Goal: Transaction & Acquisition: Purchase product/service

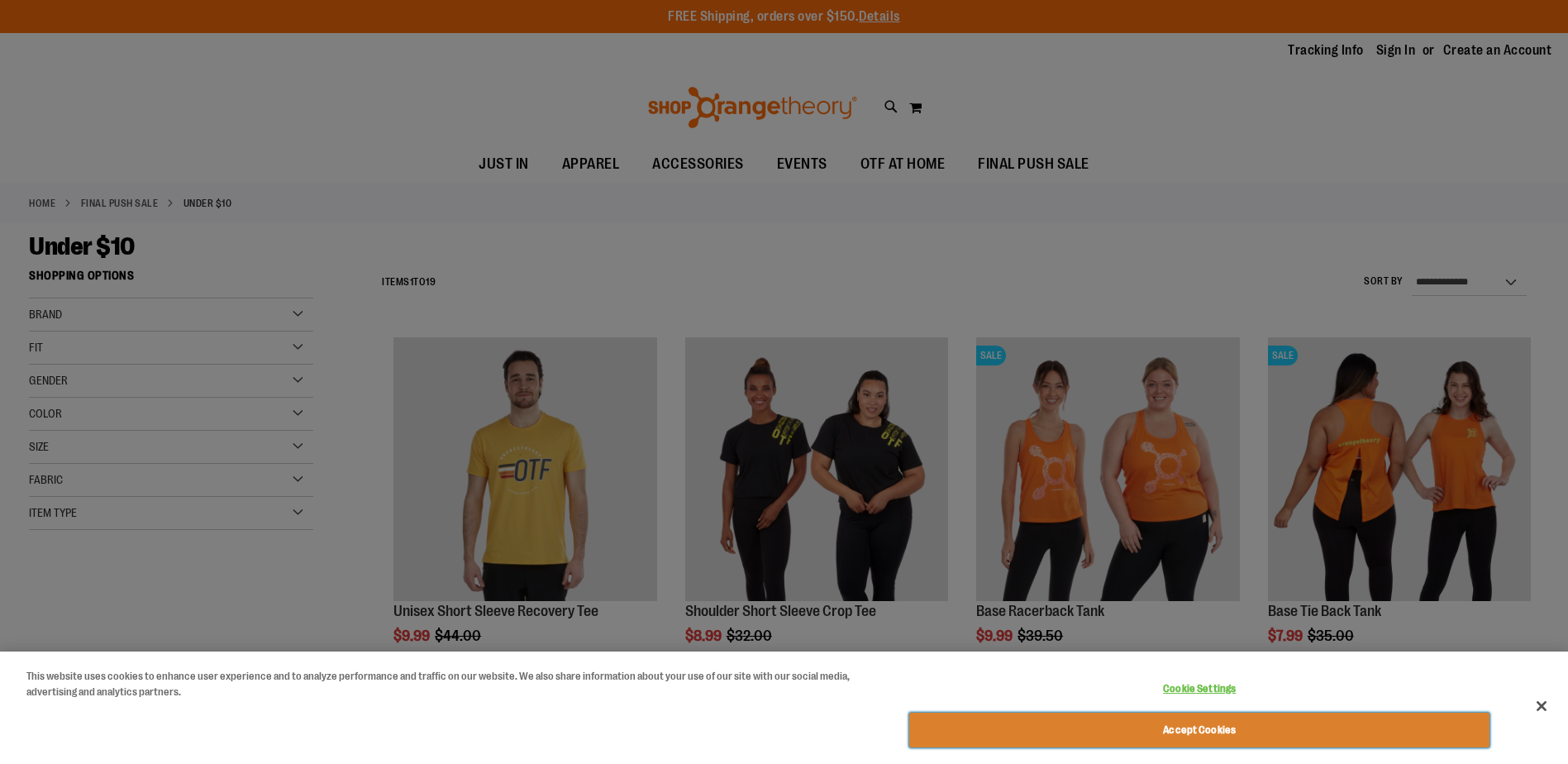
click at [748, 724] on button "Accept Cookies" at bounding box center [1199, 730] width 580 height 35
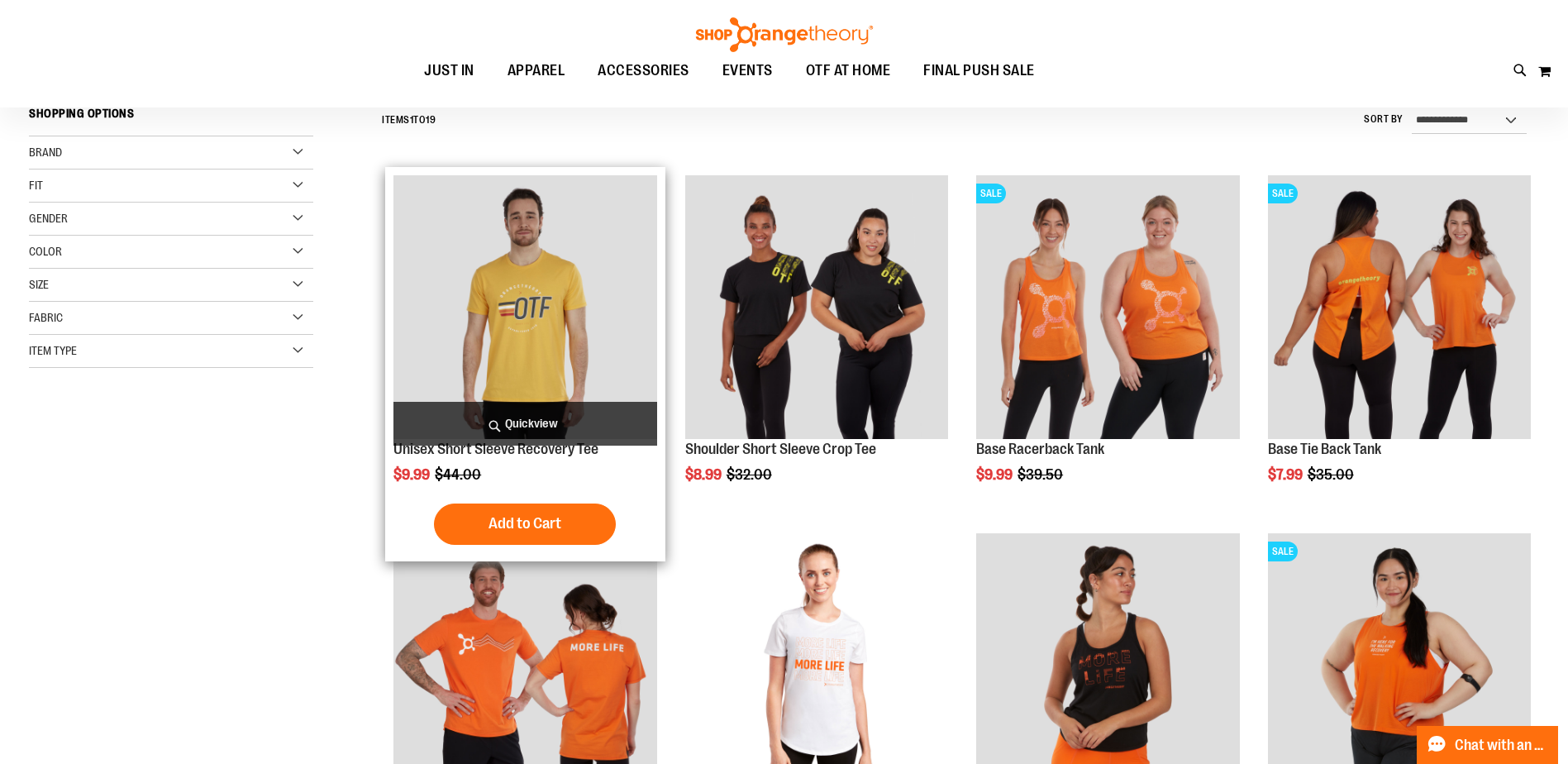
scroll to position [101, 0]
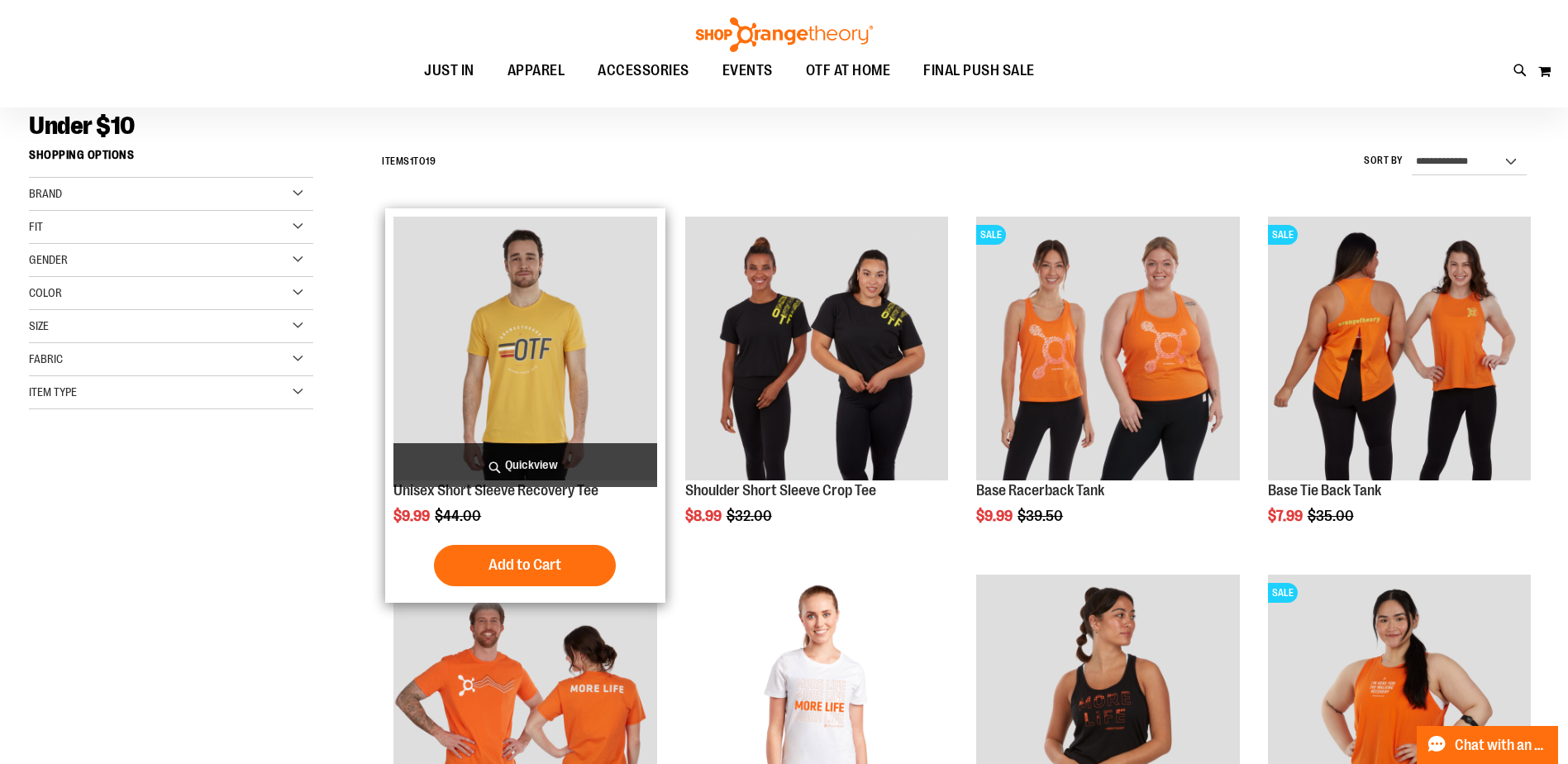
click at [562, 370] on img "product" at bounding box center [525, 347] width 263 height 263
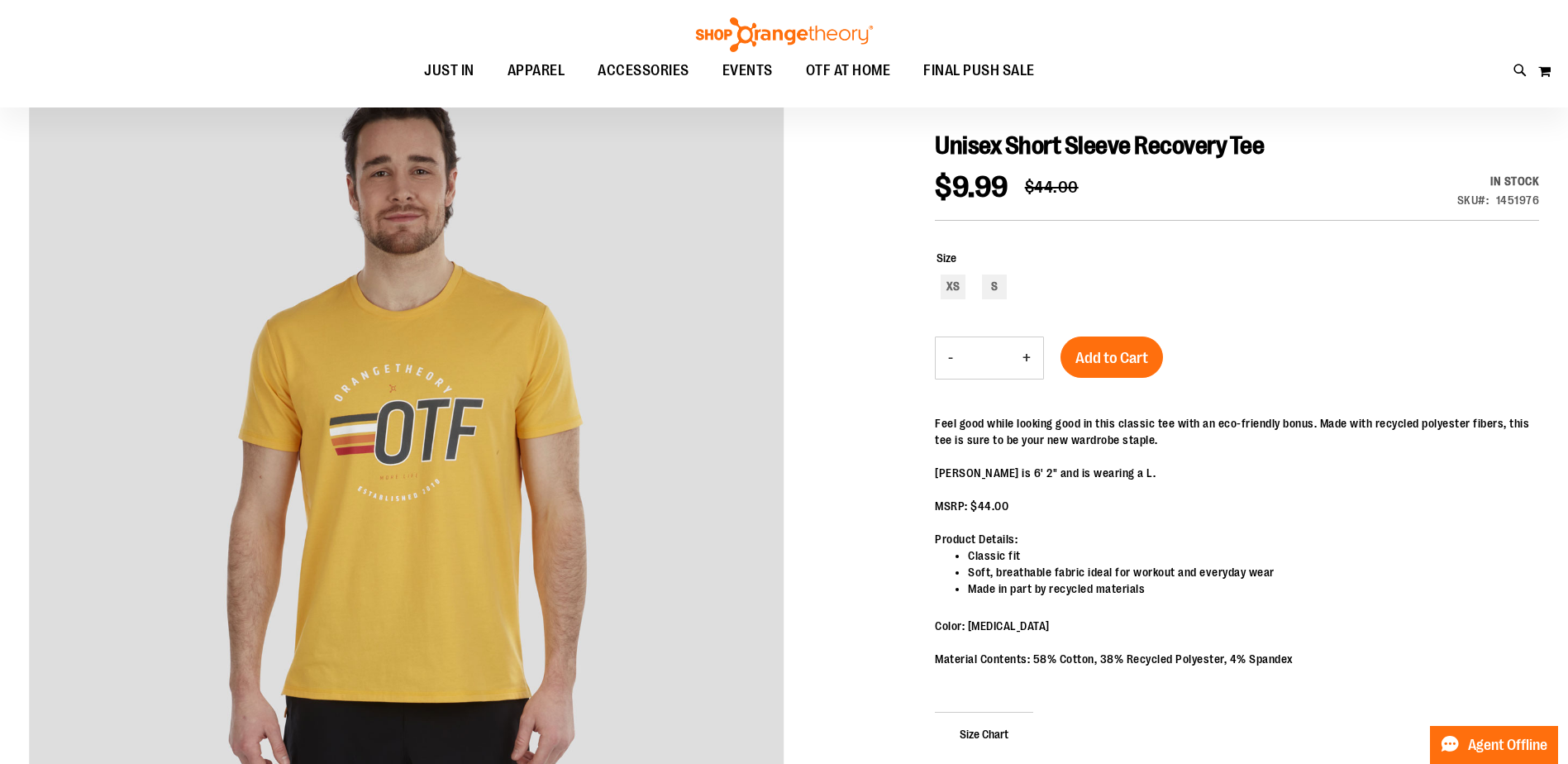
scroll to position [185, 0]
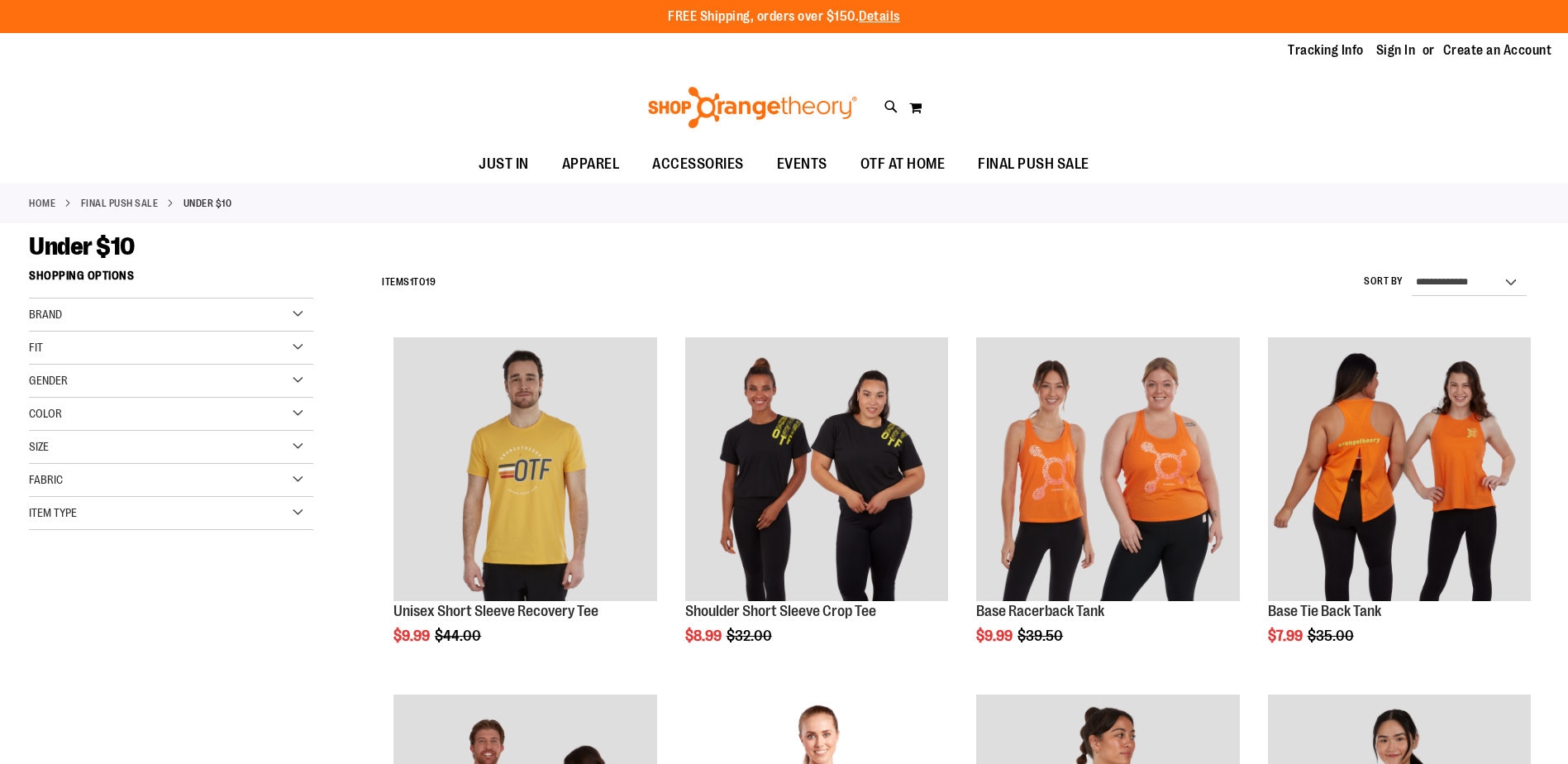
scroll to position [101, 0]
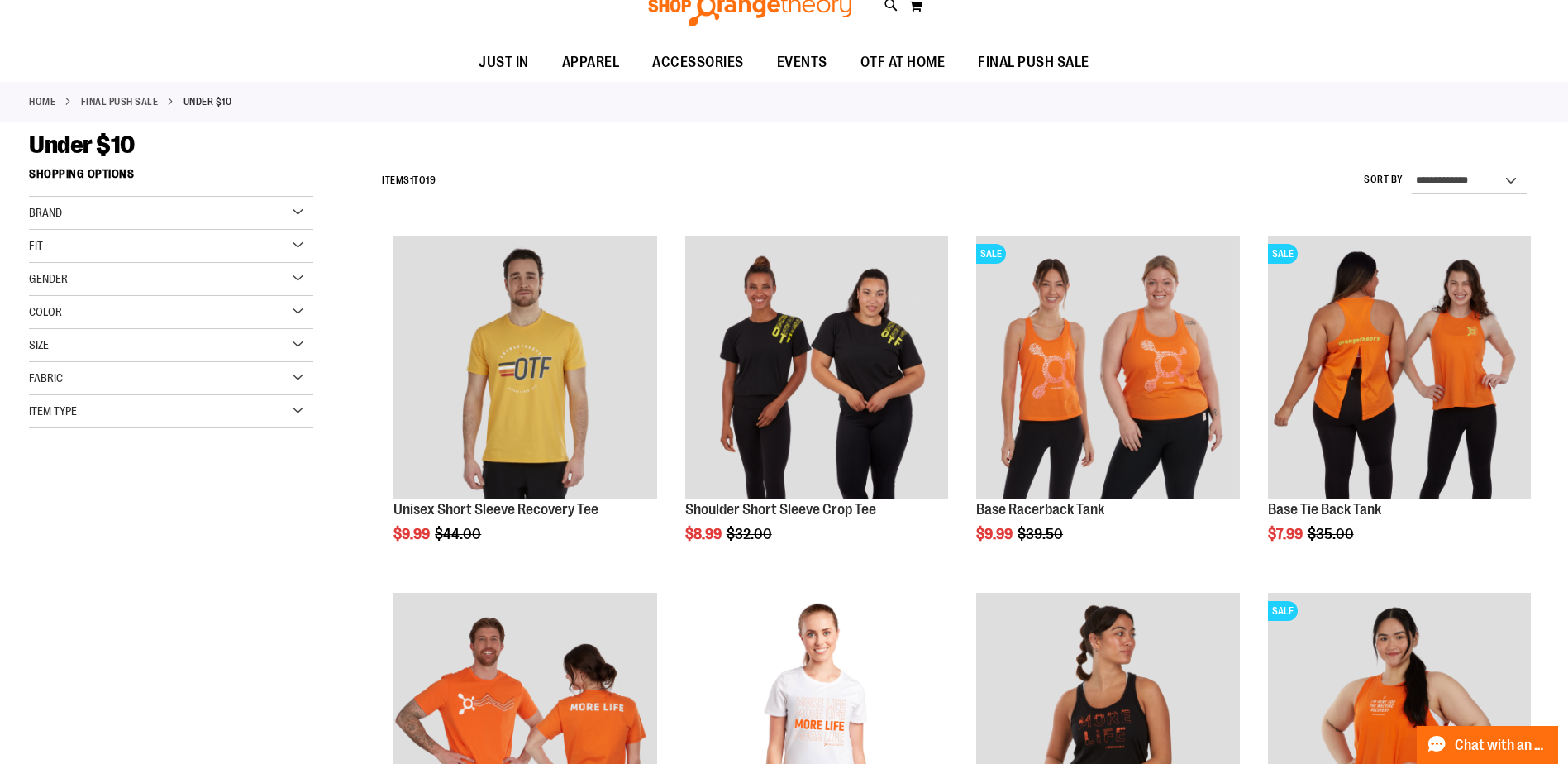
click at [264, 609] on div "**********" at bounding box center [784, 779] width 1510 height 1238
click at [296, 346] on div "Size" at bounding box center [171, 346] width 284 height 33
click at [202, 382] on div "XL" at bounding box center [201, 386] width 24 height 24
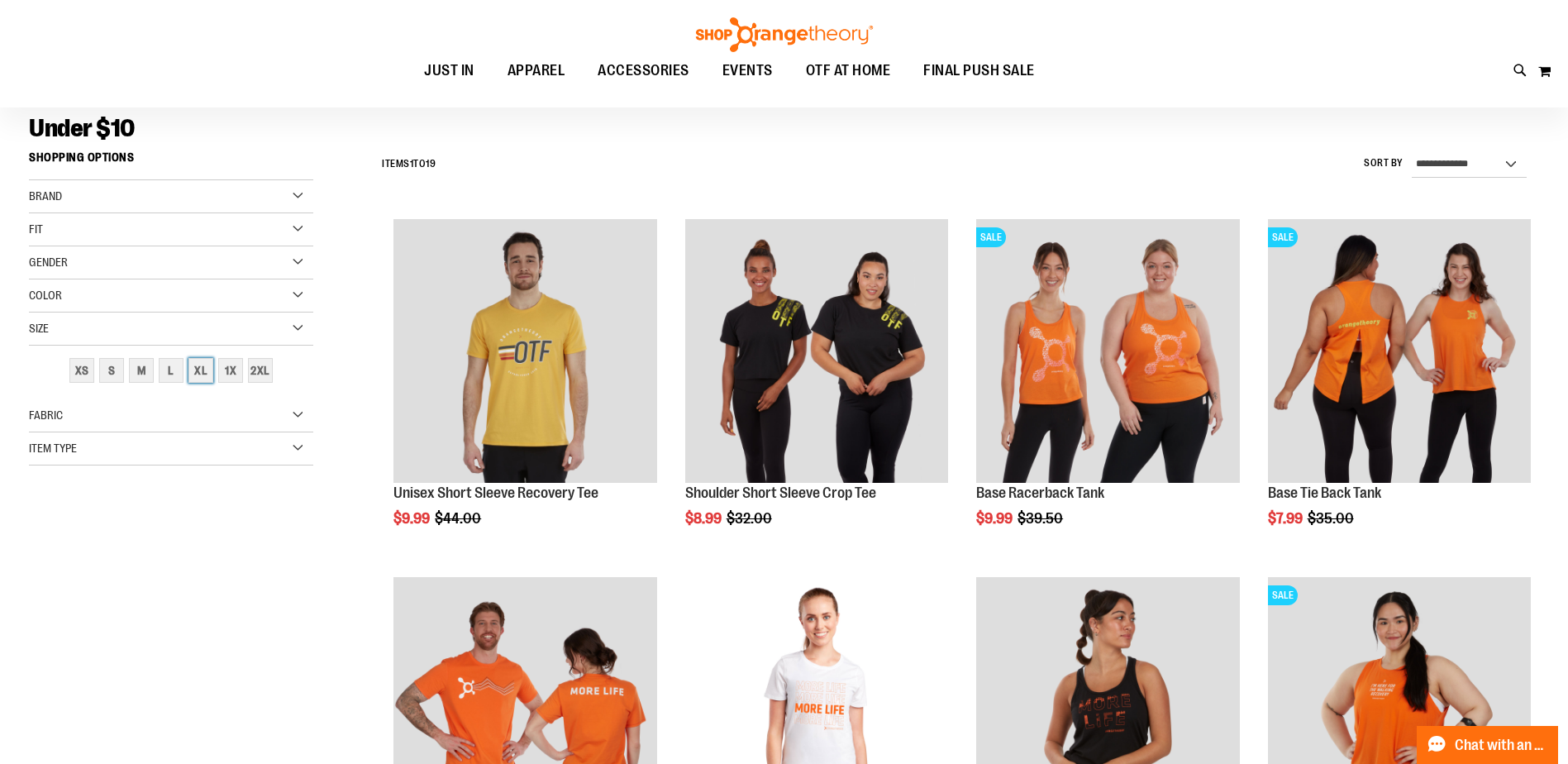
scroll to position [0, 0]
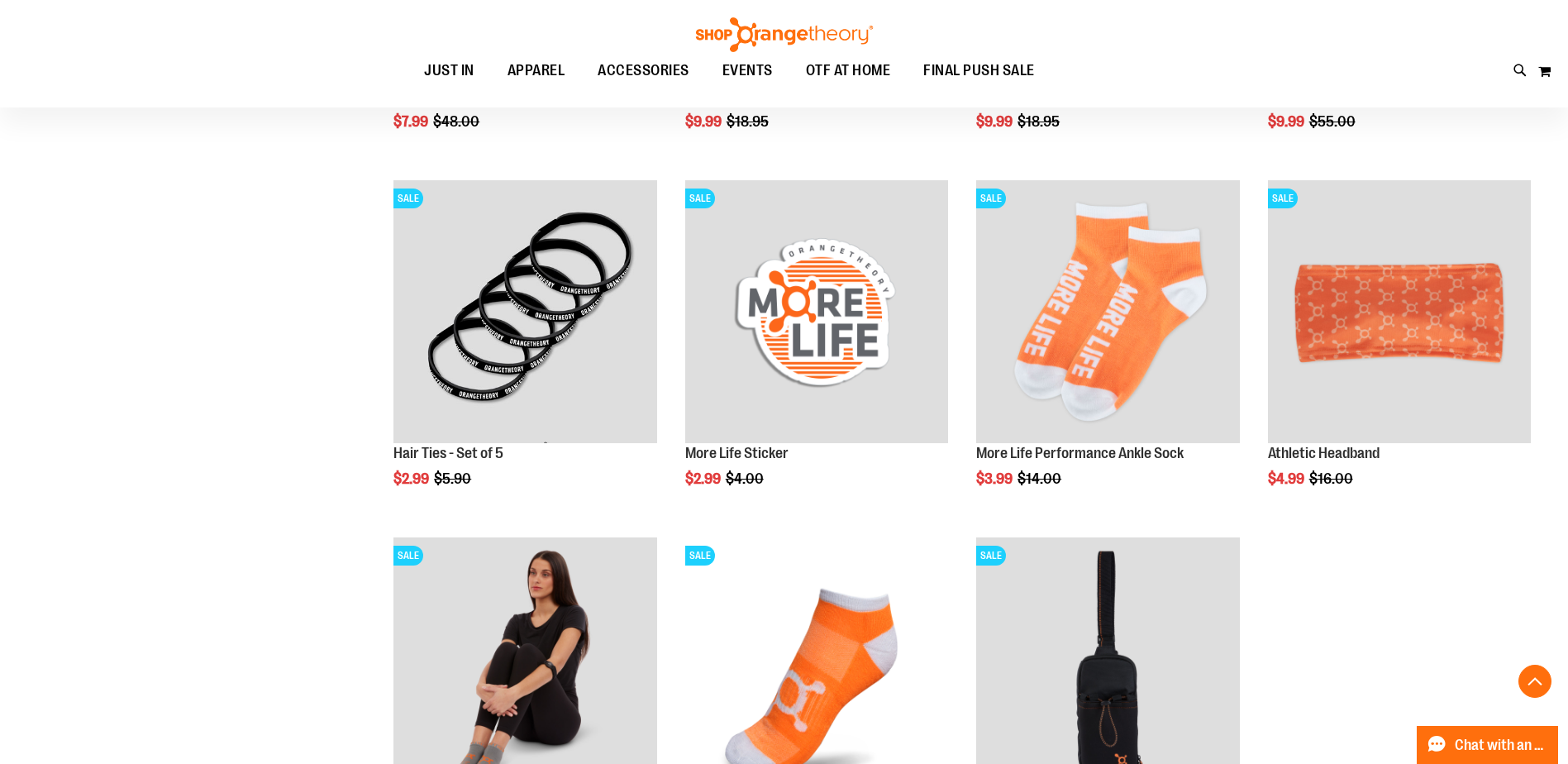
scroll to position [1558, 0]
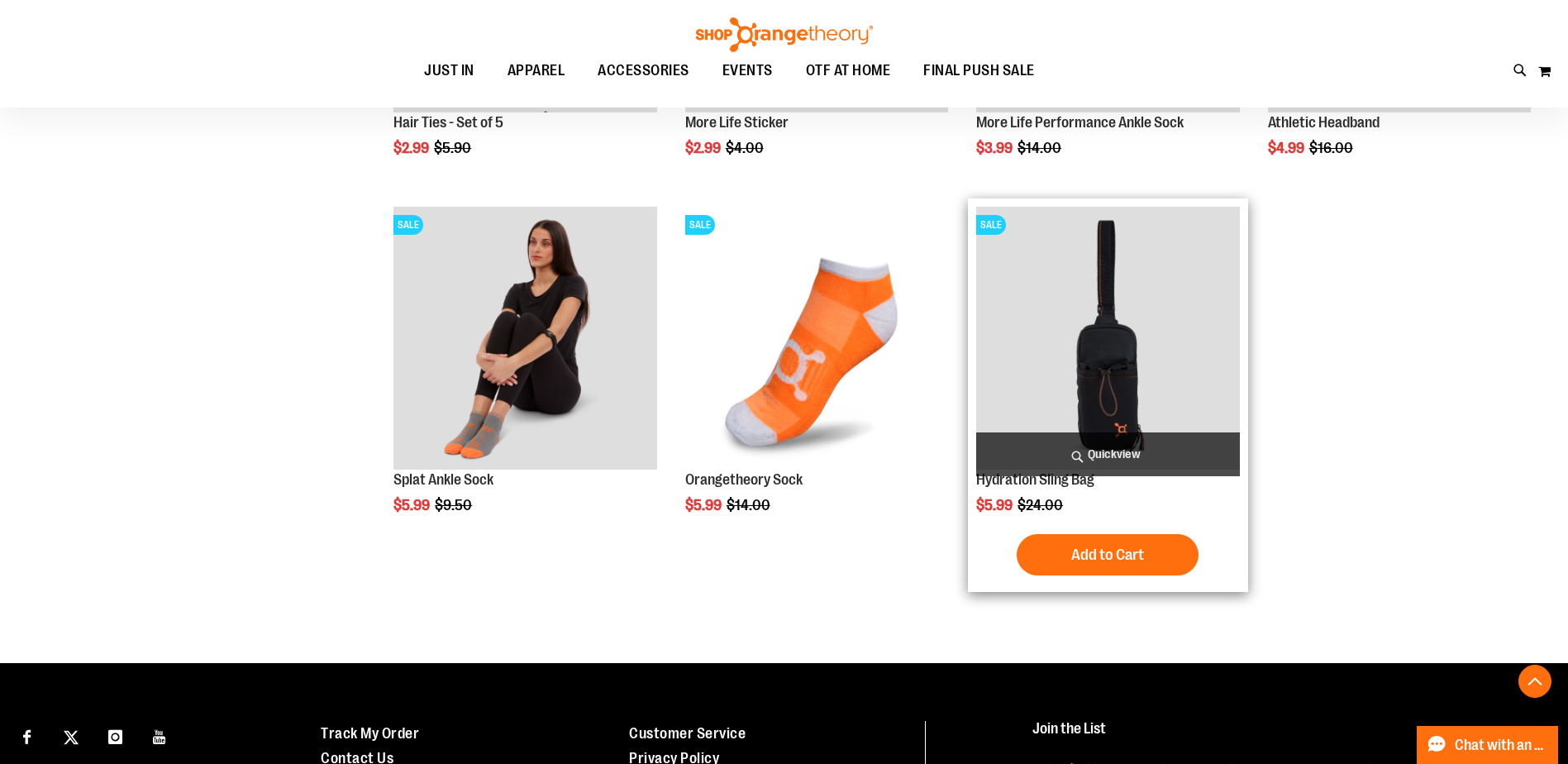
click at [1110, 355] on img "product" at bounding box center [1108, 338] width 263 height 263
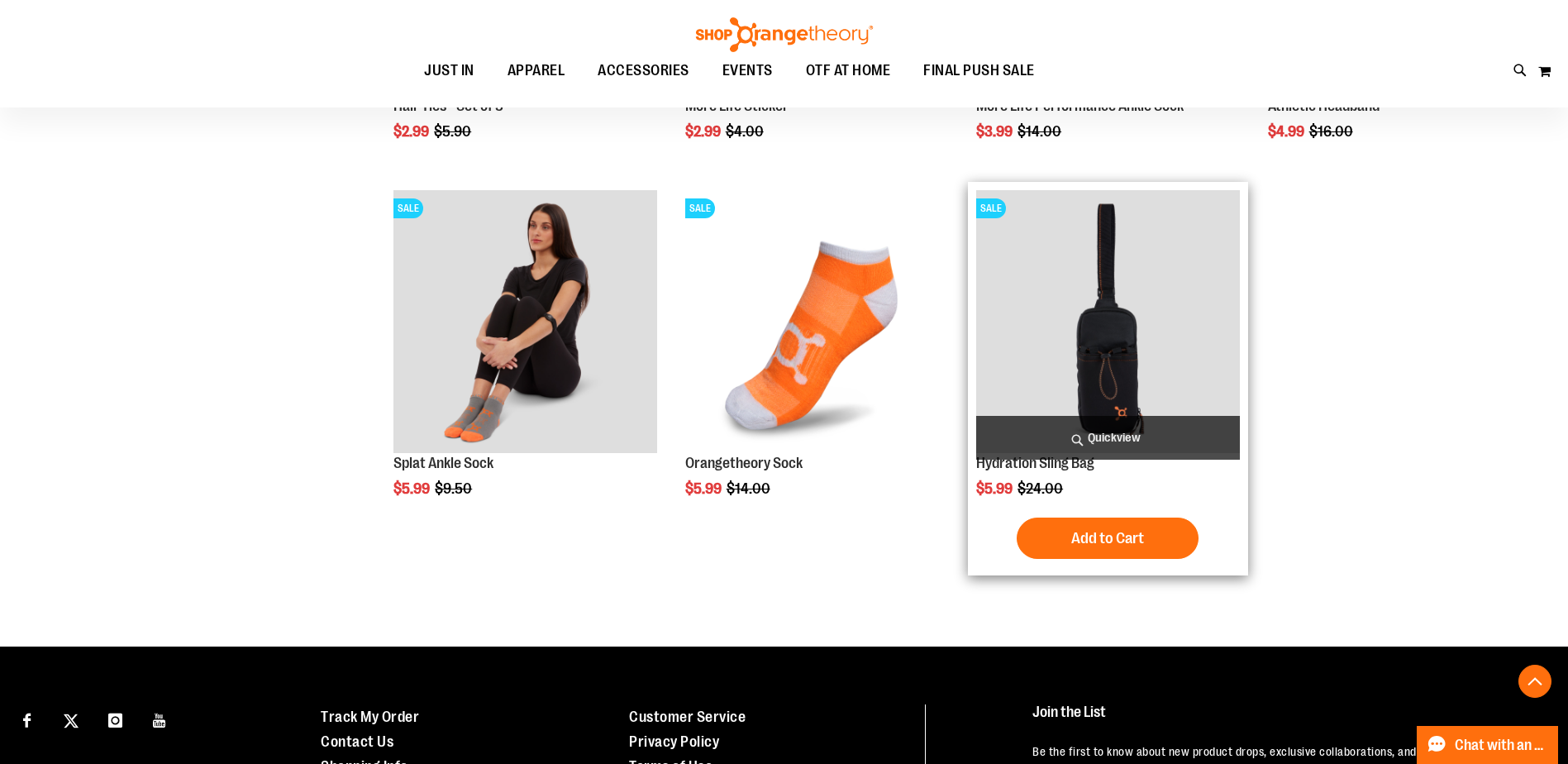
scroll to position [1580, 0]
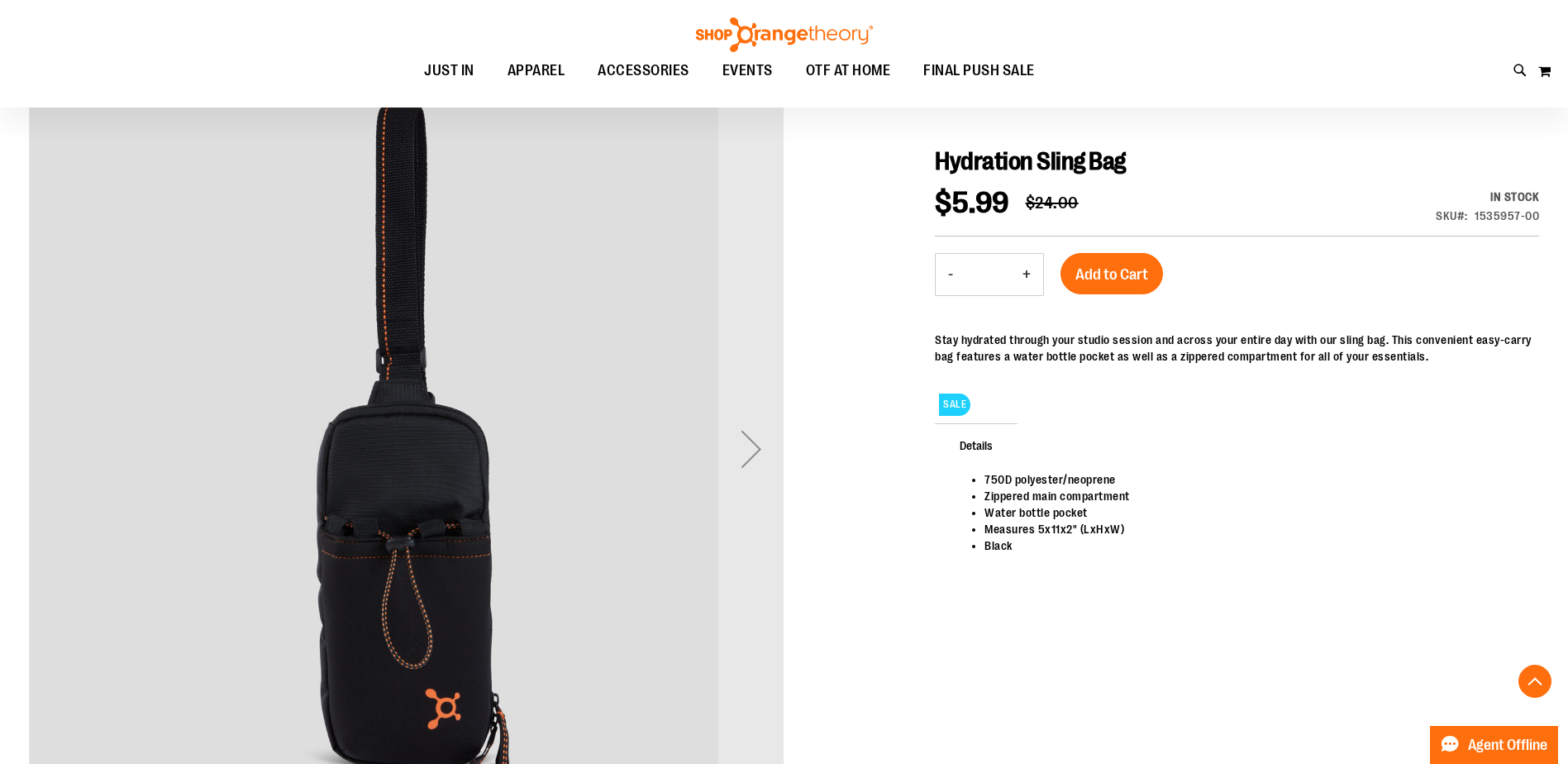
scroll to position [330, 0]
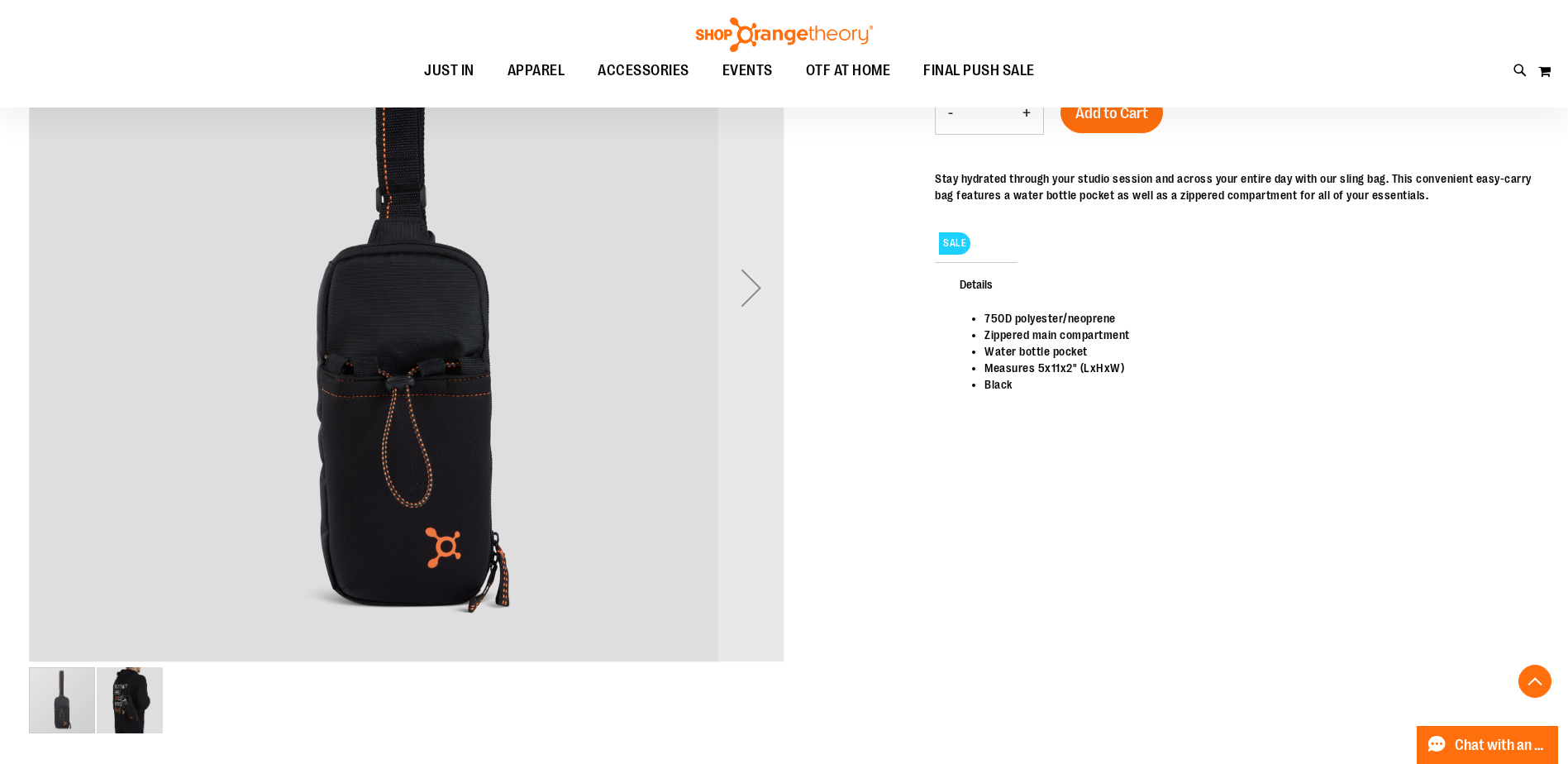
click at [125, 715] on img "image 2 of 2" at bounding box center [129, 700] width 66 height 66
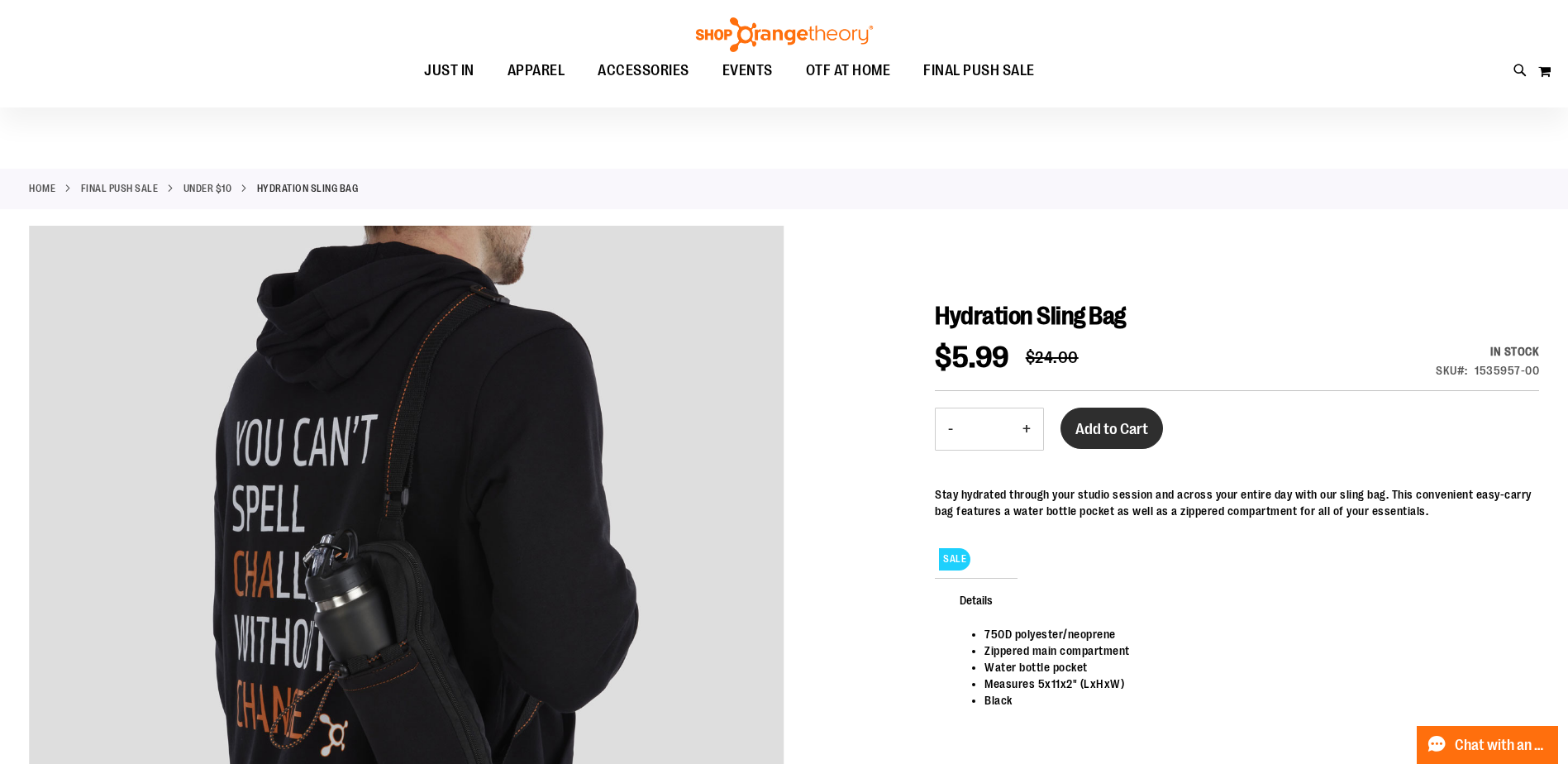
scroll to position [0, 0]
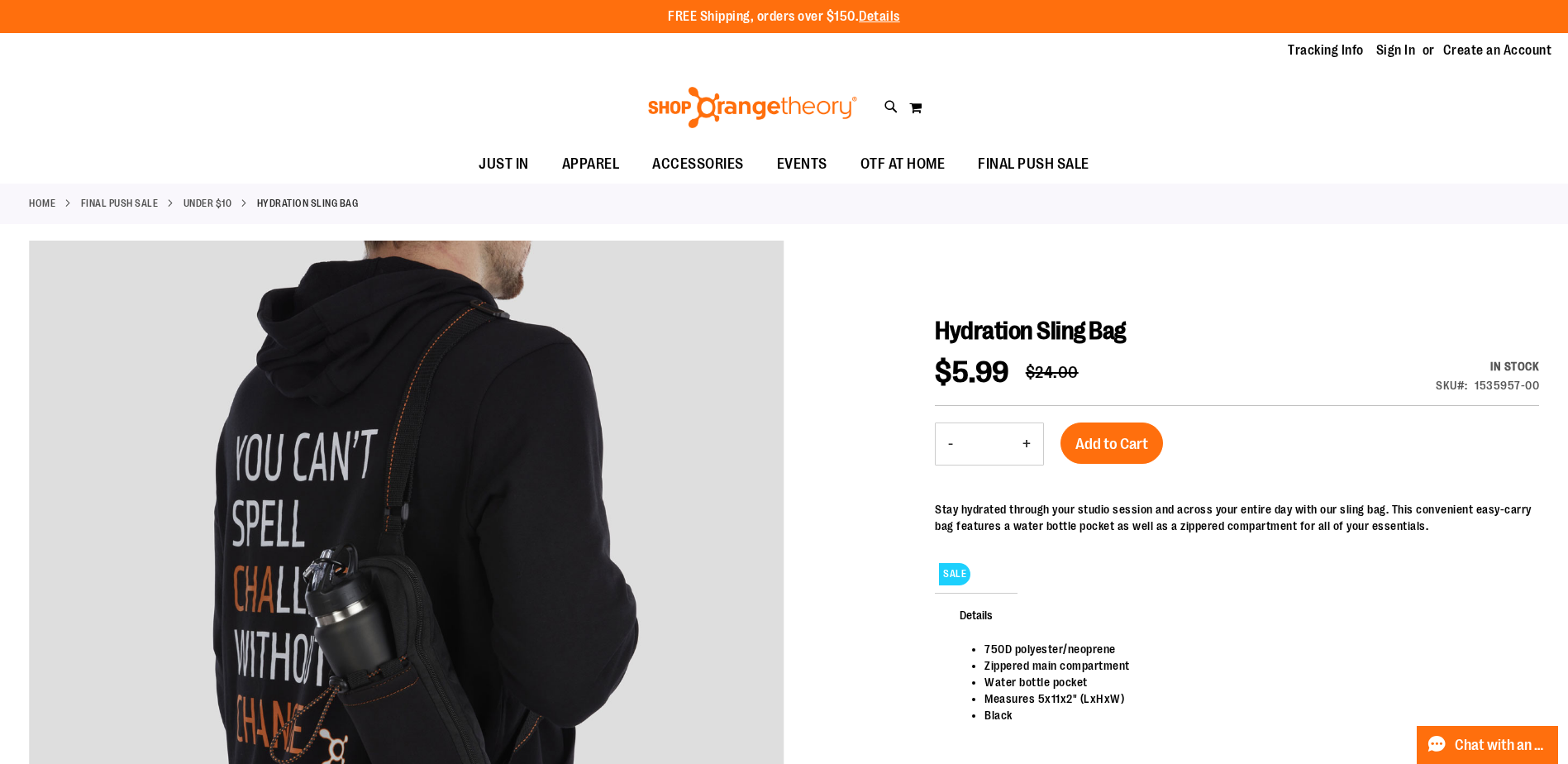
click at [1103, 438] on span "Add to Cart" at bounding box center [1112, 444] width 73 height 18
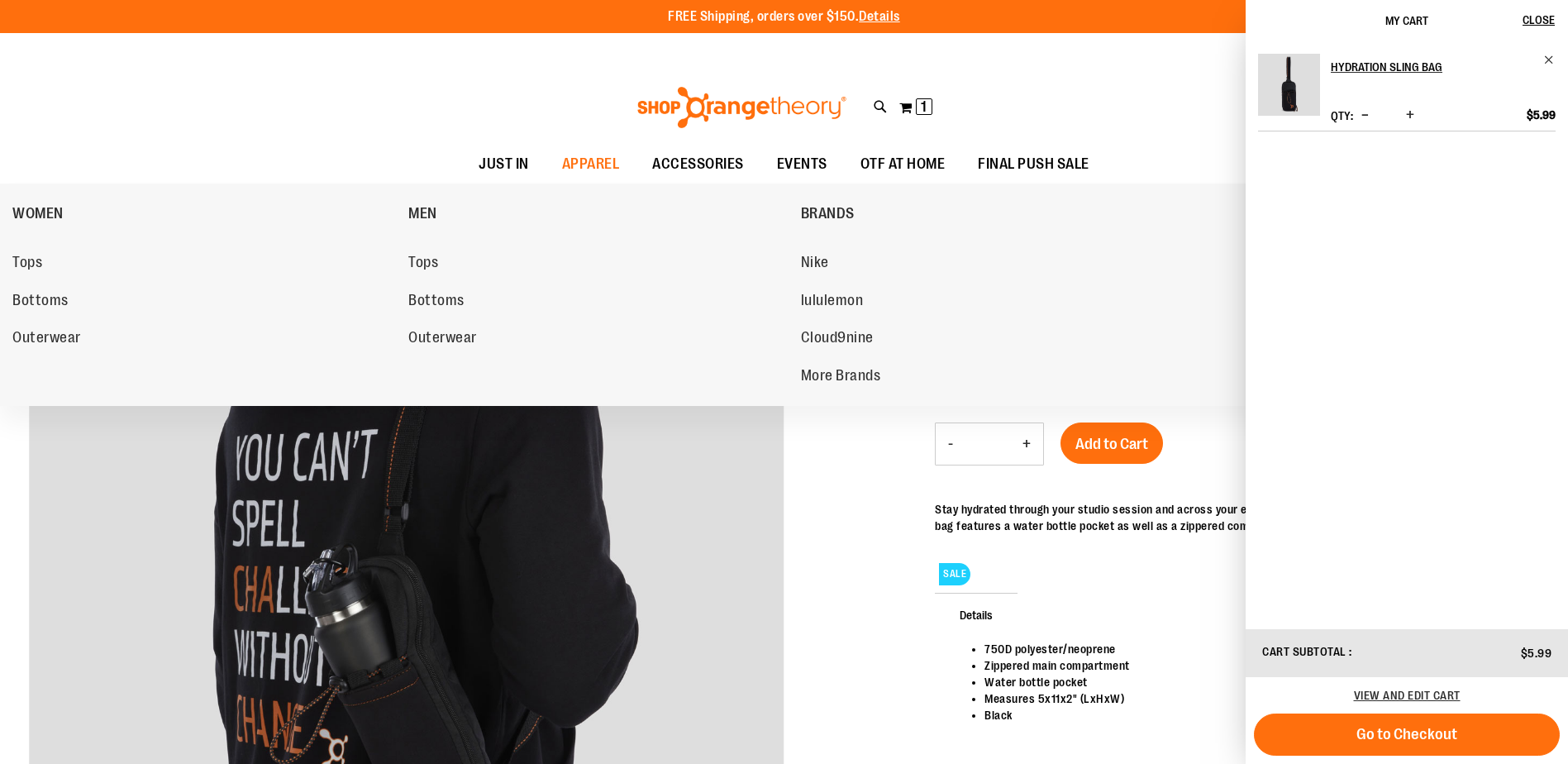
click at [431, 266] on span "Tops" at bounding box center [422, 264] width 30 height 20
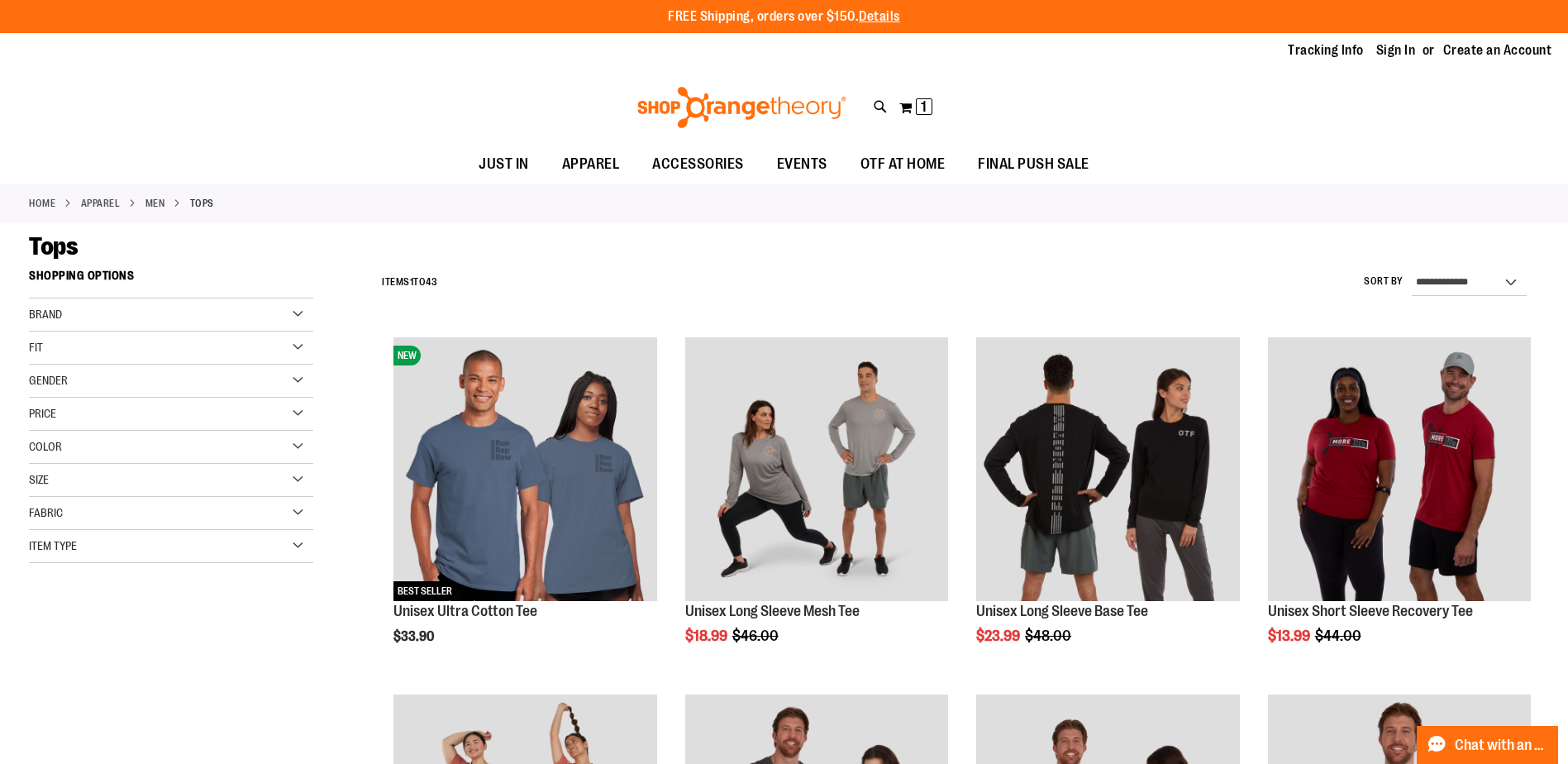
click at [296, 470] on div "Size" at bounding box center [171, 480] width 284 height 33
click at [183, 523] on div "XL" at bounding box center [170, 521] width 24 height 24
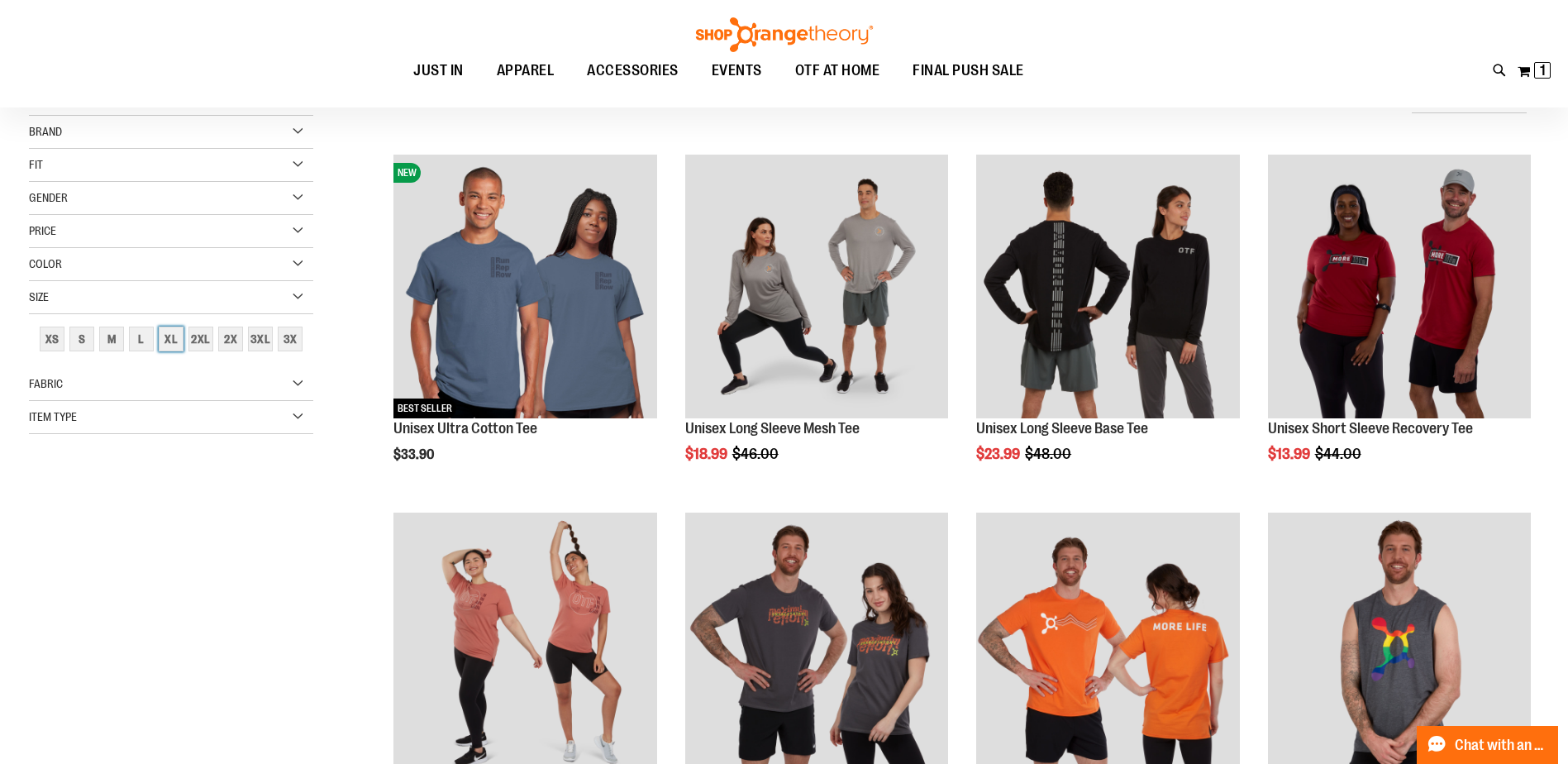
scroll to position [75, 0]
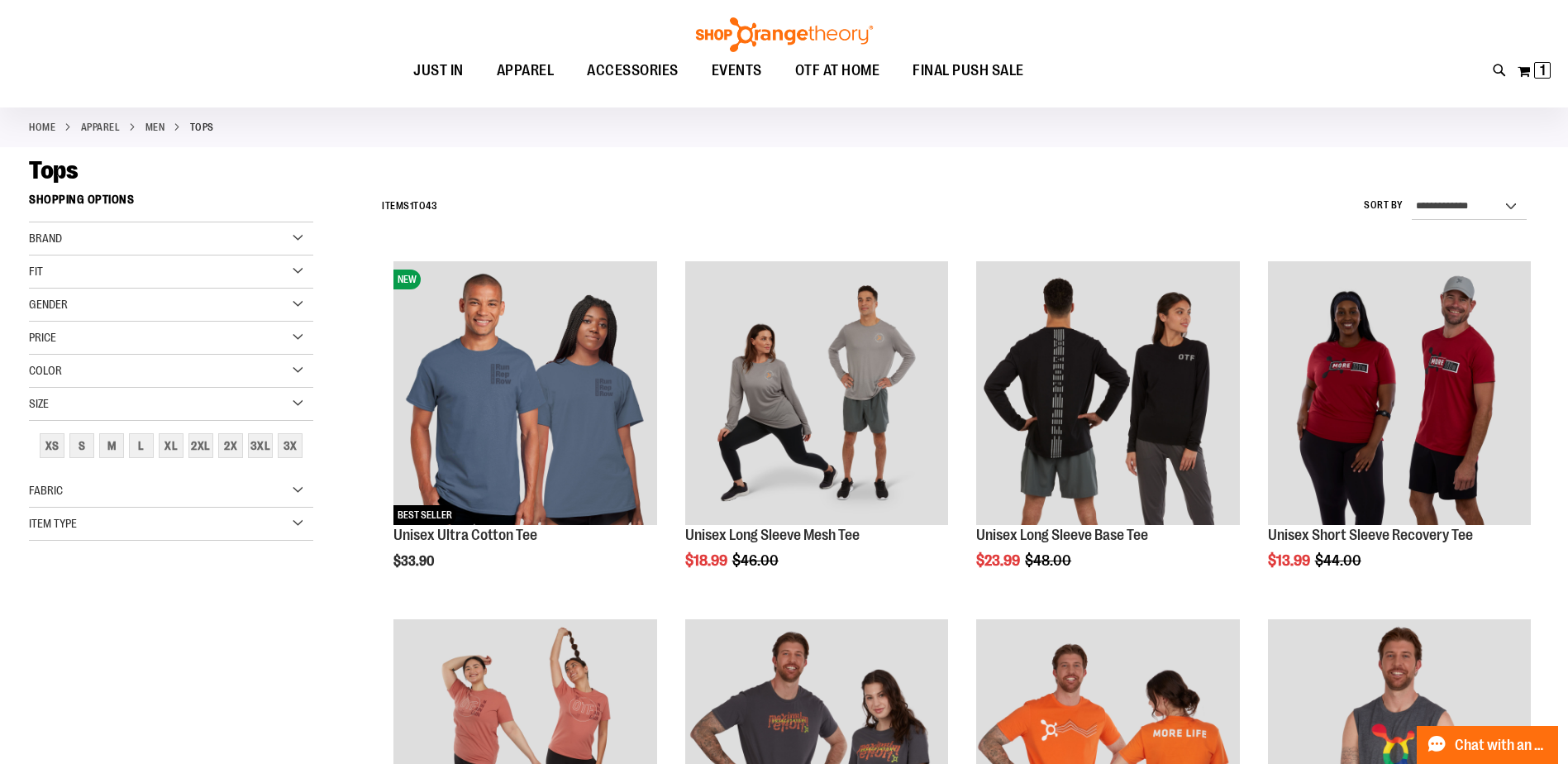
click at [291, 303] on div "Gender" at bounding box center [171, 305] width 284 height 33
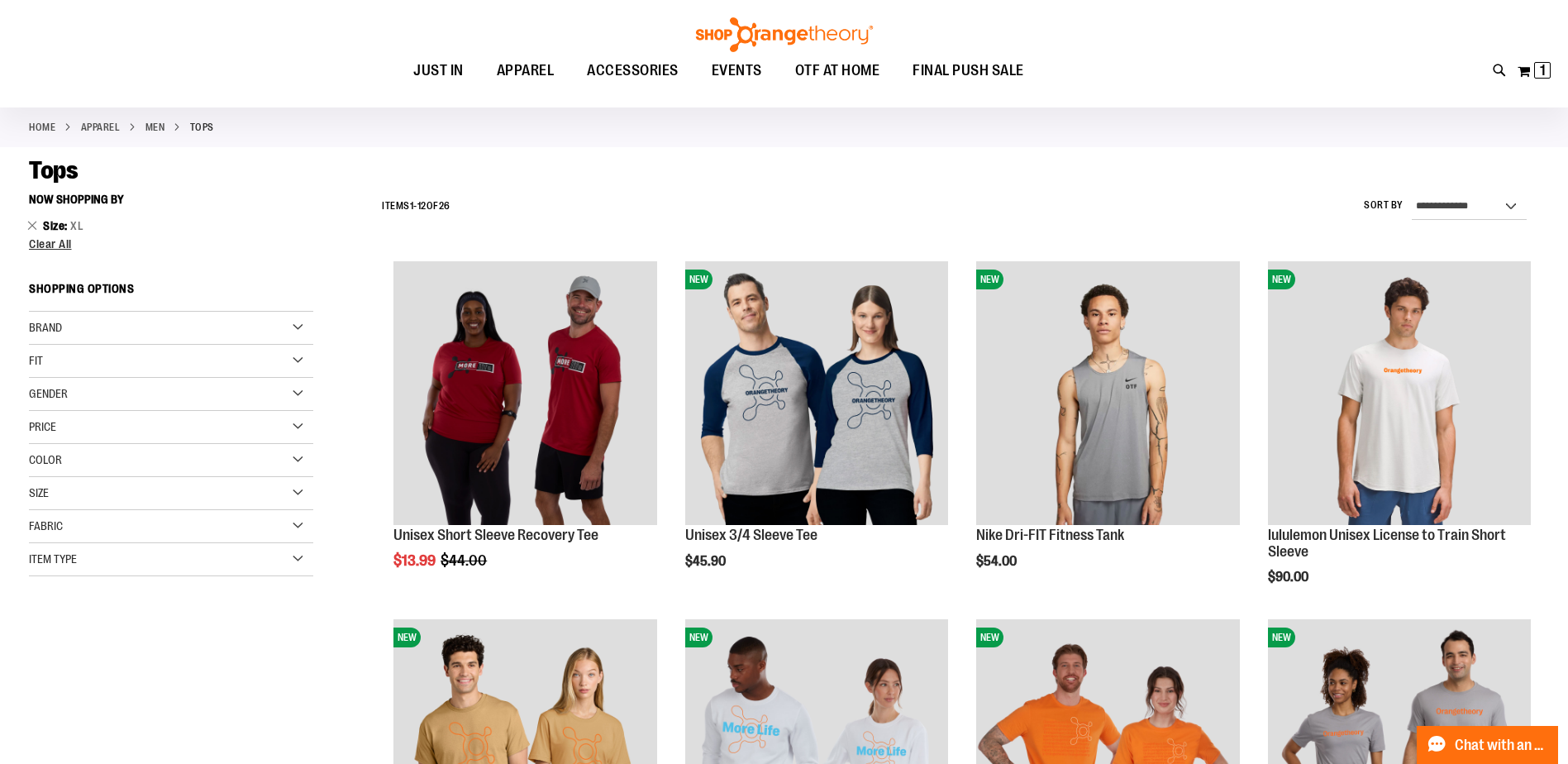
click at [295, 381] on div "Gender" at bounding box center [171, 394] width 284 height 33
click at [74, 426] on span "3 items" at bounding box center [80, 427] width 23 height 18
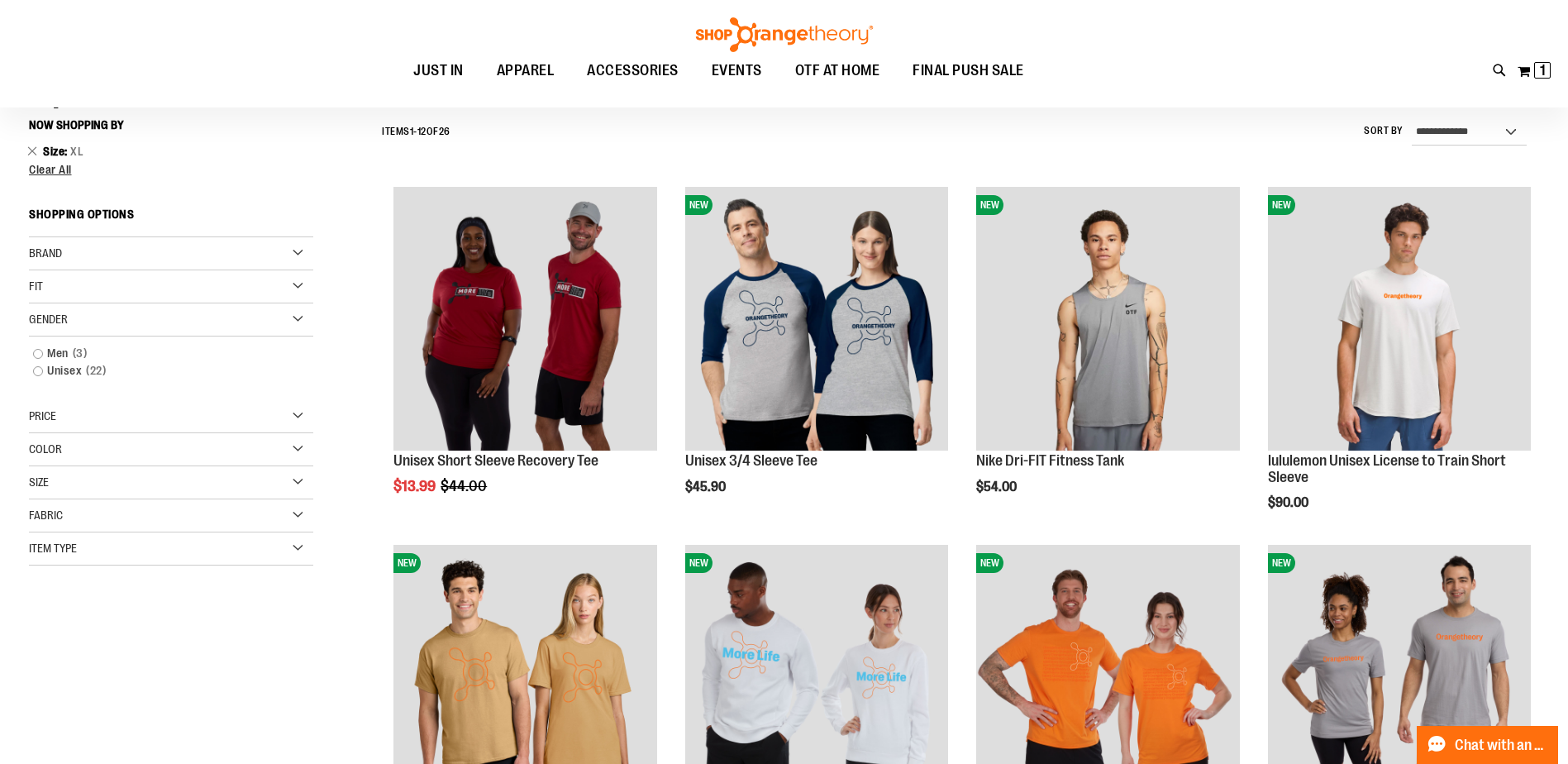
scroll to position [154, 0]
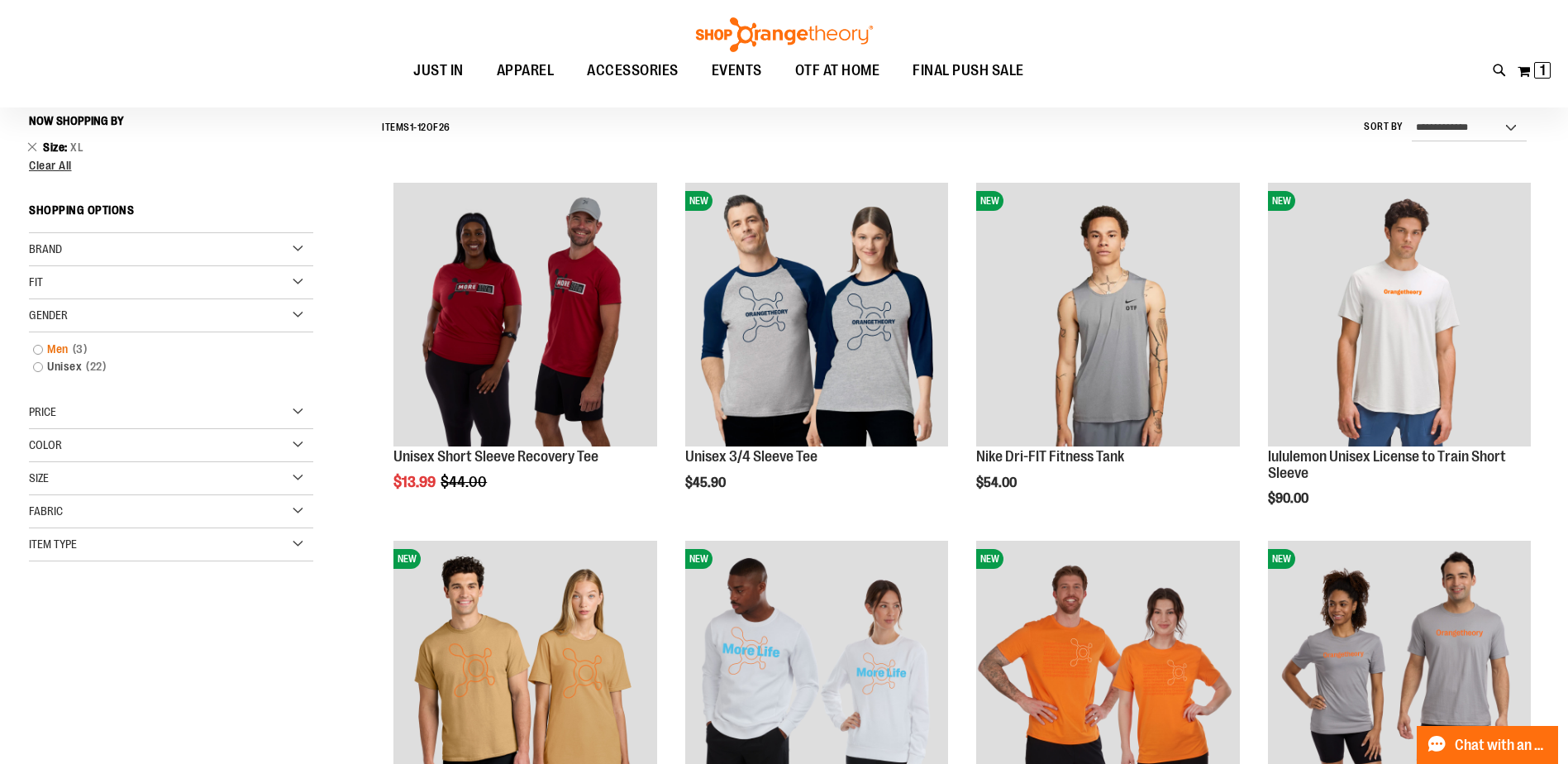
click at [36, 350] on link "Men 3 items" at bounding box center [161, 349] width 273 height 18
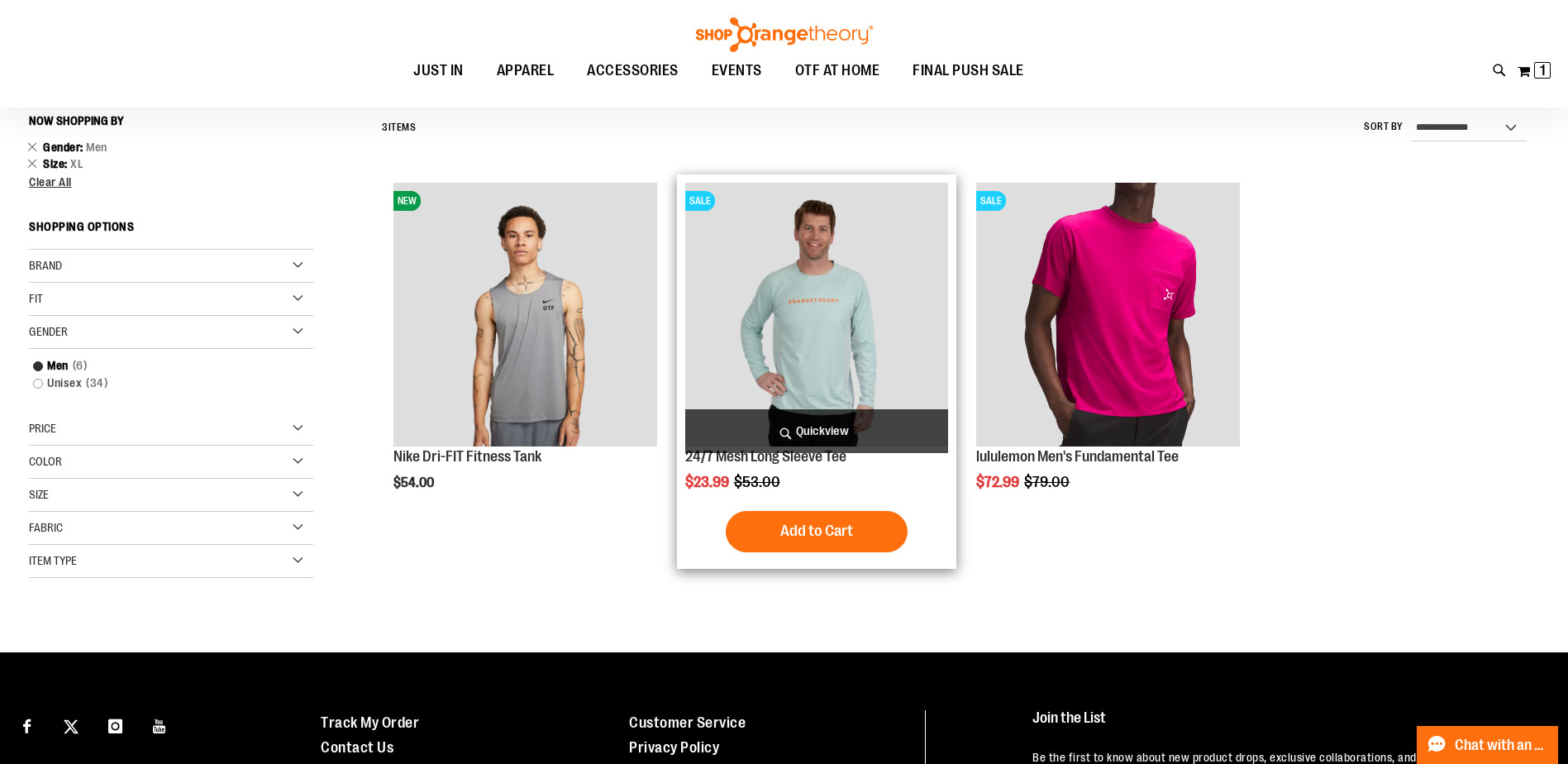
click at [832, 297] on img "product" at bounding box center [817, 314] width 263 height 263
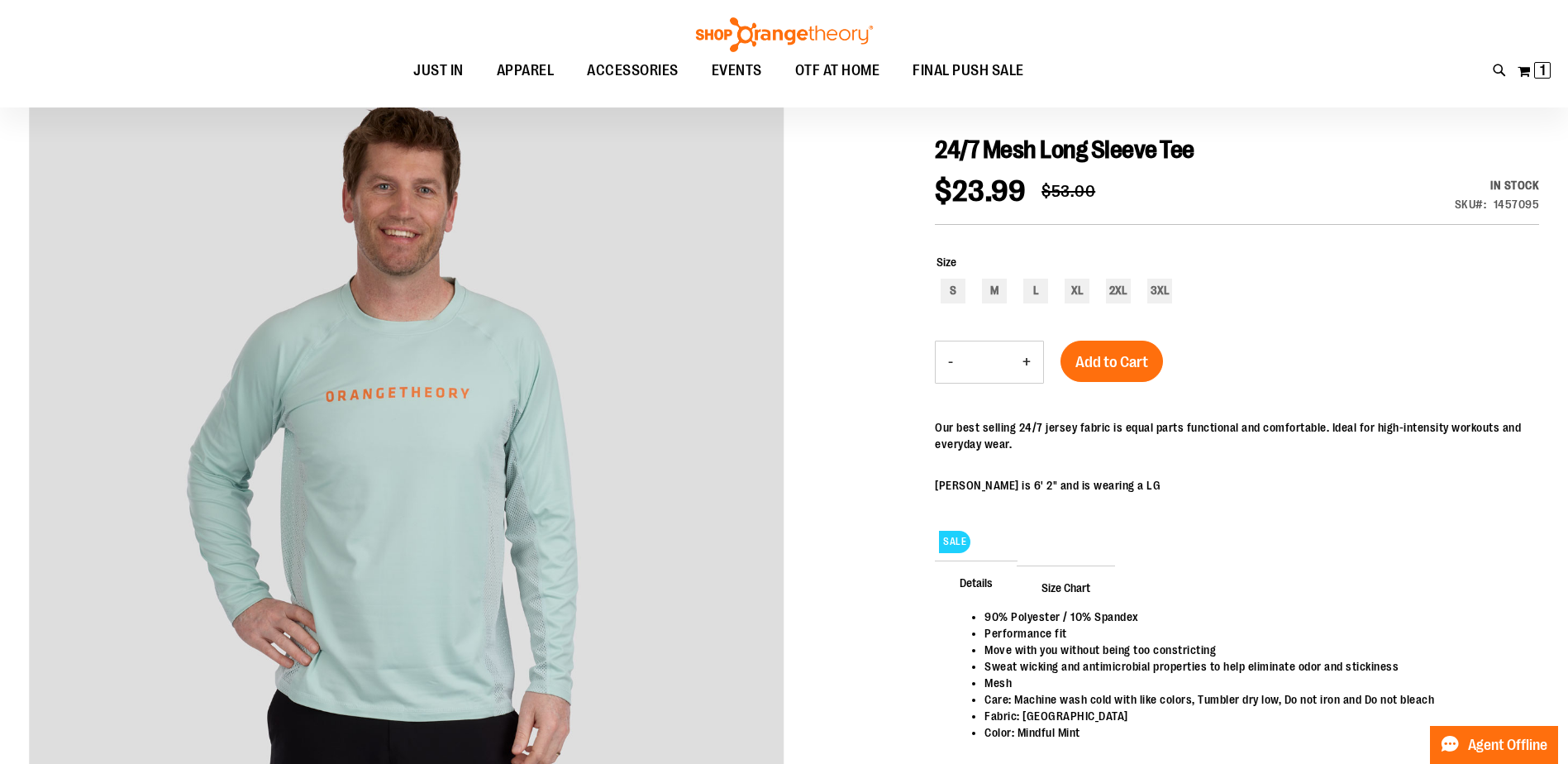
scroll to position [185, 0]
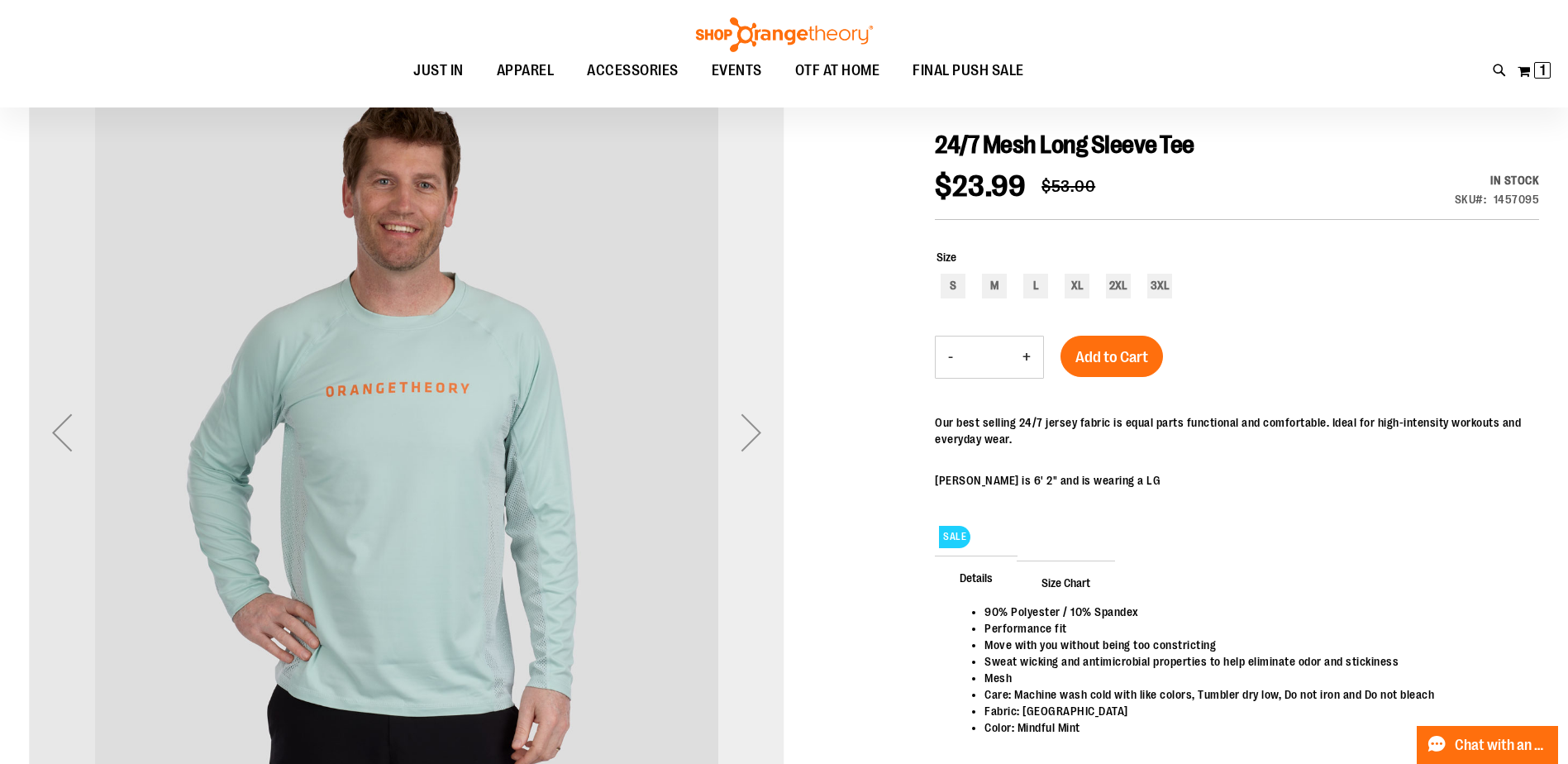
click at [746, 438] on div "Next" at bounding box center [751, 432] width 66 height 66
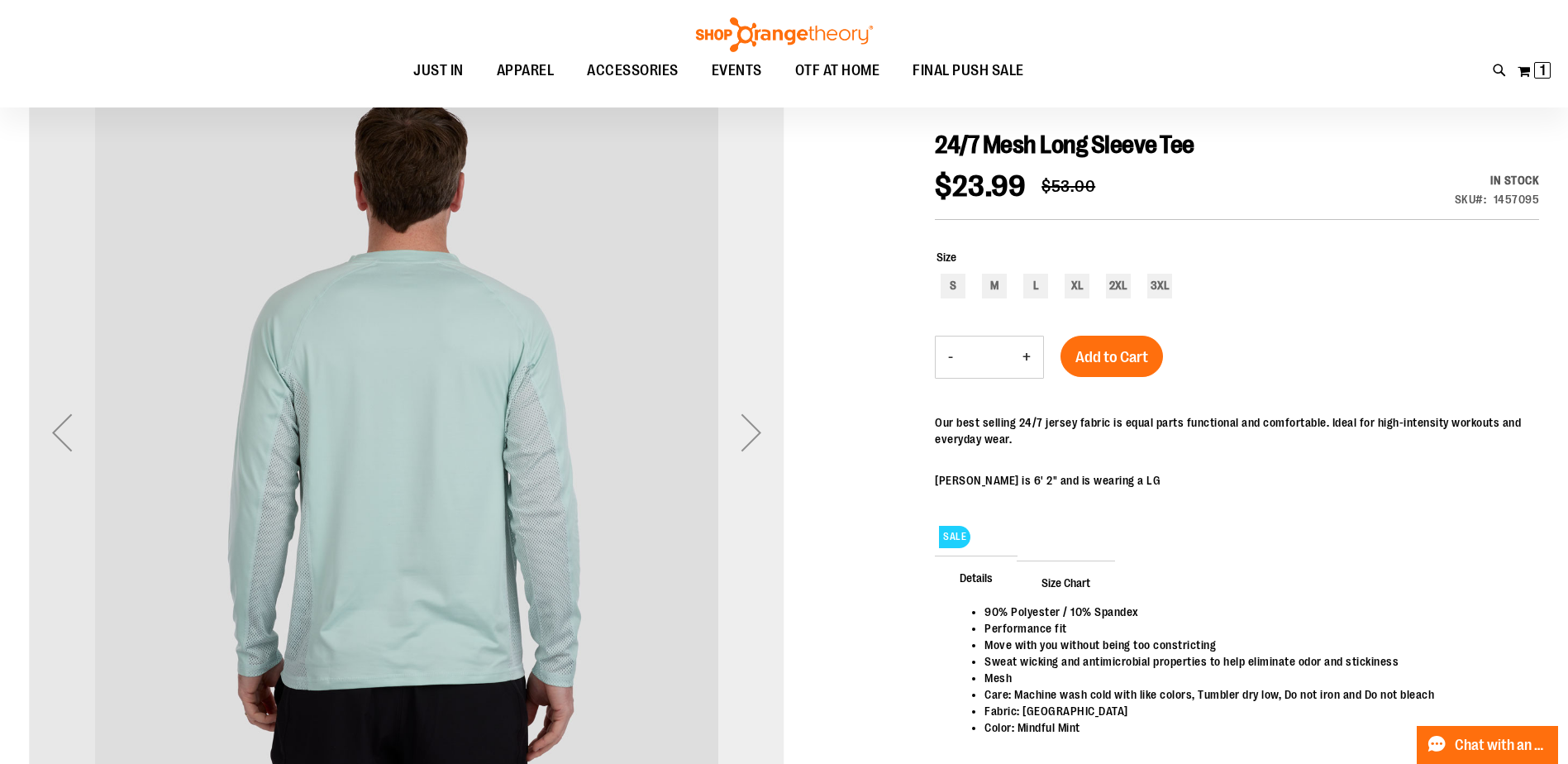
click at [746, 438] on div "Next" at bounding box center [751, 432] width 66 height 66
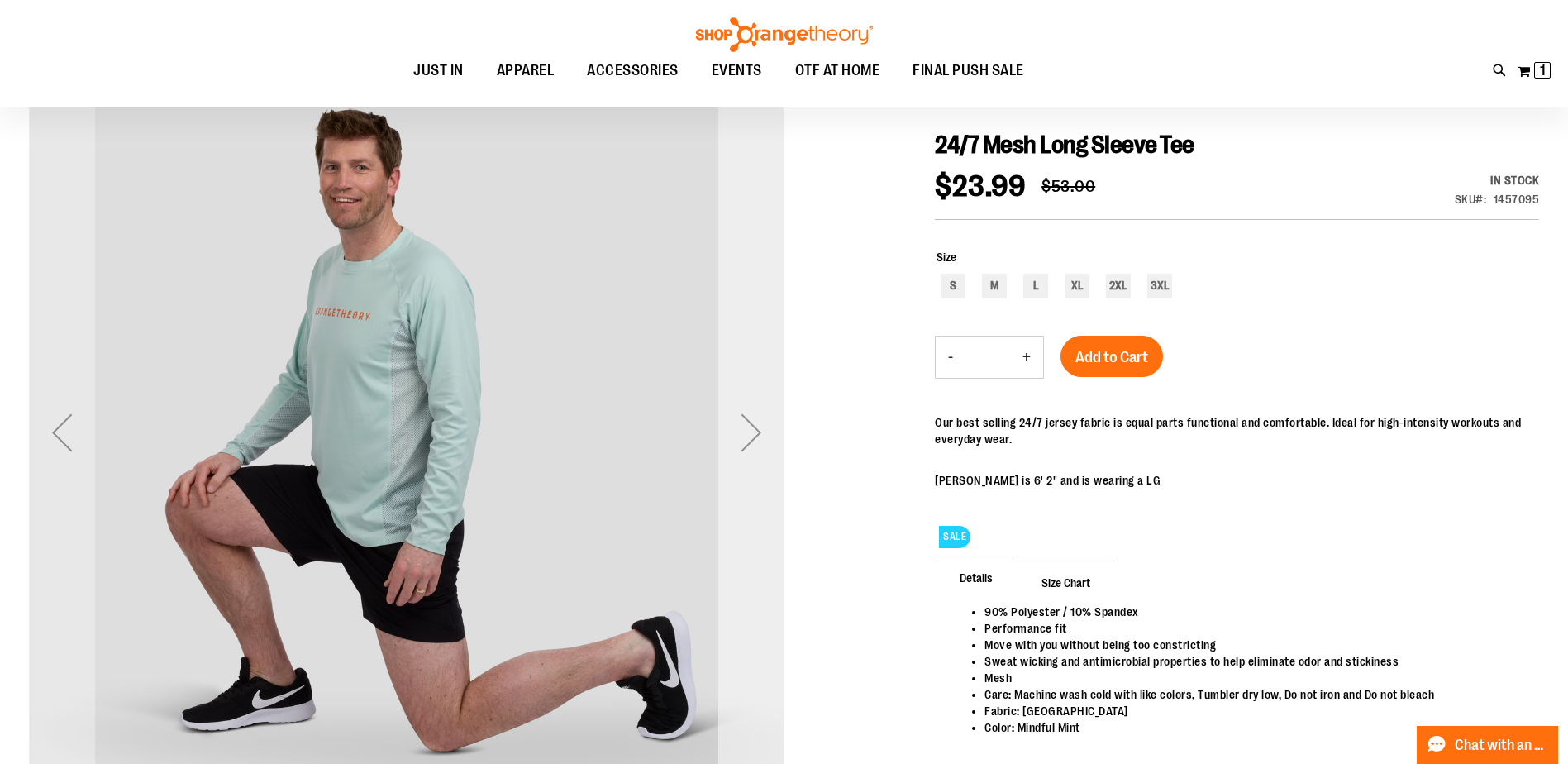
click at [746, 438] on div "Next" at bounding box center [751, 432] width 66 height 66
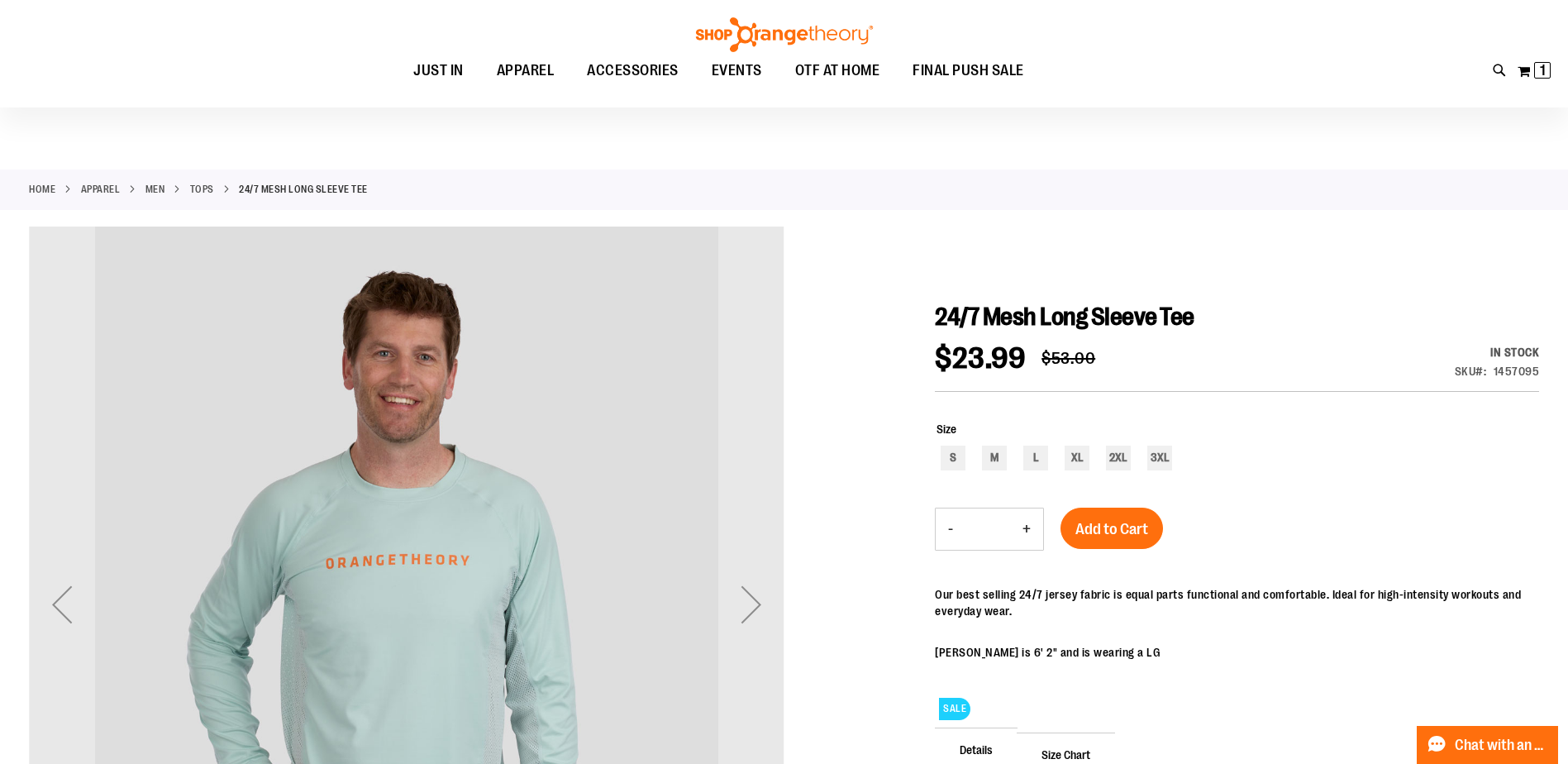
scroll to position [41, 0]
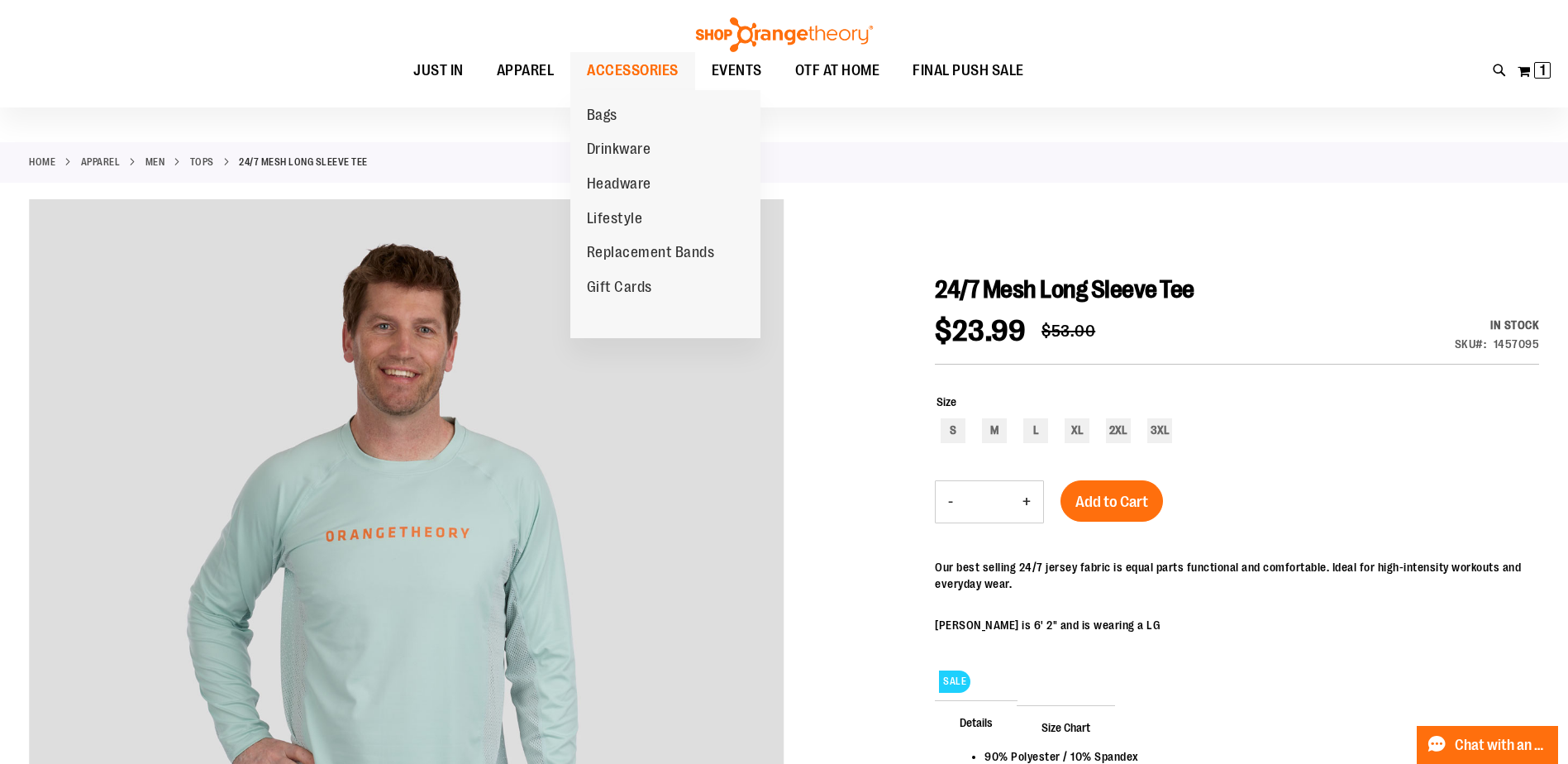
click at [630, 68] on span "ACCESSORIES" at bounding box center [633, 70] width 91 height 37
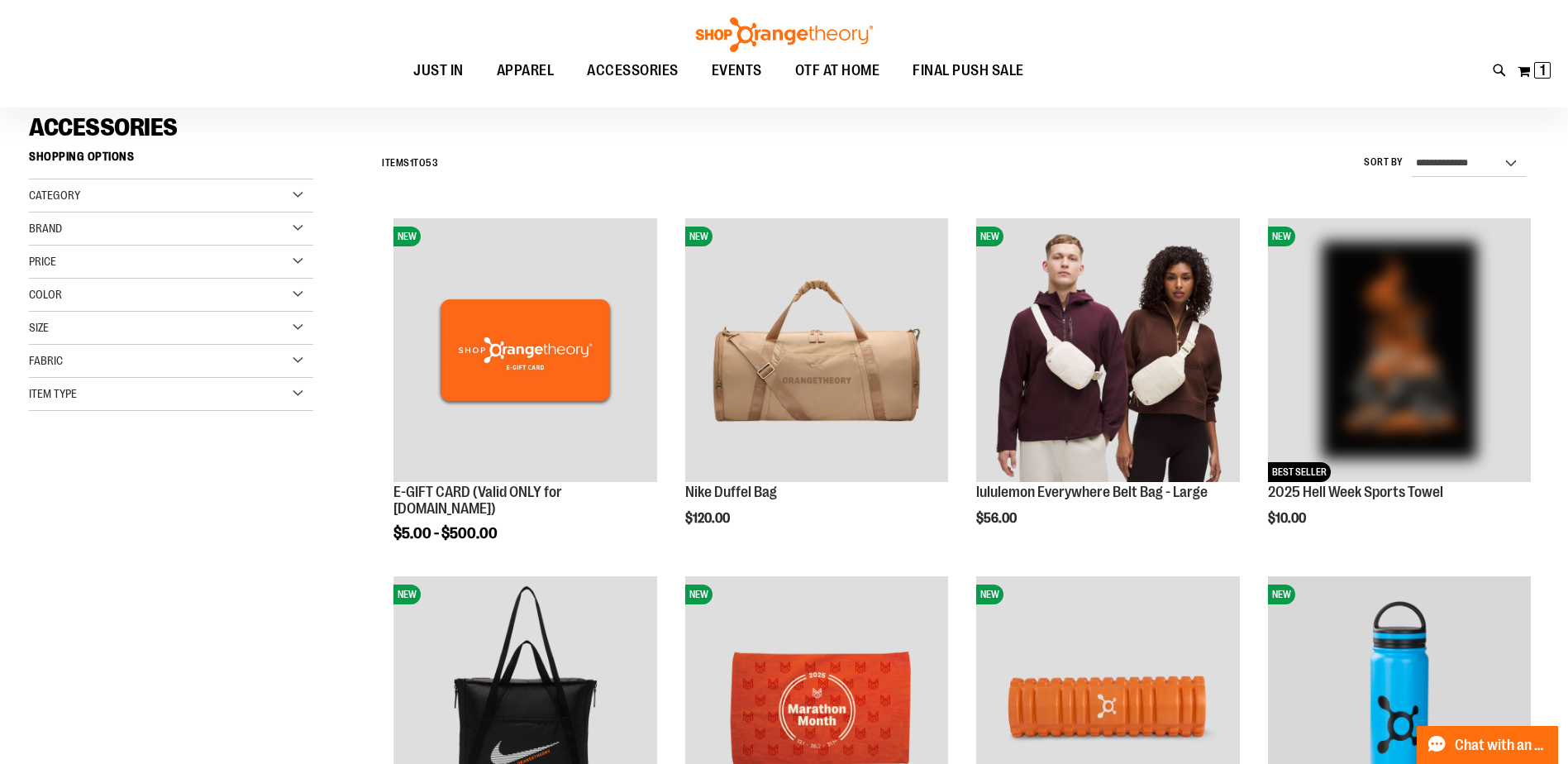
scroll to position [433, 0]
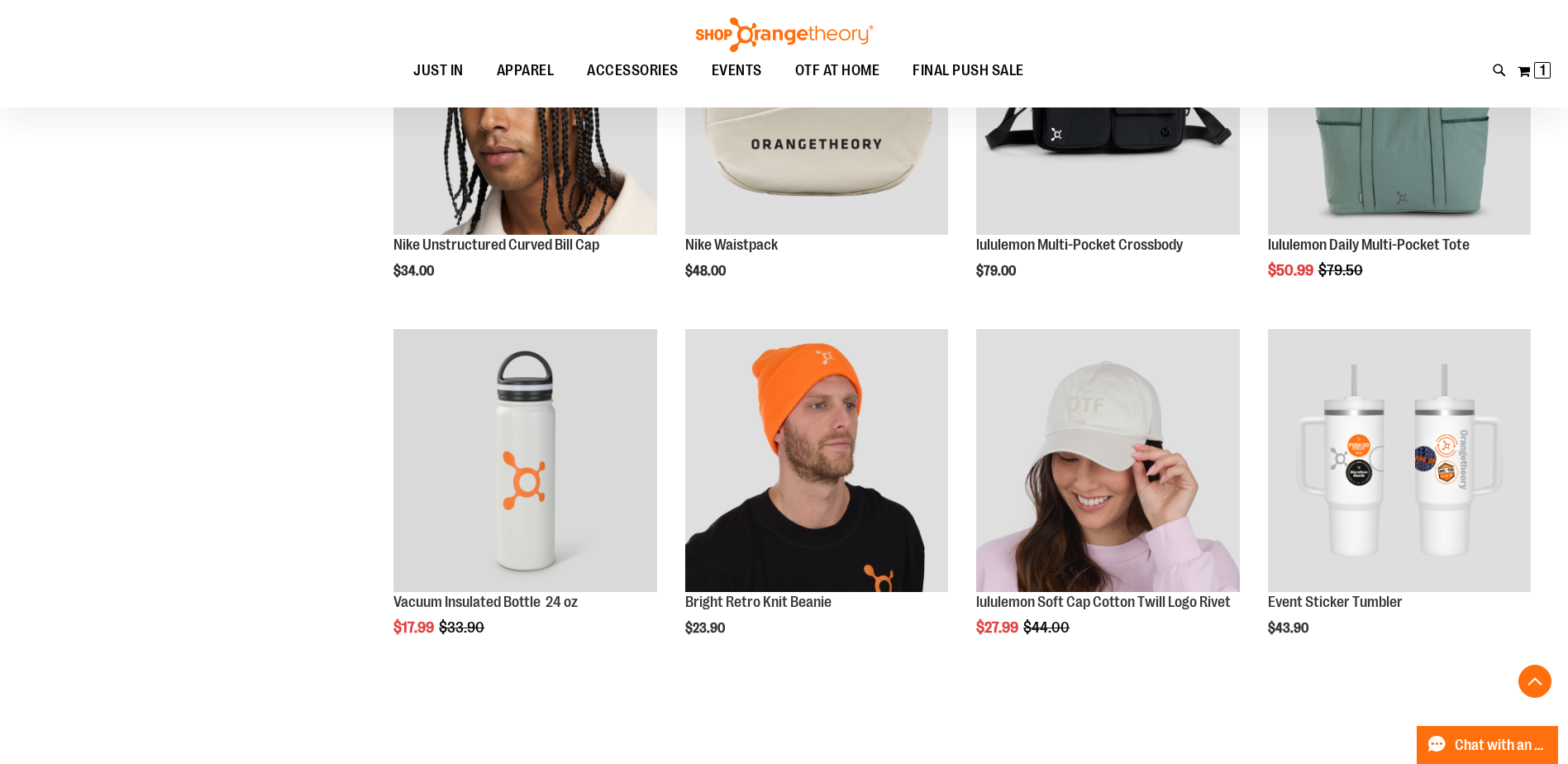
scroll to position [1094, 0]
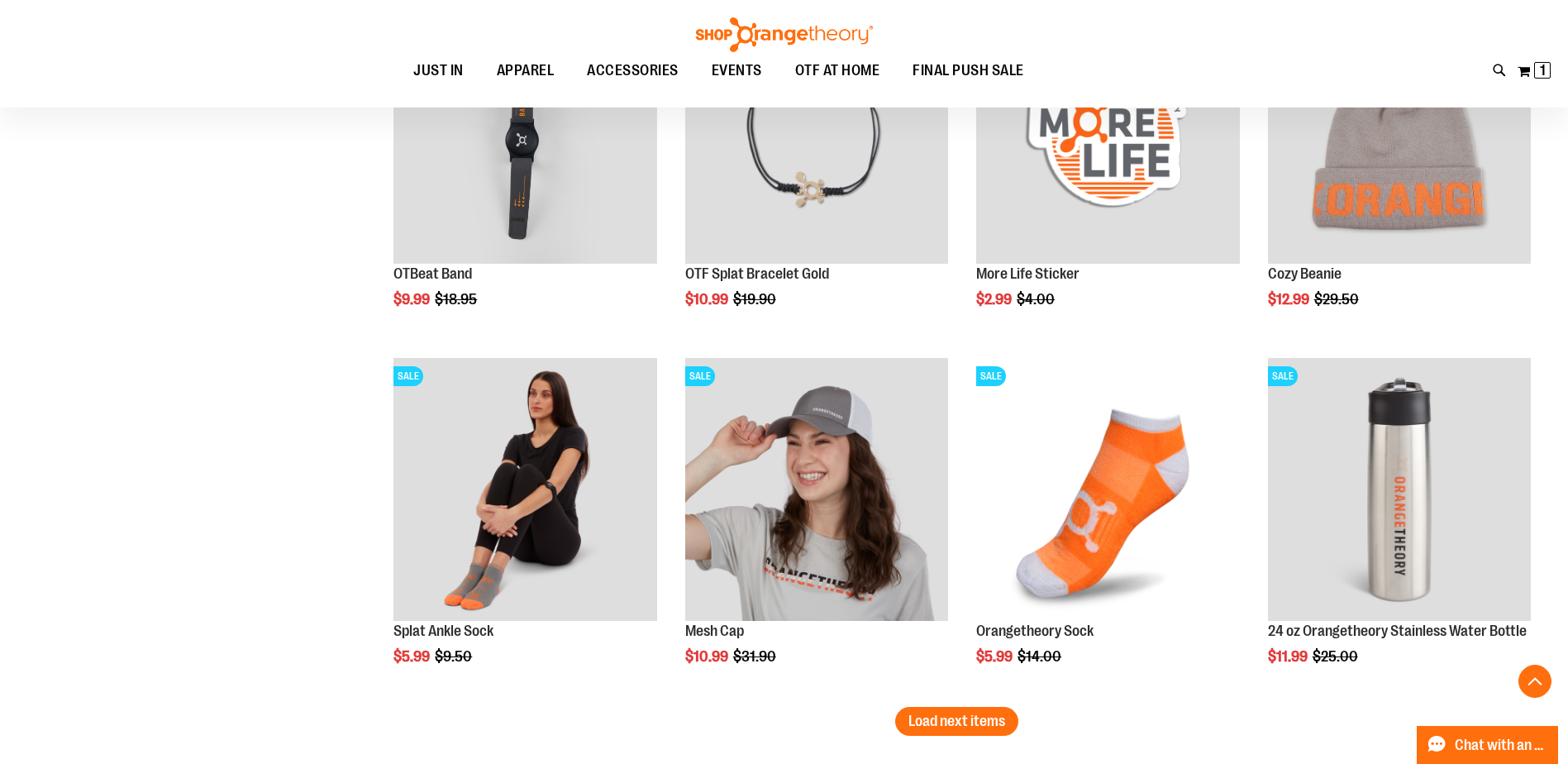
scroll to position [2995, 0]
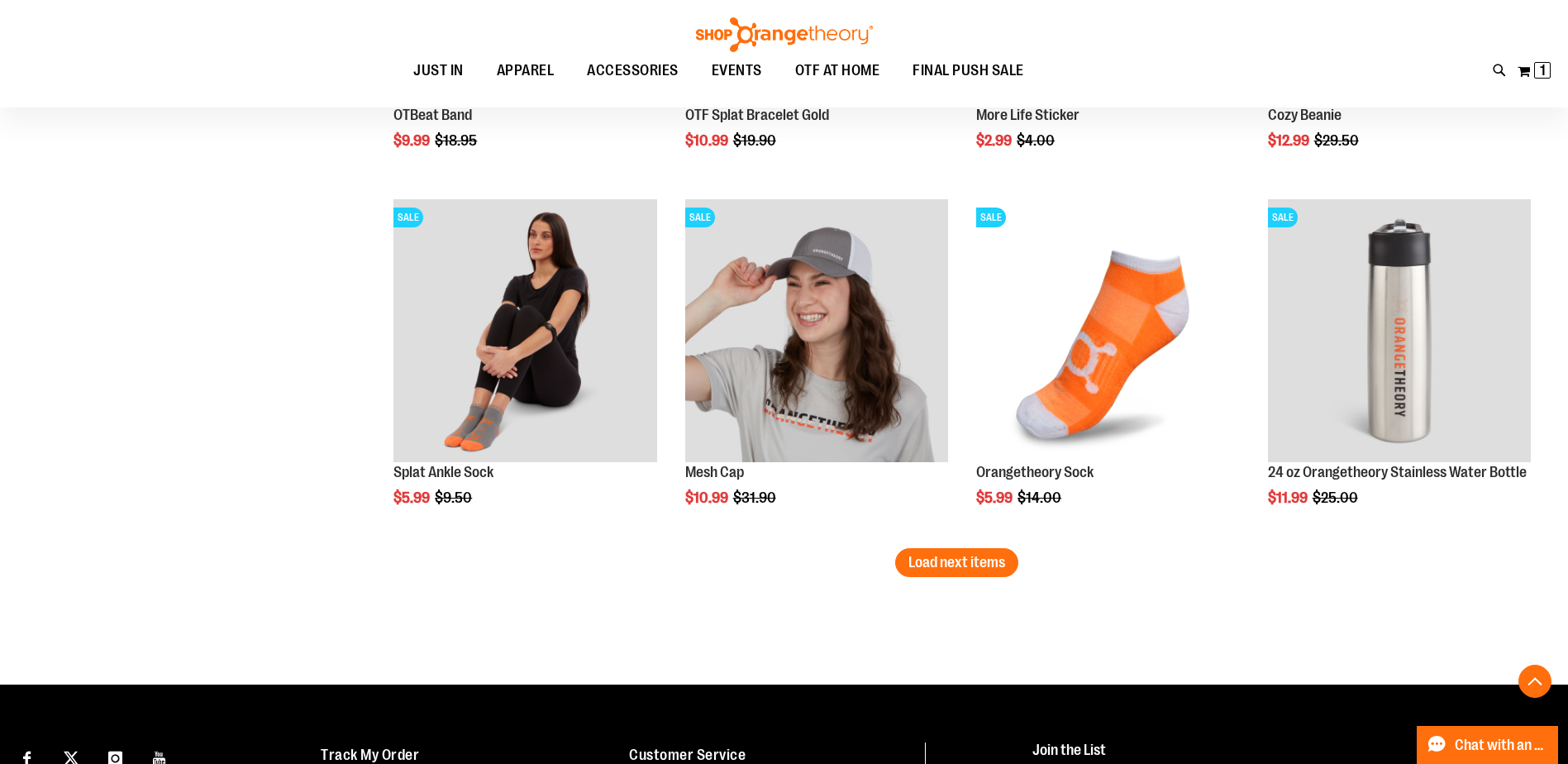
click at [929, 568] on span "Load next items" at bounding box center [956, 562] width 96 height 17
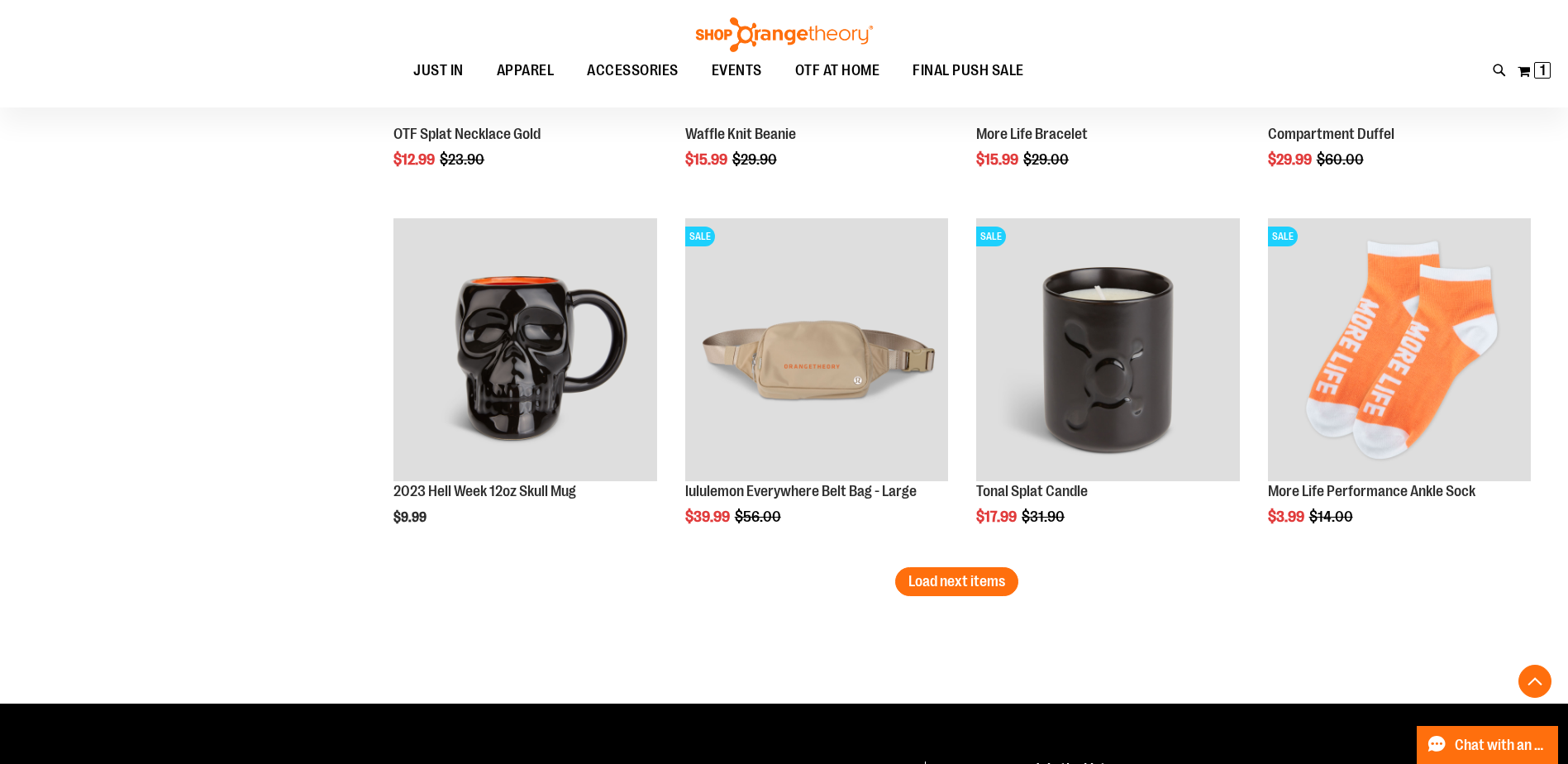
scroll to position [4048, 0]
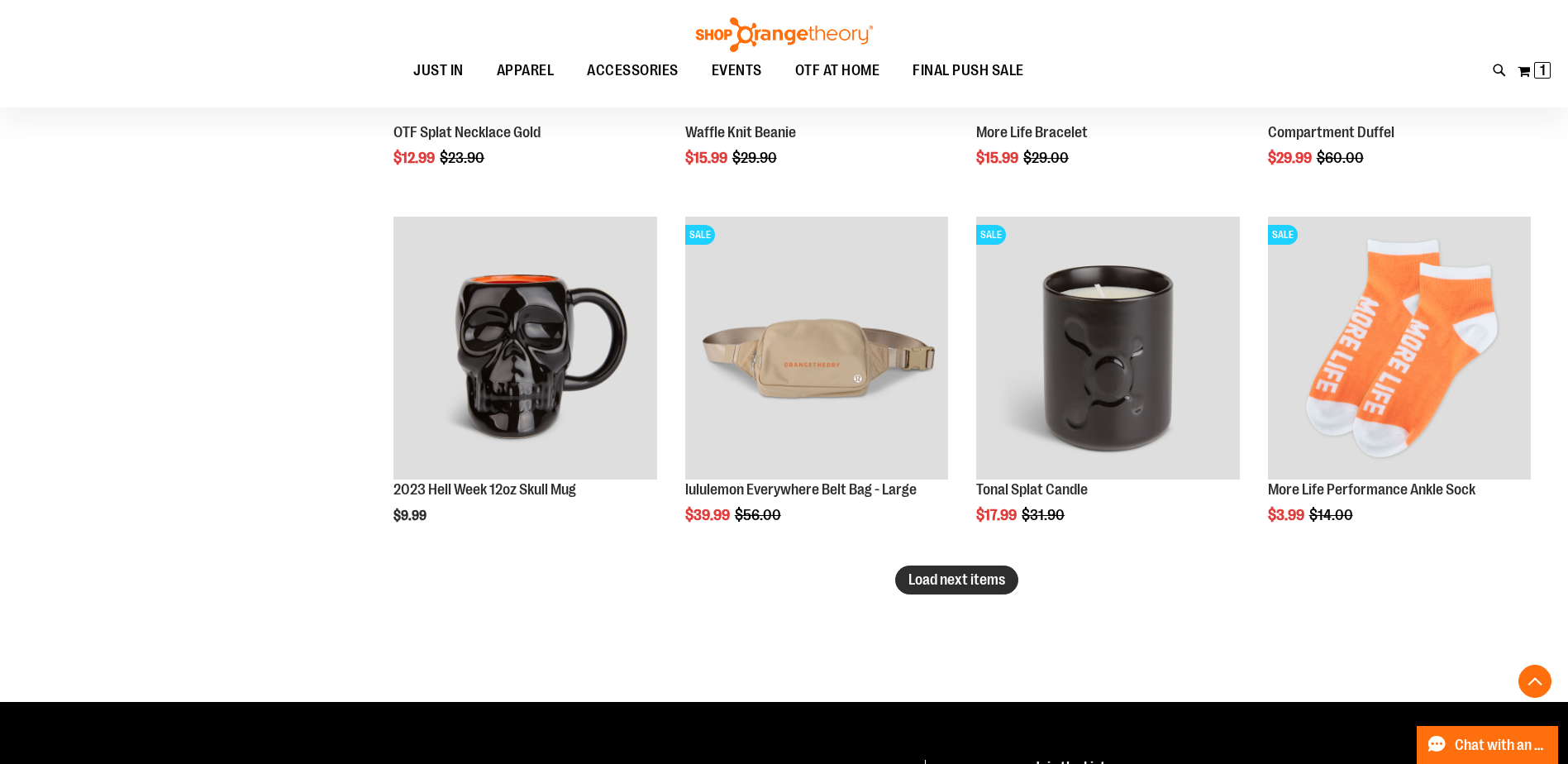
click at [989, 589] on button "Load next items" at bounding box center [957, 580] width 124 height 29
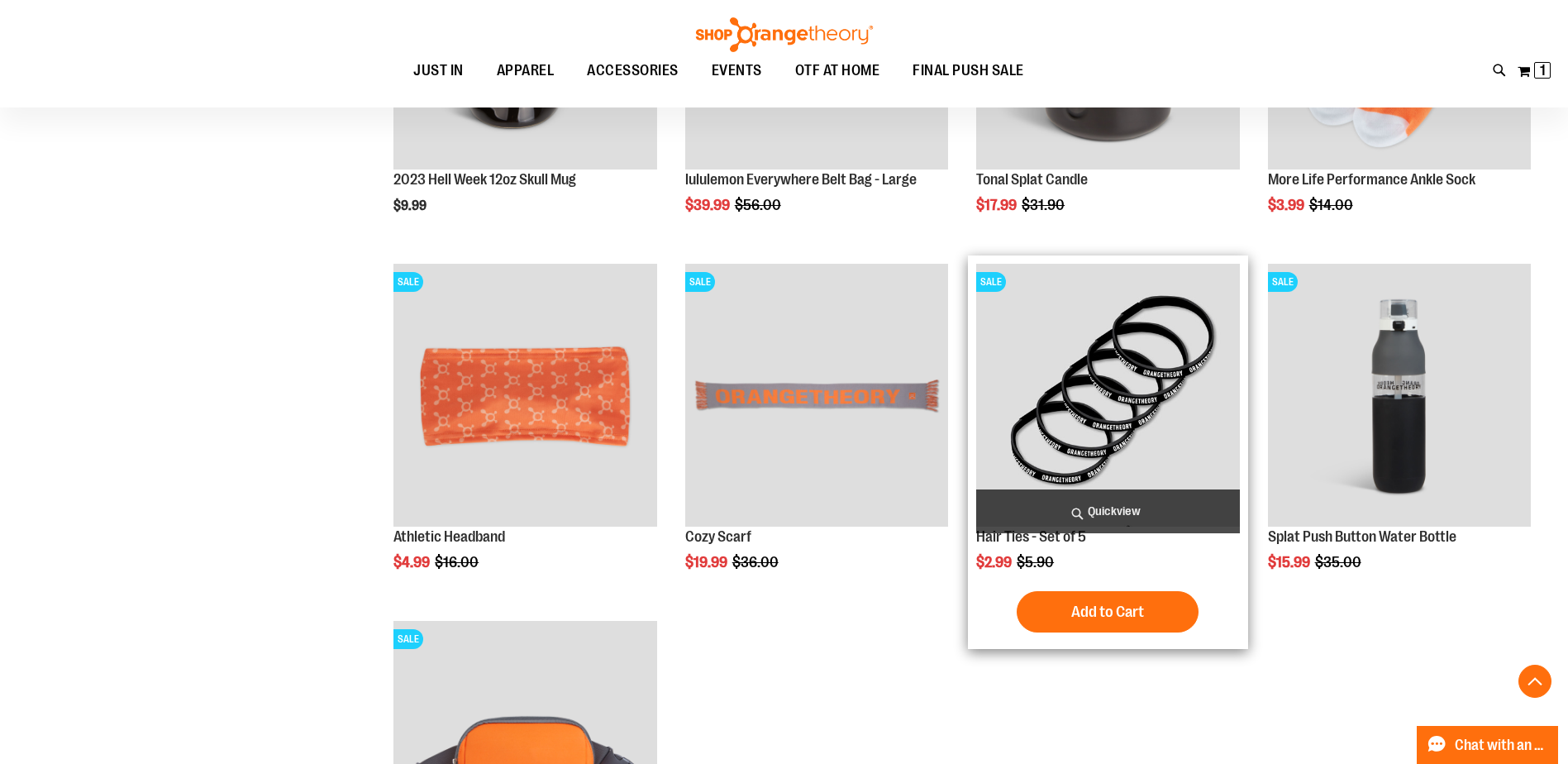
scroll to position [4338, 0]
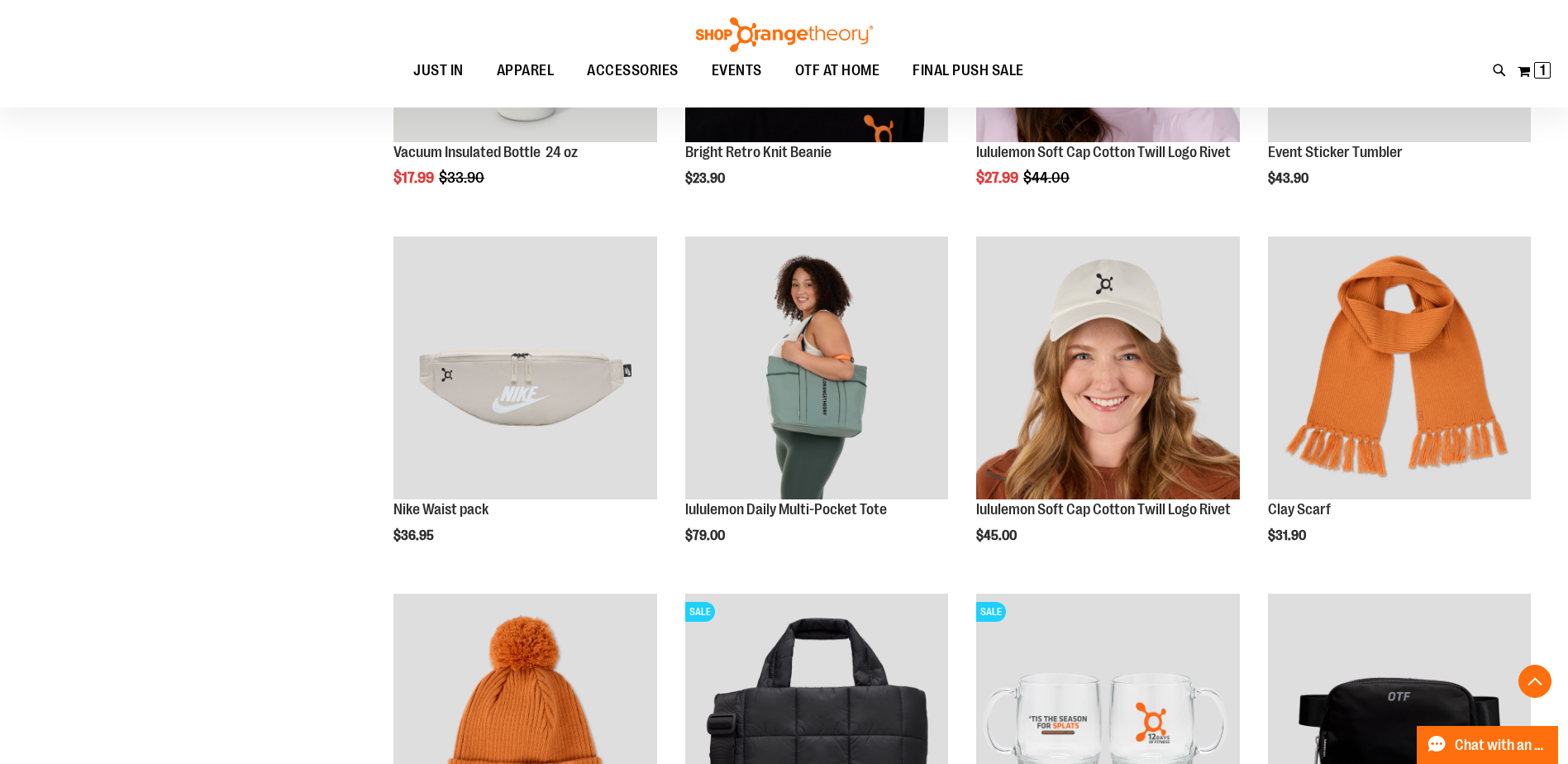
scroll to position [1837, 0]
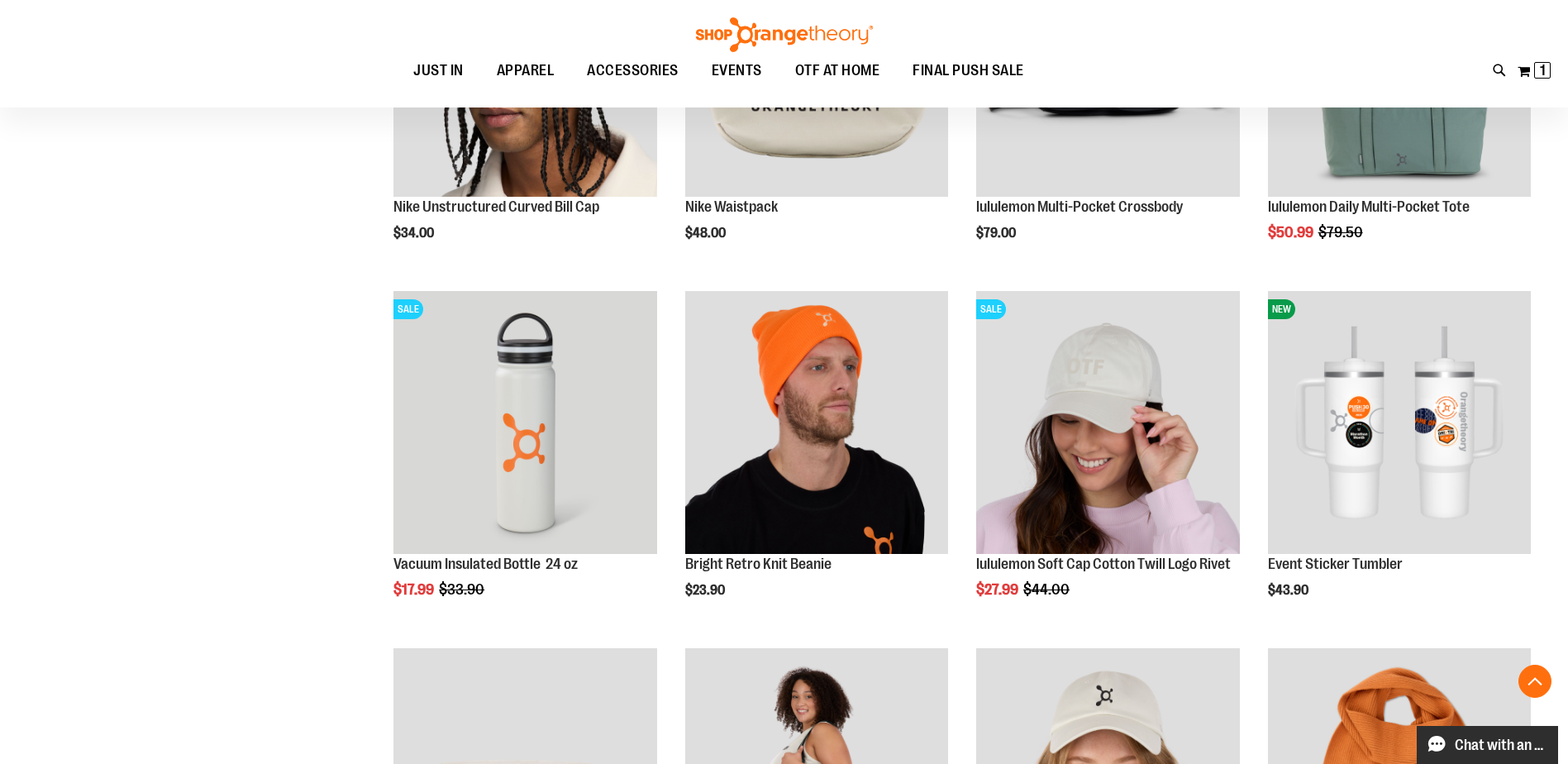
scroll to position [1114, 0]
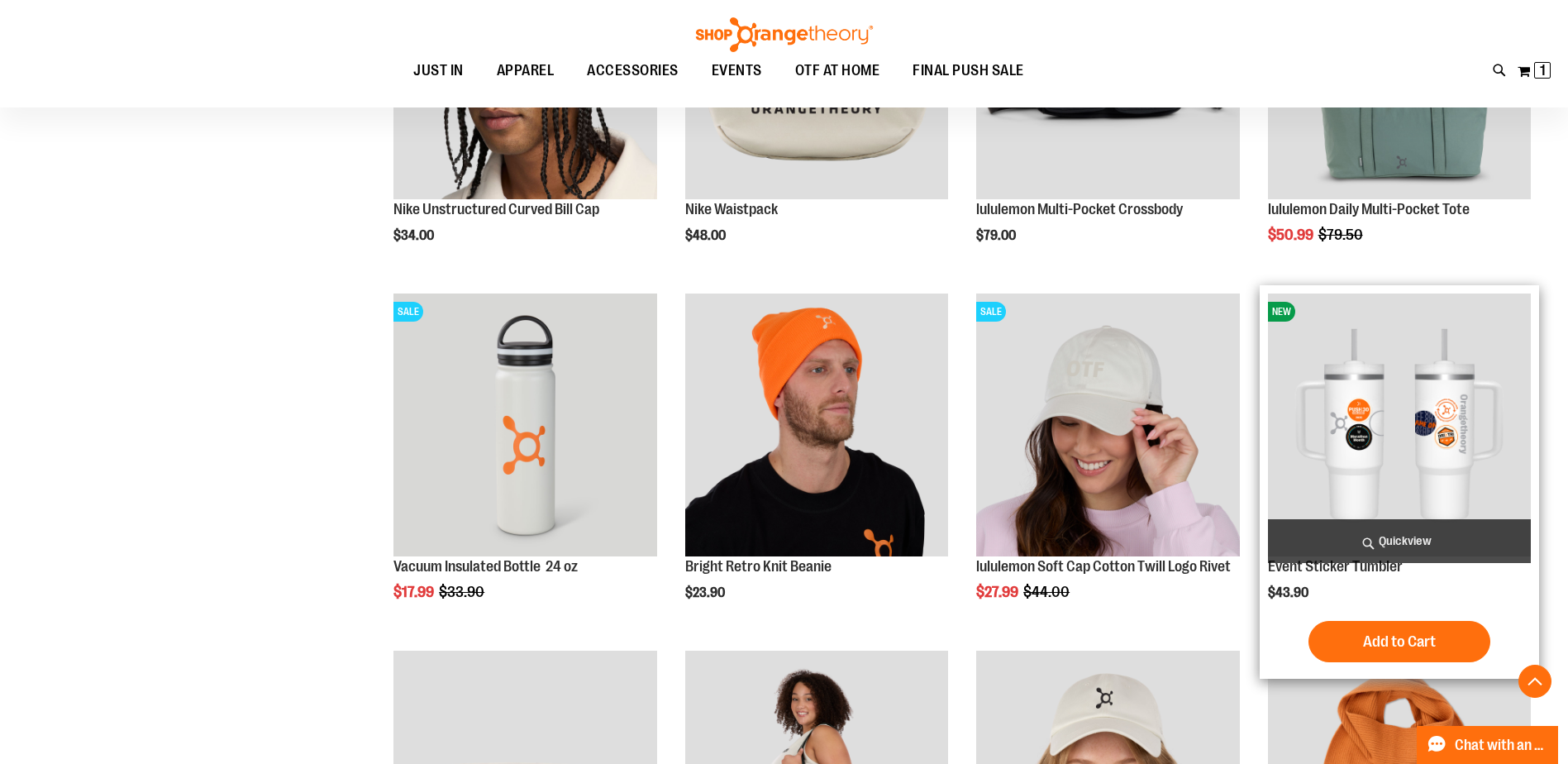
click at [1395, 446] on img "product" at bounding box center [1399, 424] width 263 height 263
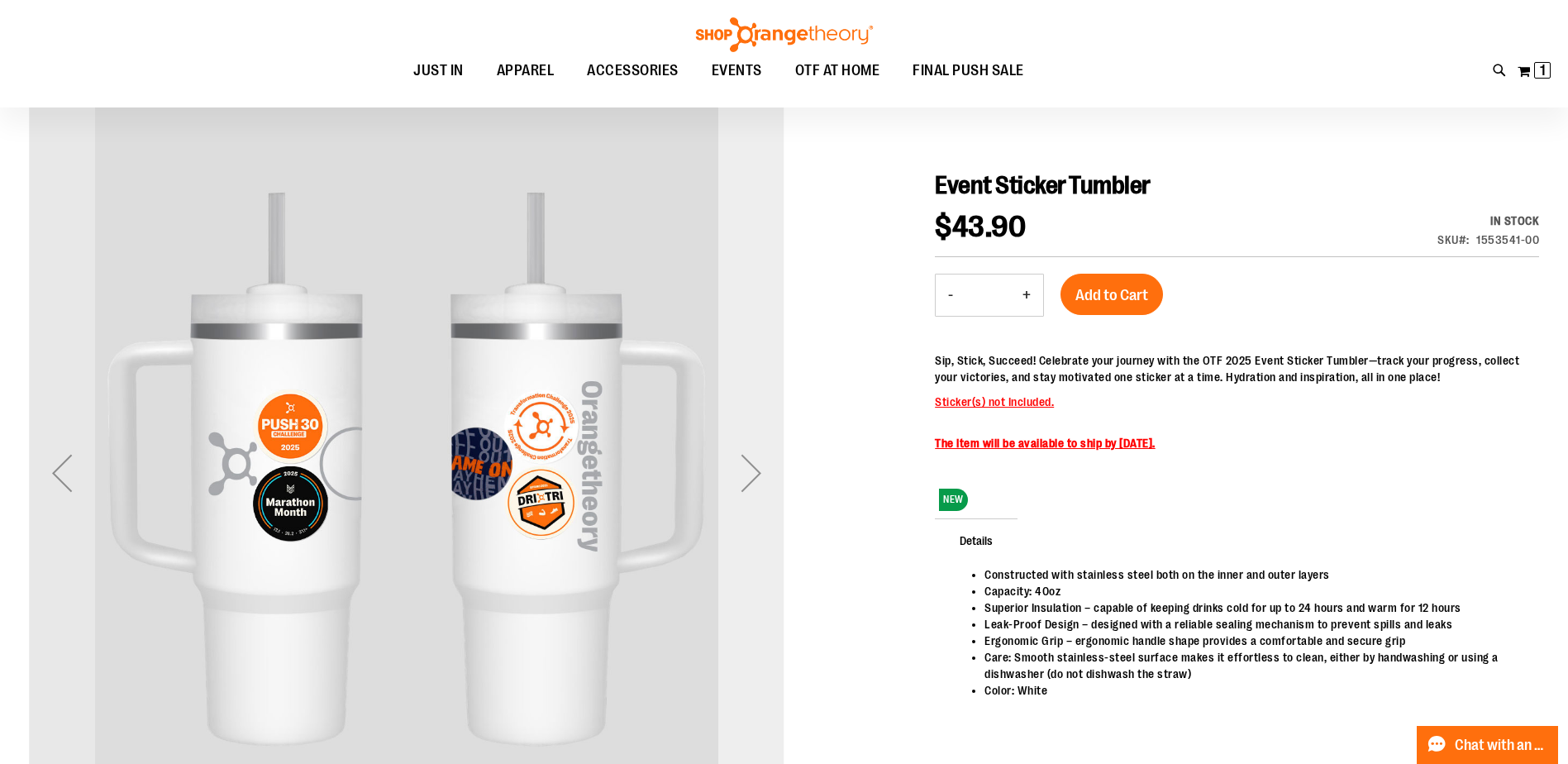
scroll to position [164, 0]
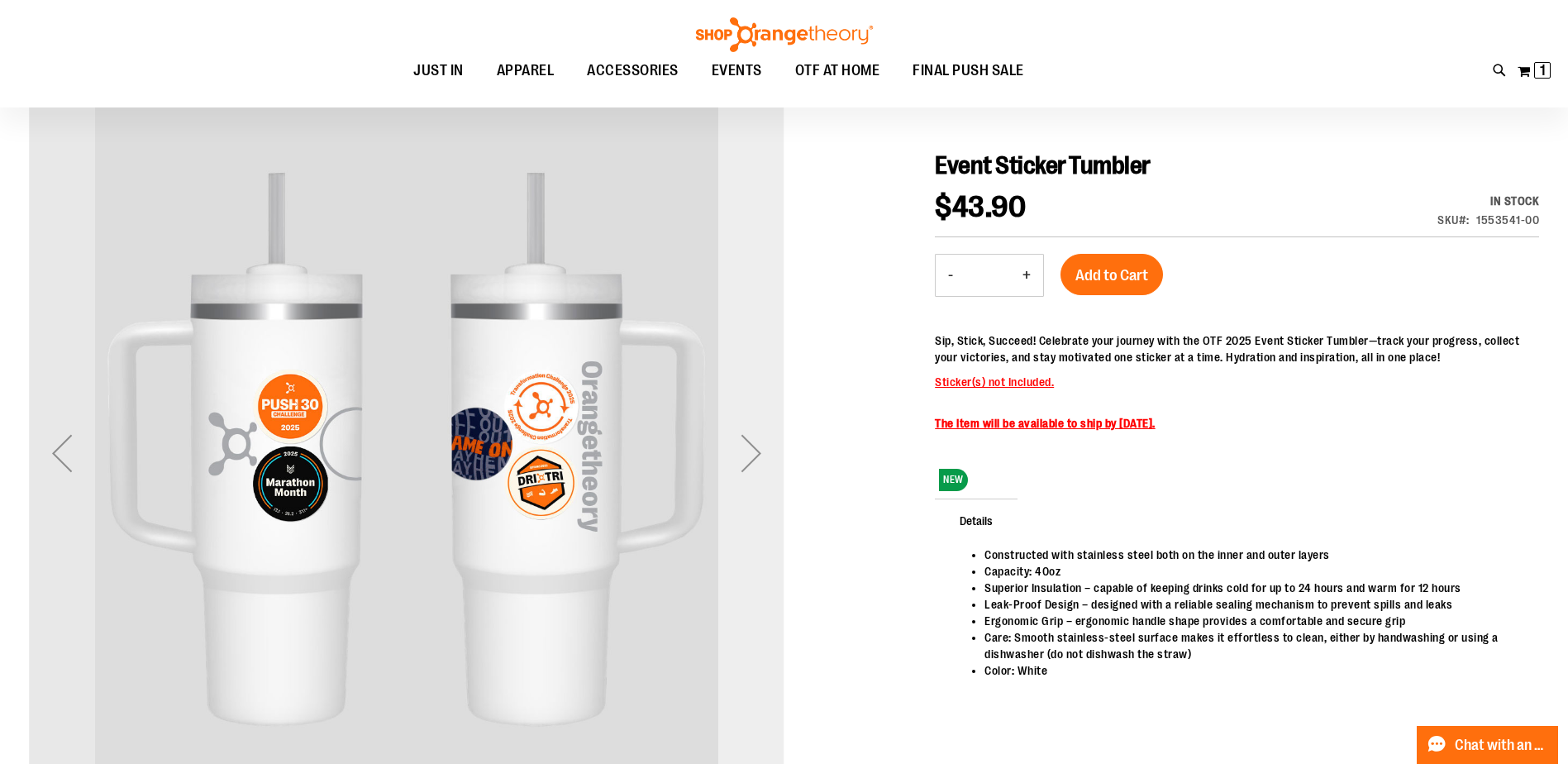
click at [752, 447] on div "Next" at bounding box center [751, 453] width 66 height 66
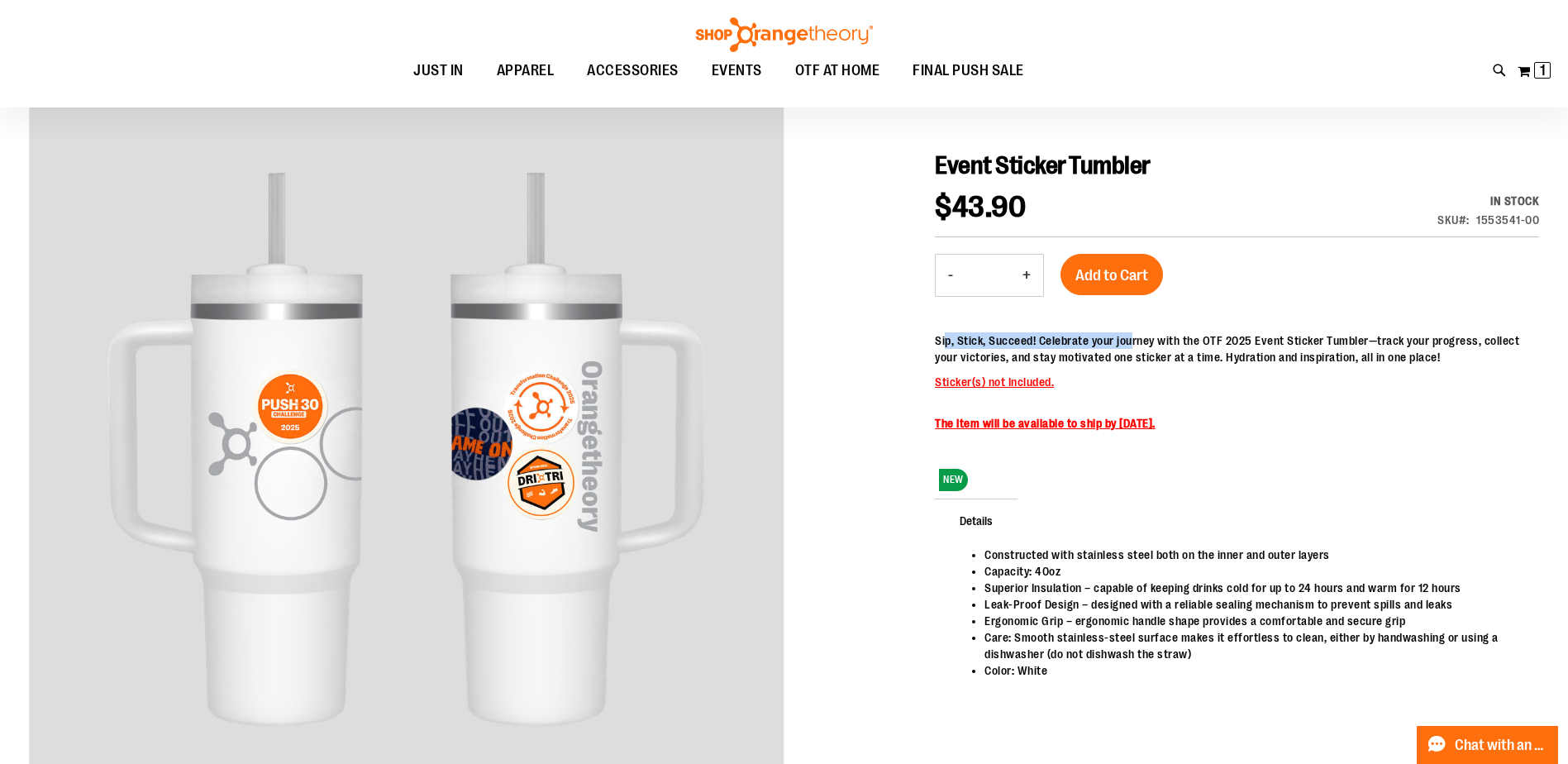
drag, startPoint x: 945, startPoint y: 337, endPoint x: 1134, endPoint y: 337, distance: 189.0
click at [1134, 337] on p "Sip, Stick, Succeed! Celebrate your journey with the OTF 2025 Event Sticker Tum…" at bounding box center [1236, 348] width 604 height 33
drag, startPoint x: 1134, startPoint y: 337, endPoint x: 1331, endPoint y: 350, distance: 197.4
click at [1331, 350] on p "Sip, Stick, Succeed! Celebrate your journey with the OTF 2025 Event Sticker Tum…" at bounding box center [1236, 348] width 604 height 33
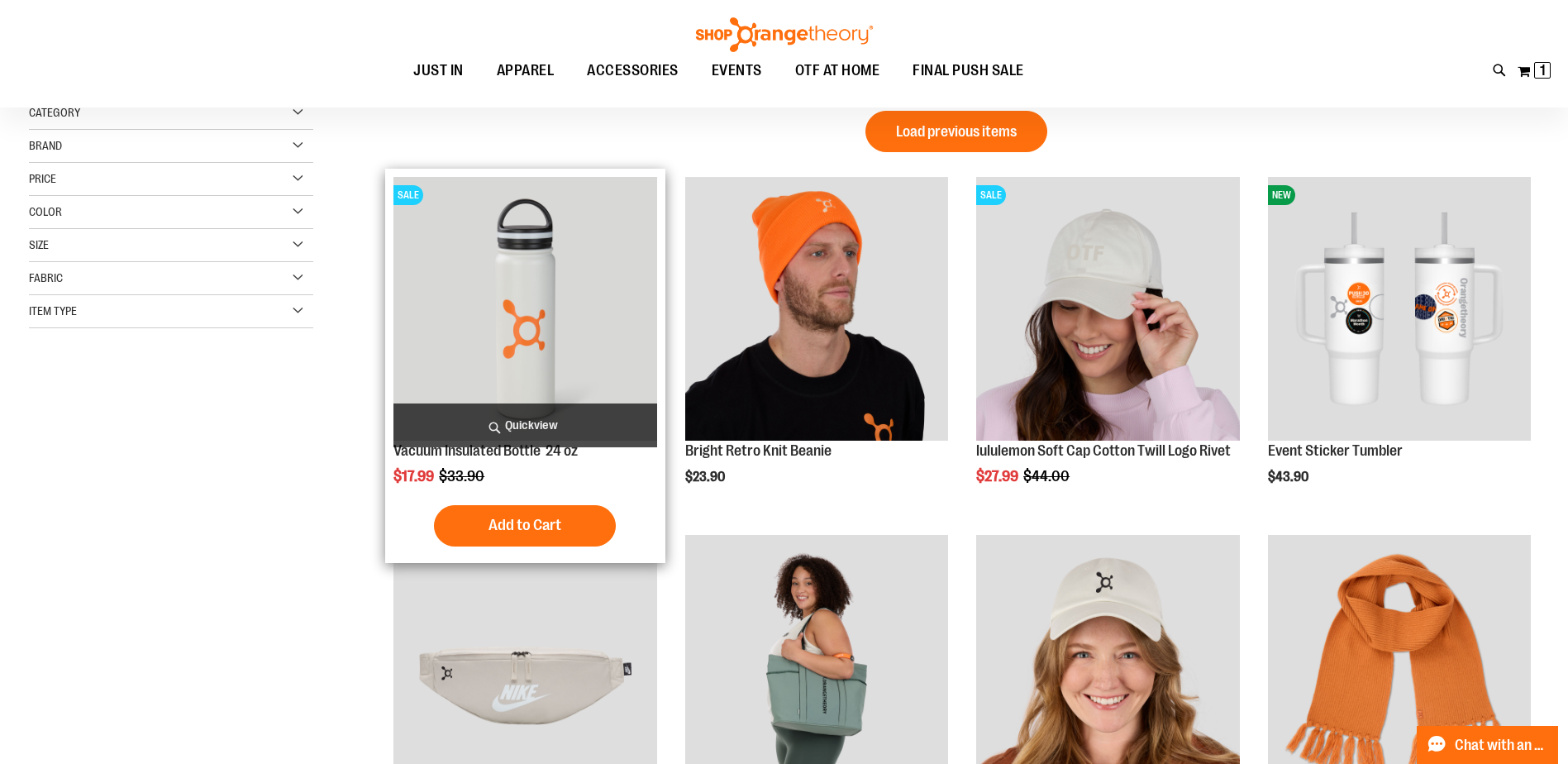
scroll to position [52, 0]
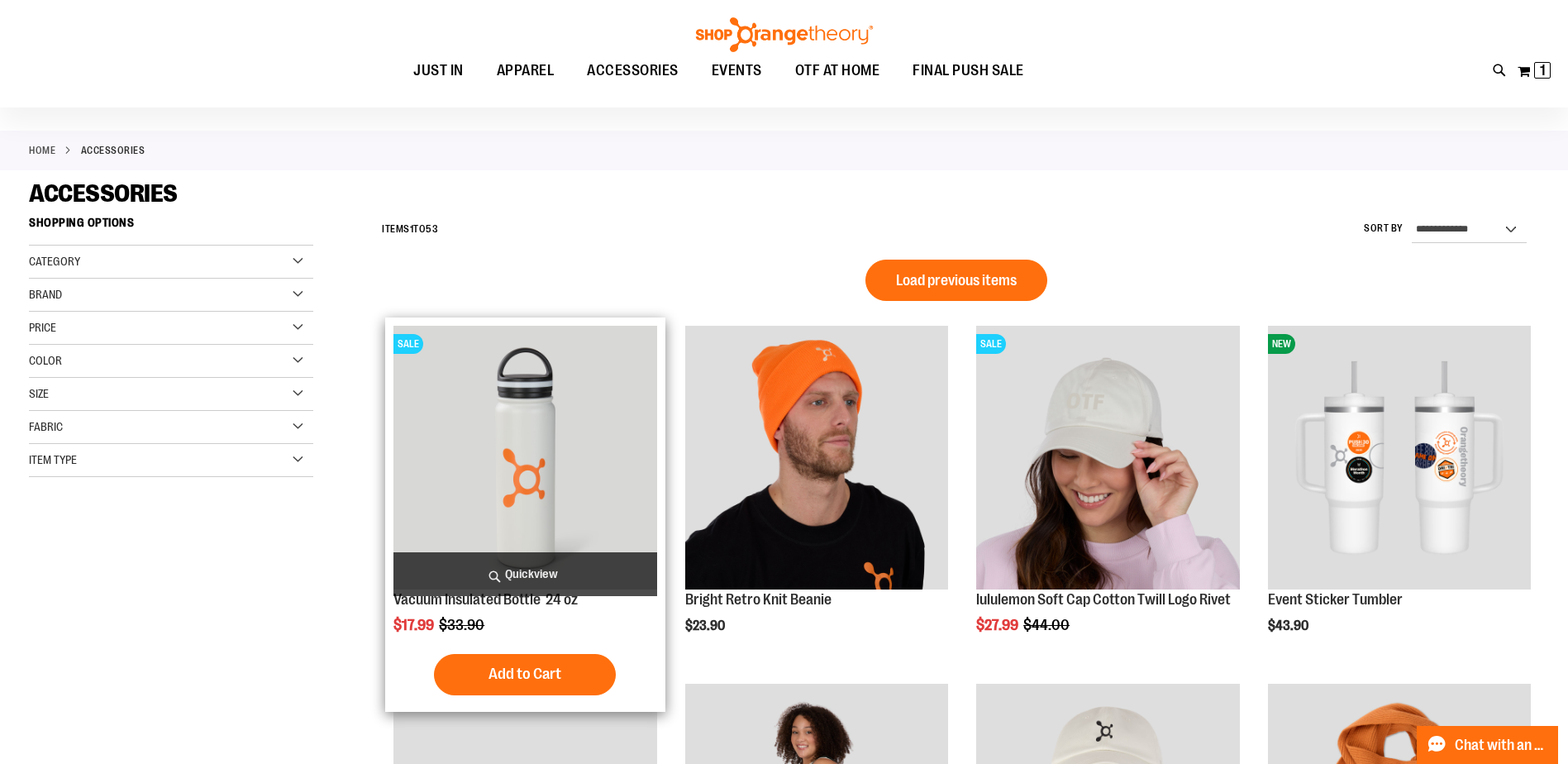
click at [539, 443] on img "product" at bounding box center [525, 457] width 263 height 263
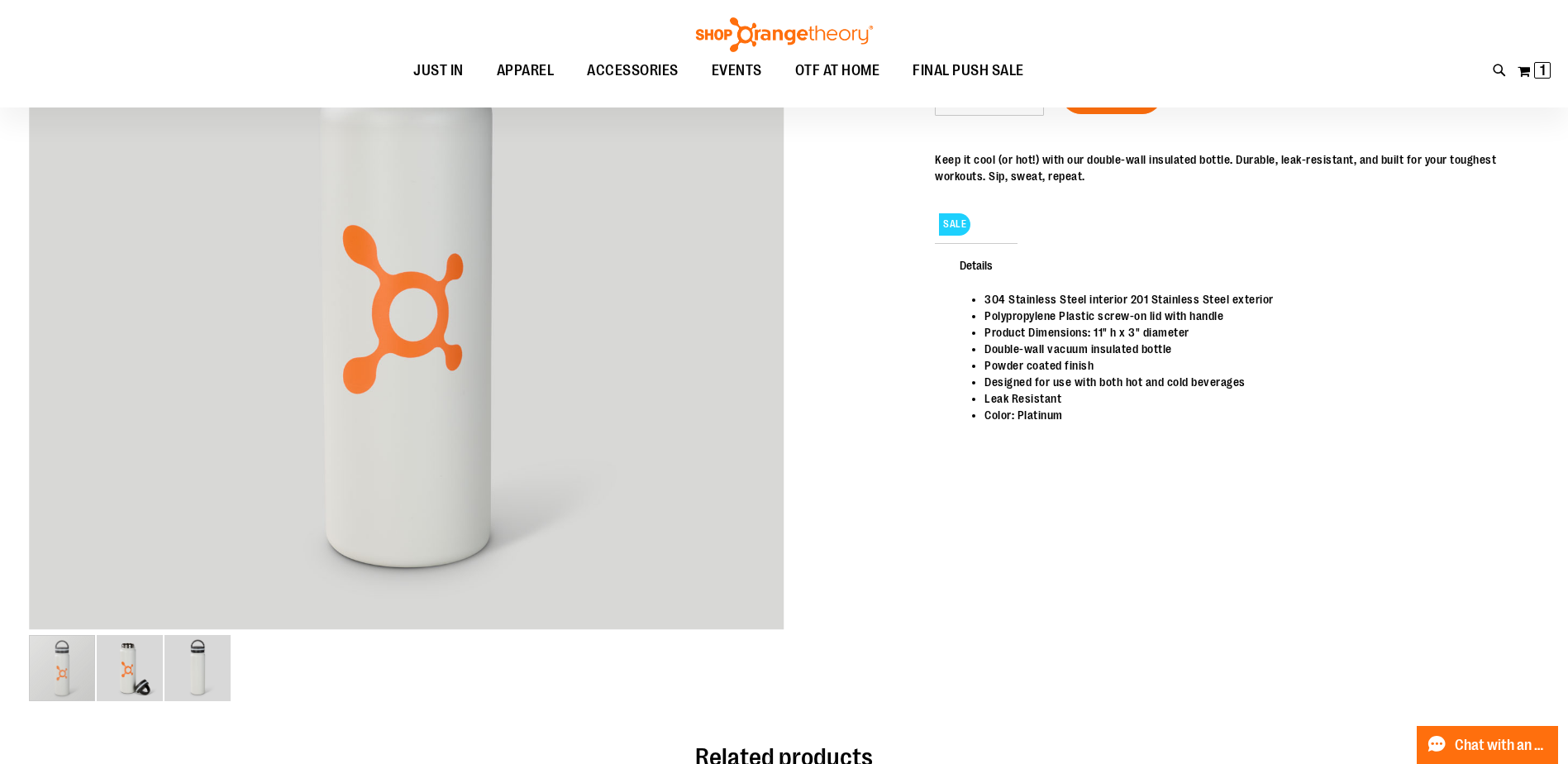
scroll to position [247, 0]
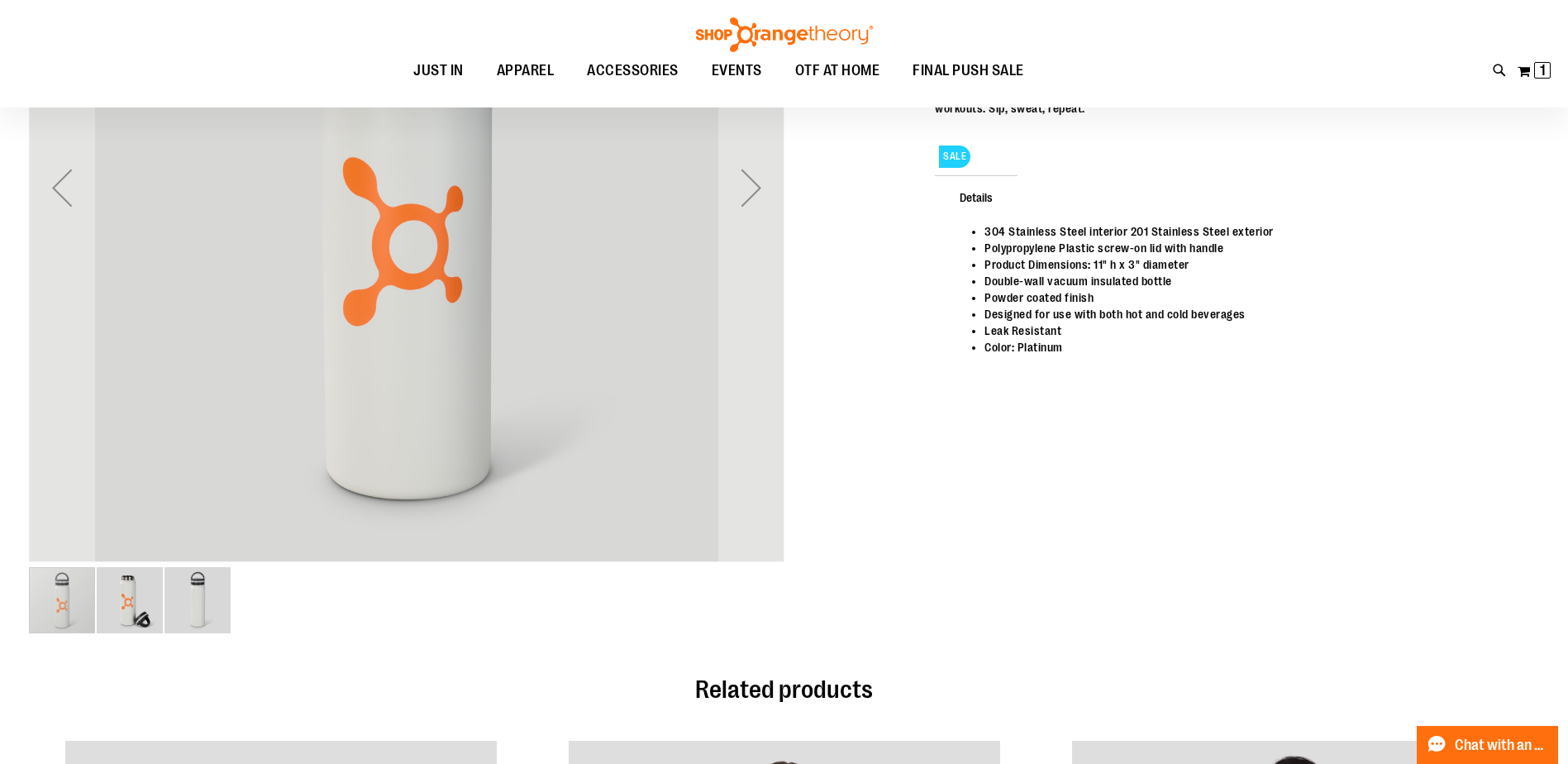
click at [152, 600] on img "image 2 of 3" at bounding box center [129, 600] width 66 height 66
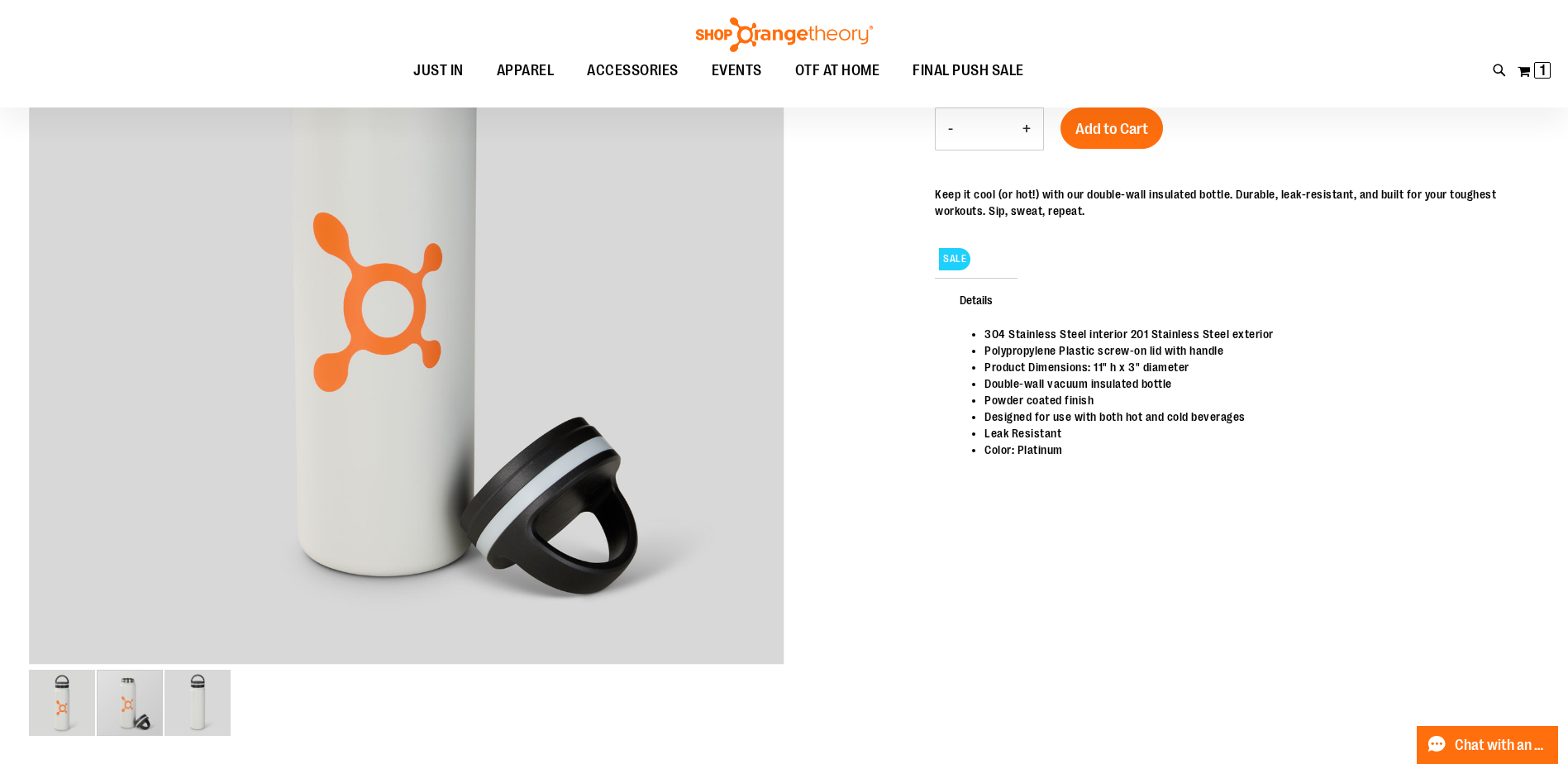
scroll to position [346, 0]
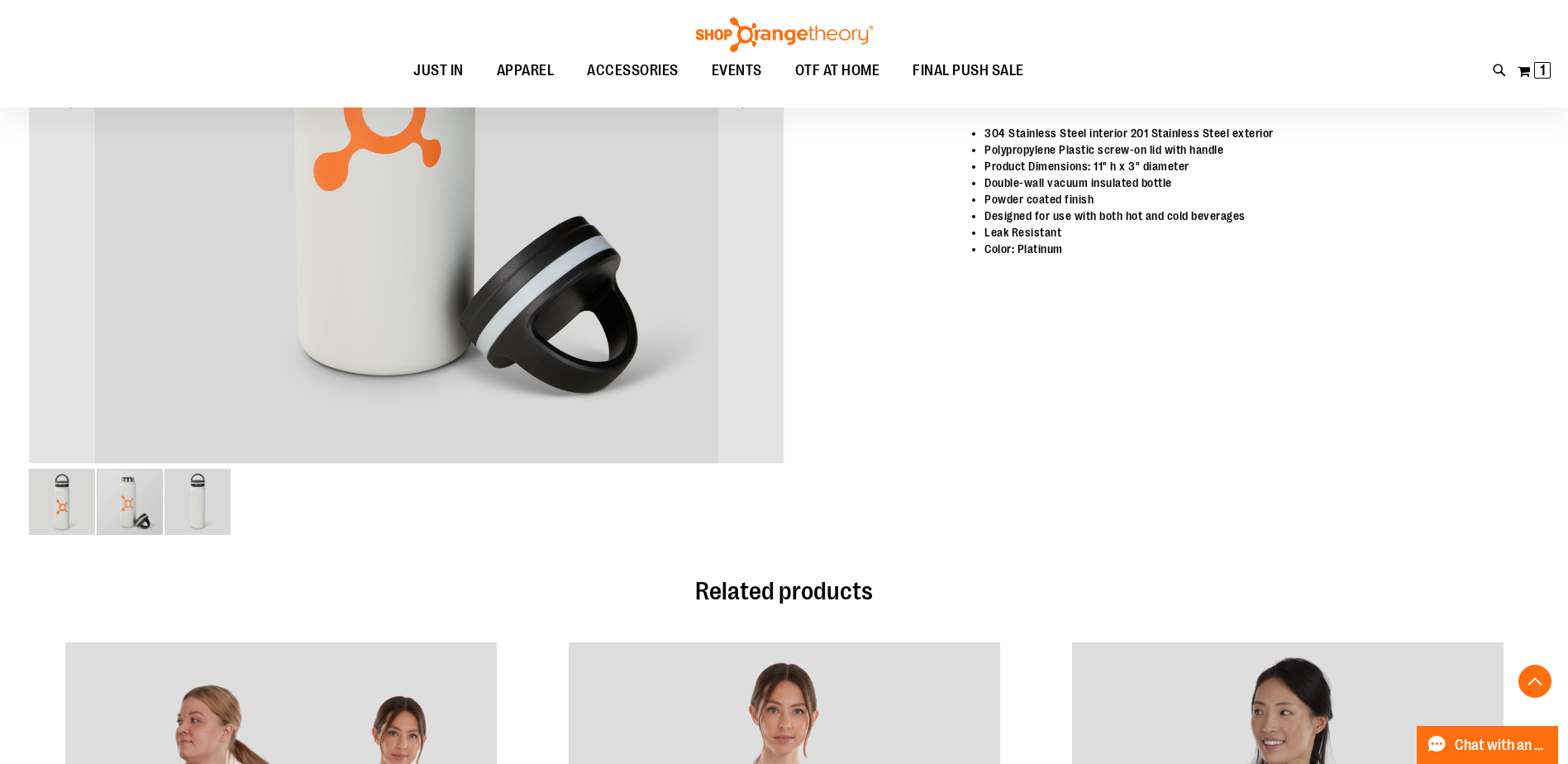
click at [228, 509] on img "image 3 of 3" at bounding box center [198, 501] width 66 height 66
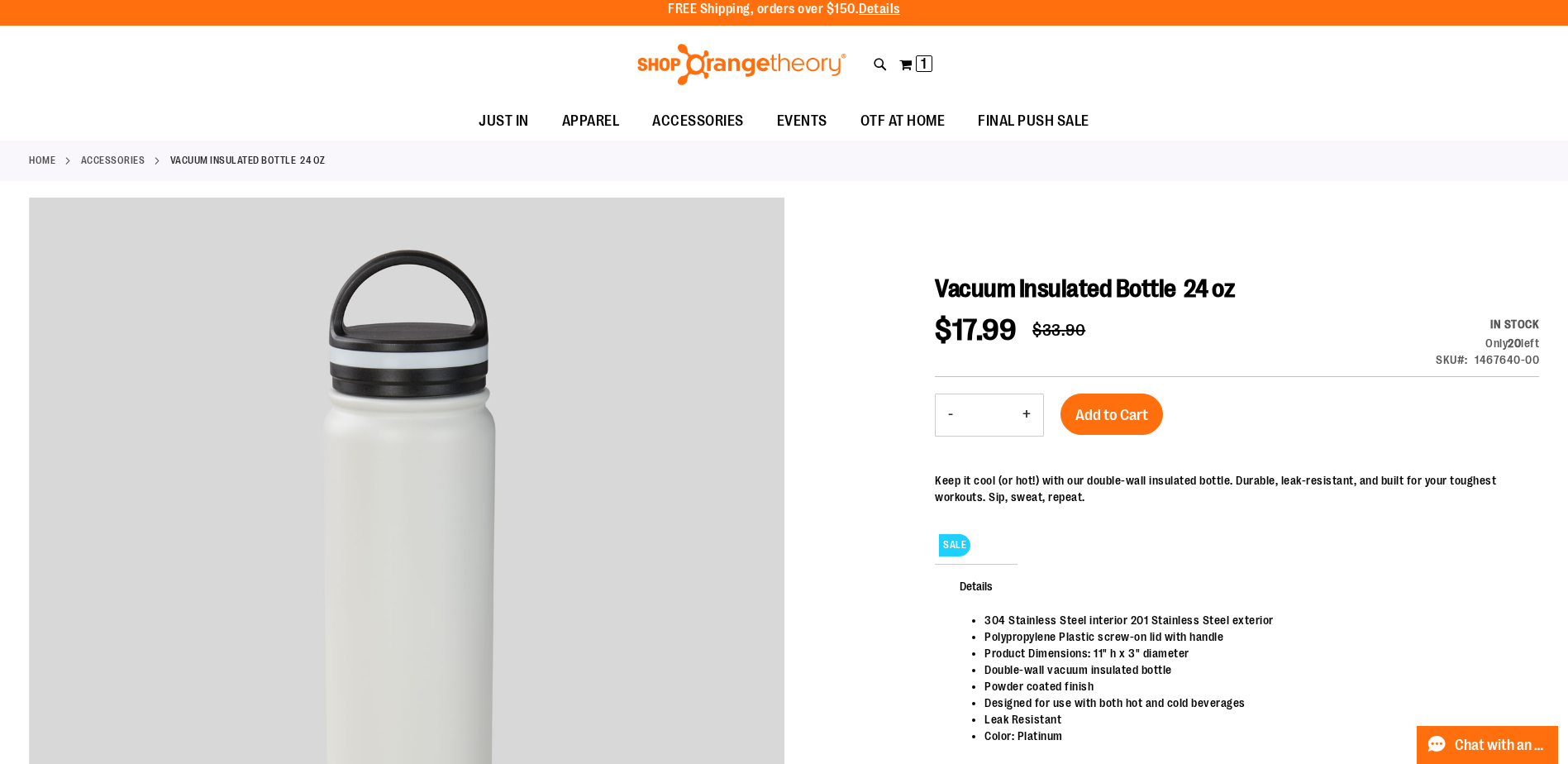
scroll to position [0, 0]
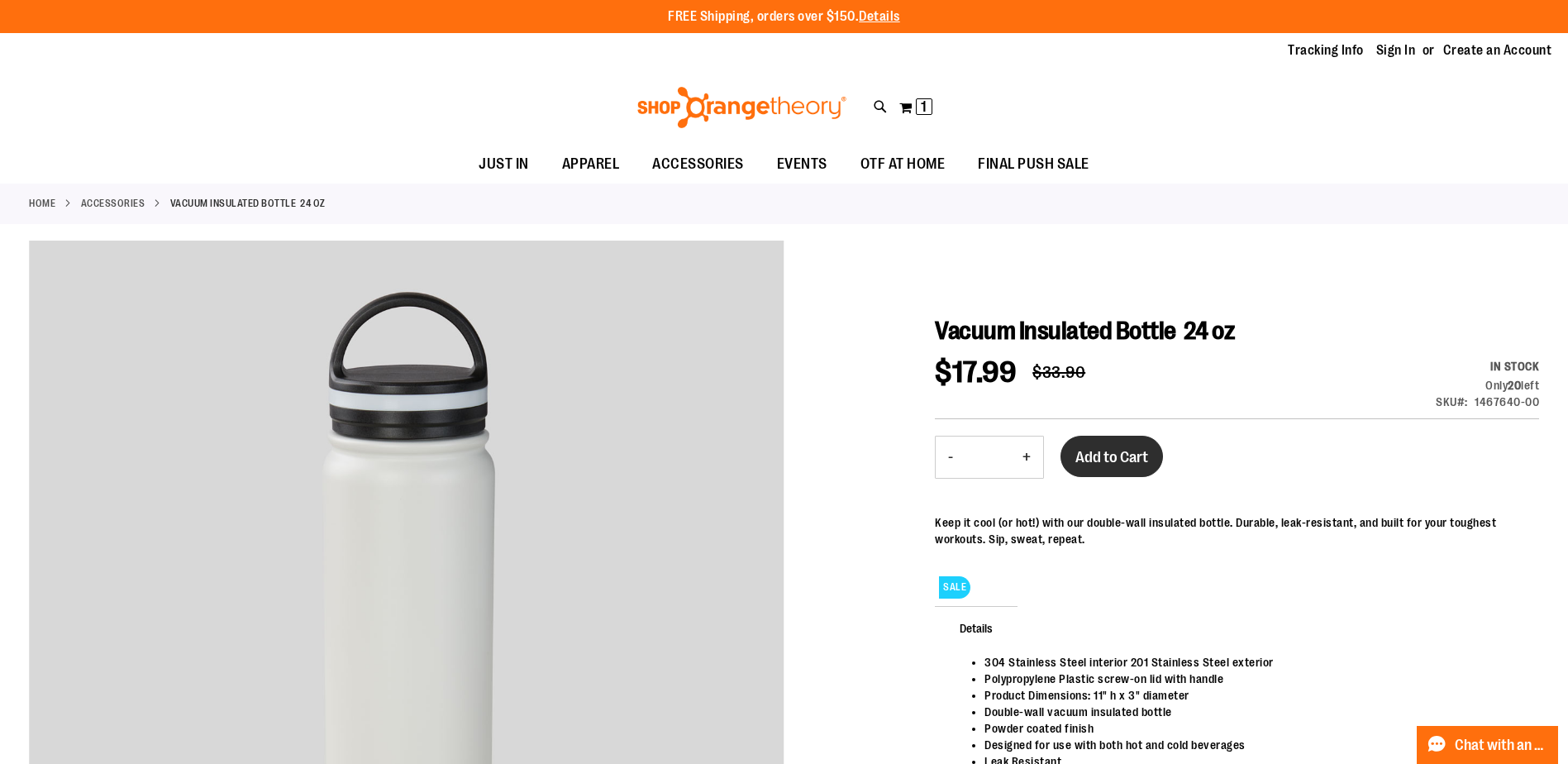
click at [1119, 463] on span "Add to Cart" at bounding box center [1112, 456] width 73 height 18
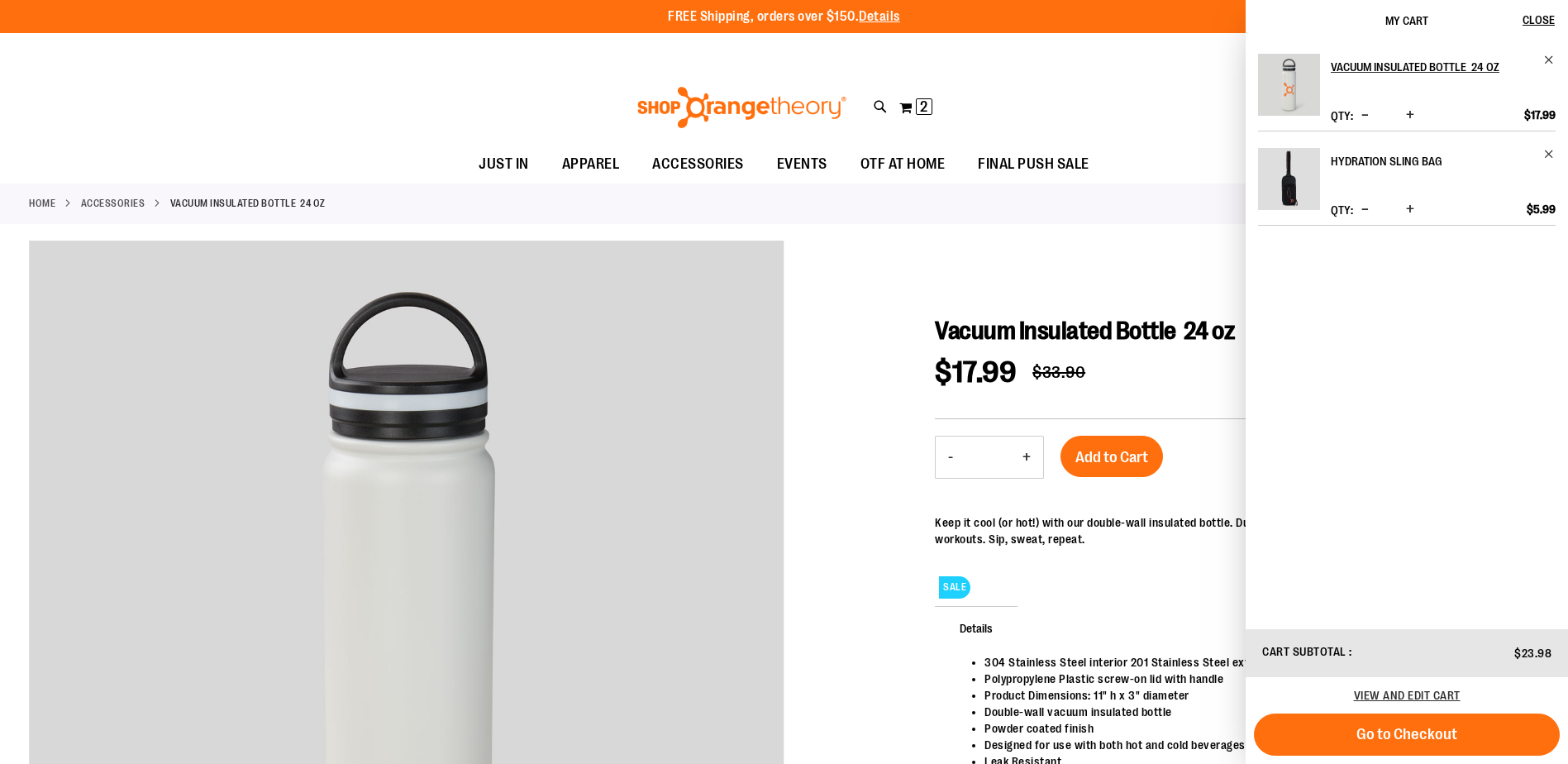
click at [1405, 165] on h2 "Hydration Sling Bag" at bounding box center [1432, 161] width 202 height 26
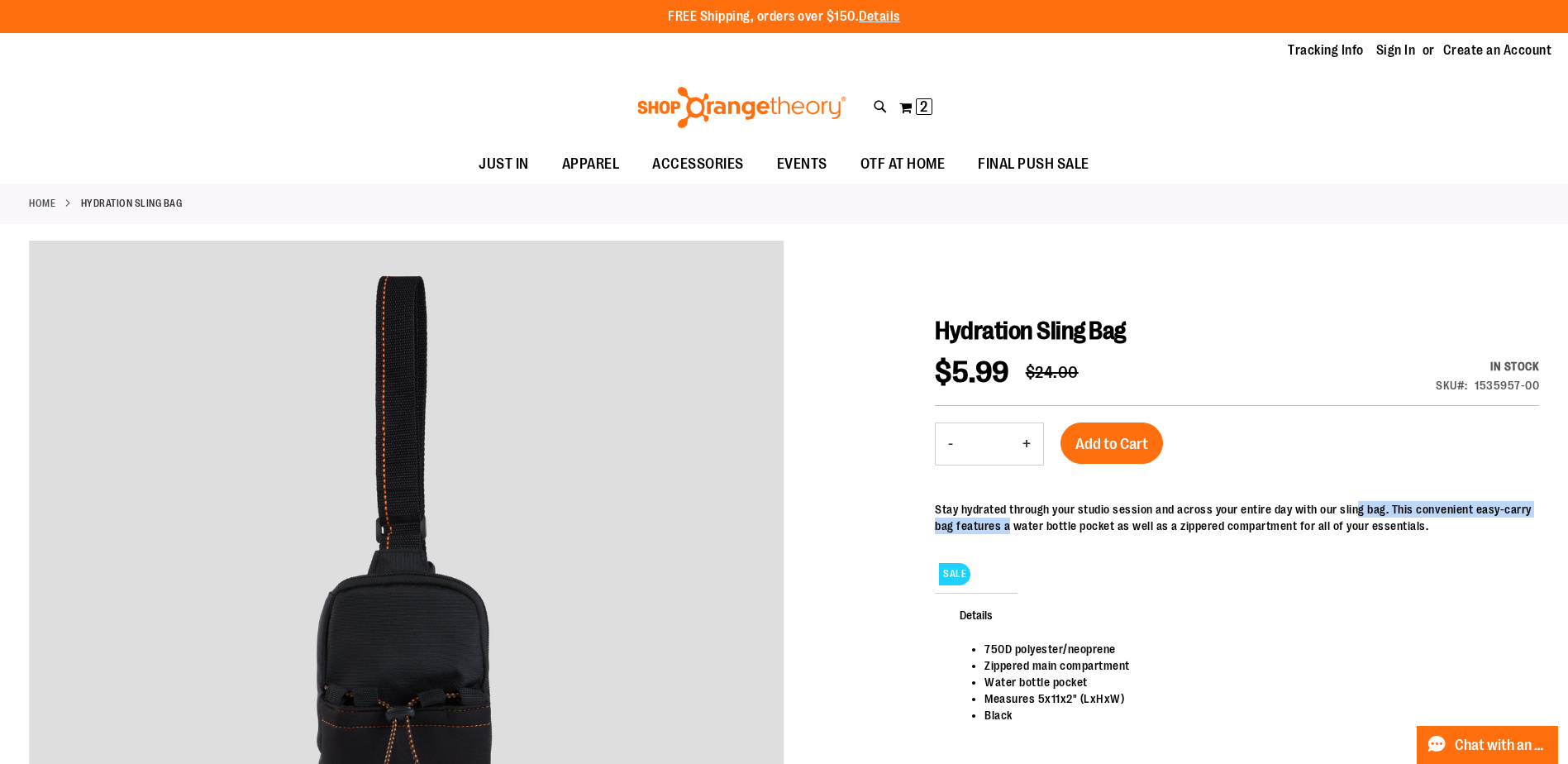
drag, startPoint x: 1118, startPoint y: 523, endPoint x: 1355, endPoint y: 517, distance: 237.1
click at [1355, 517] on div "Stay hydrated through your studio session and across your entire day with our s…" at bounding box center [1236, 518] width 604 height 33
drag, startPoint x: 1355, startPoint y: 517, endPoint x: 1239, endPoint y: 520, distance: 116.0
click at [1239, 520] on div "Stay hydrated through your studio session and across your entire day with our s…" at bounding box center [1236, 518] width 604 height 33
drag, startPoint x: 1175, startPoint y: 522, endPoint x: 1320, endPoint y: 520, distance: 145.0
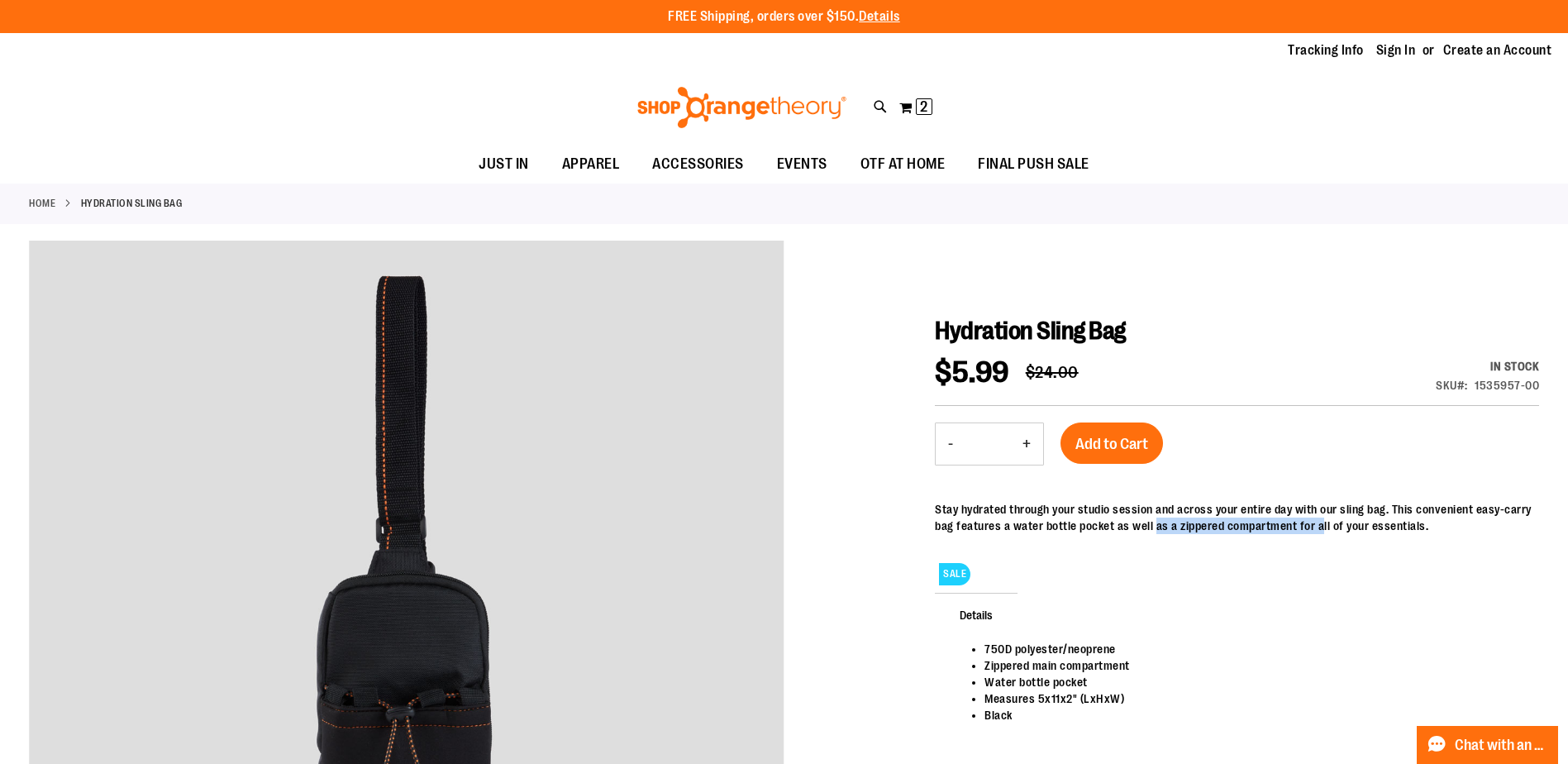
click at [1320, 520] on div "Stay hydrated through your studio session and across your entire day with our s…" at bounding box center [1236, 518] width 604 height 33
drag, startPoint x: 1320, startPoint y: 520, endPoint x: 1450, endPoint y: 531, distance: 130.5
click at [1450, 531] on div "Stay hydrated through your studio session and across your entire day with our s…" at bounding box center [1236, 518] width 604 height 33
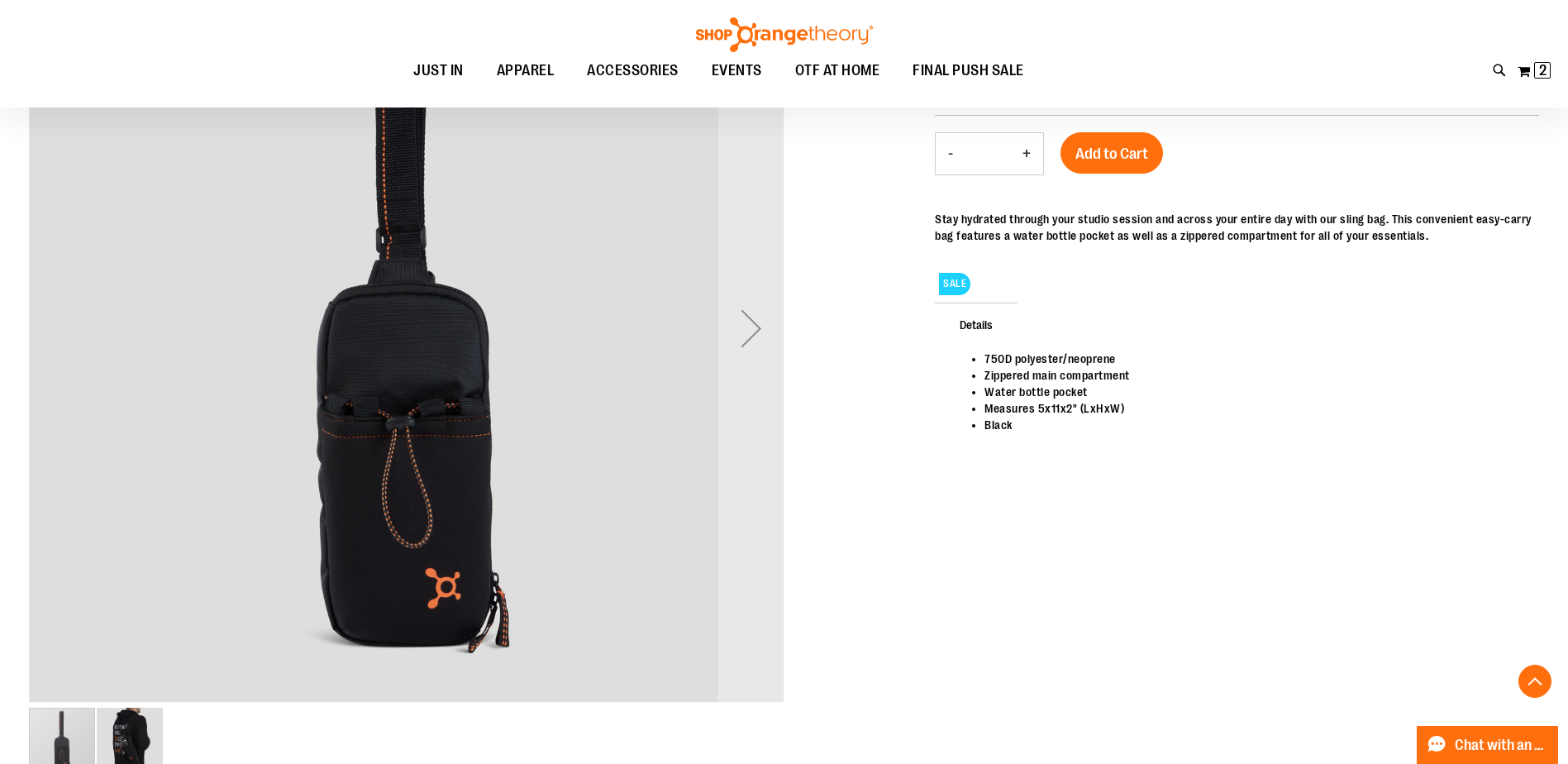
scroll to position [351, 0]
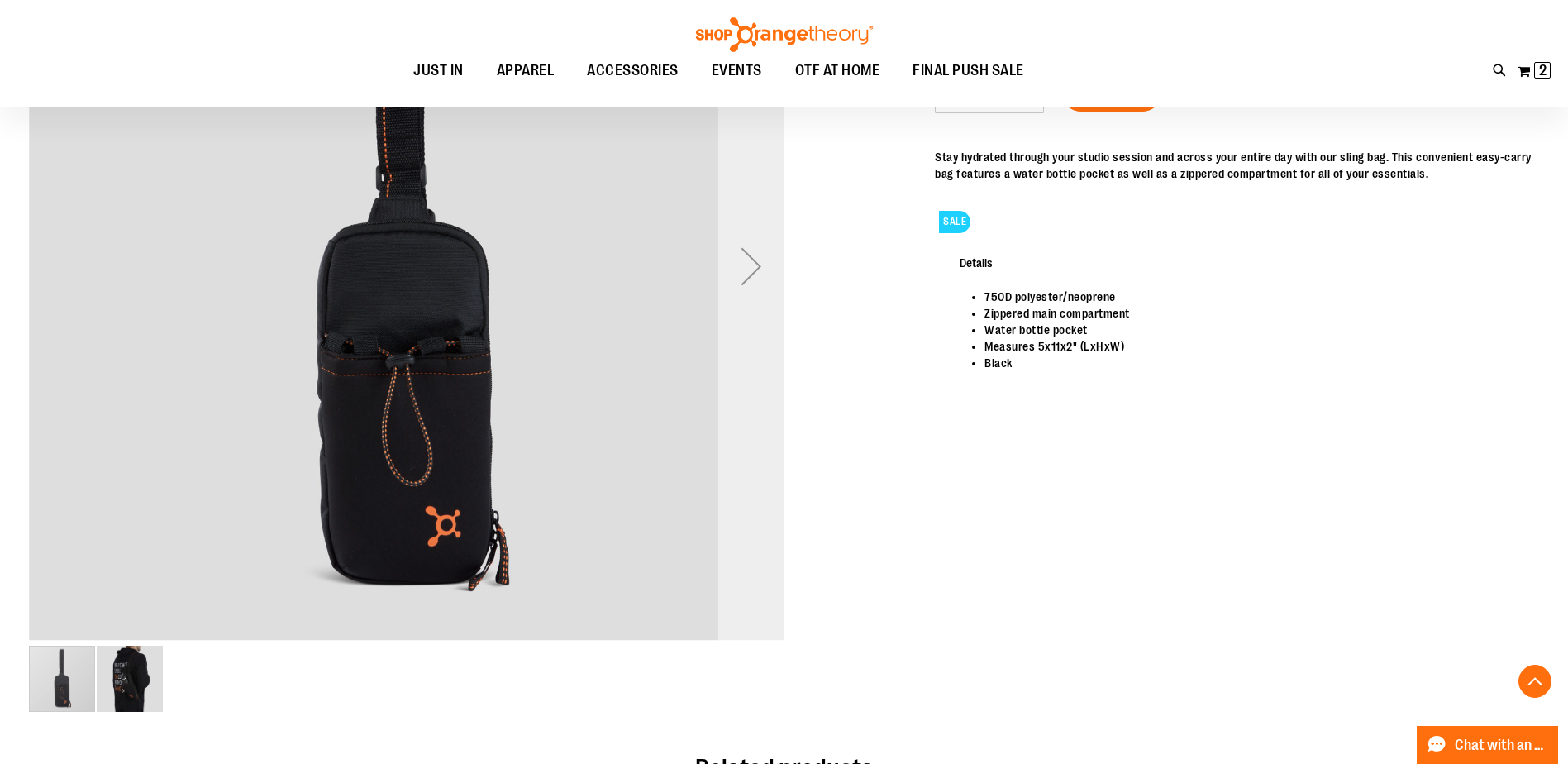
click at [752, 276] on div "Next" at bounding box center [751, 266] width 66 height 66
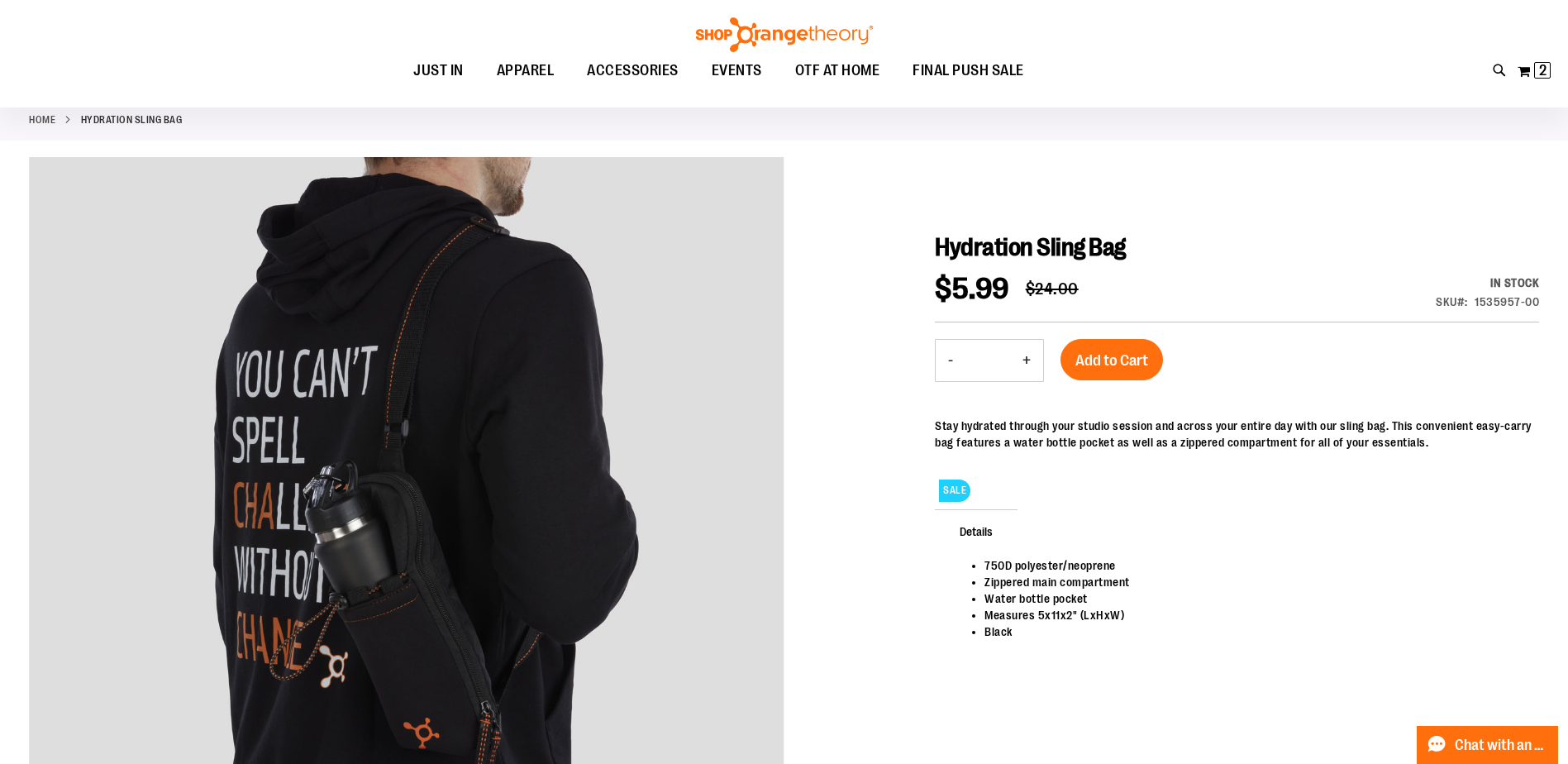
scroll to position [0, 0]
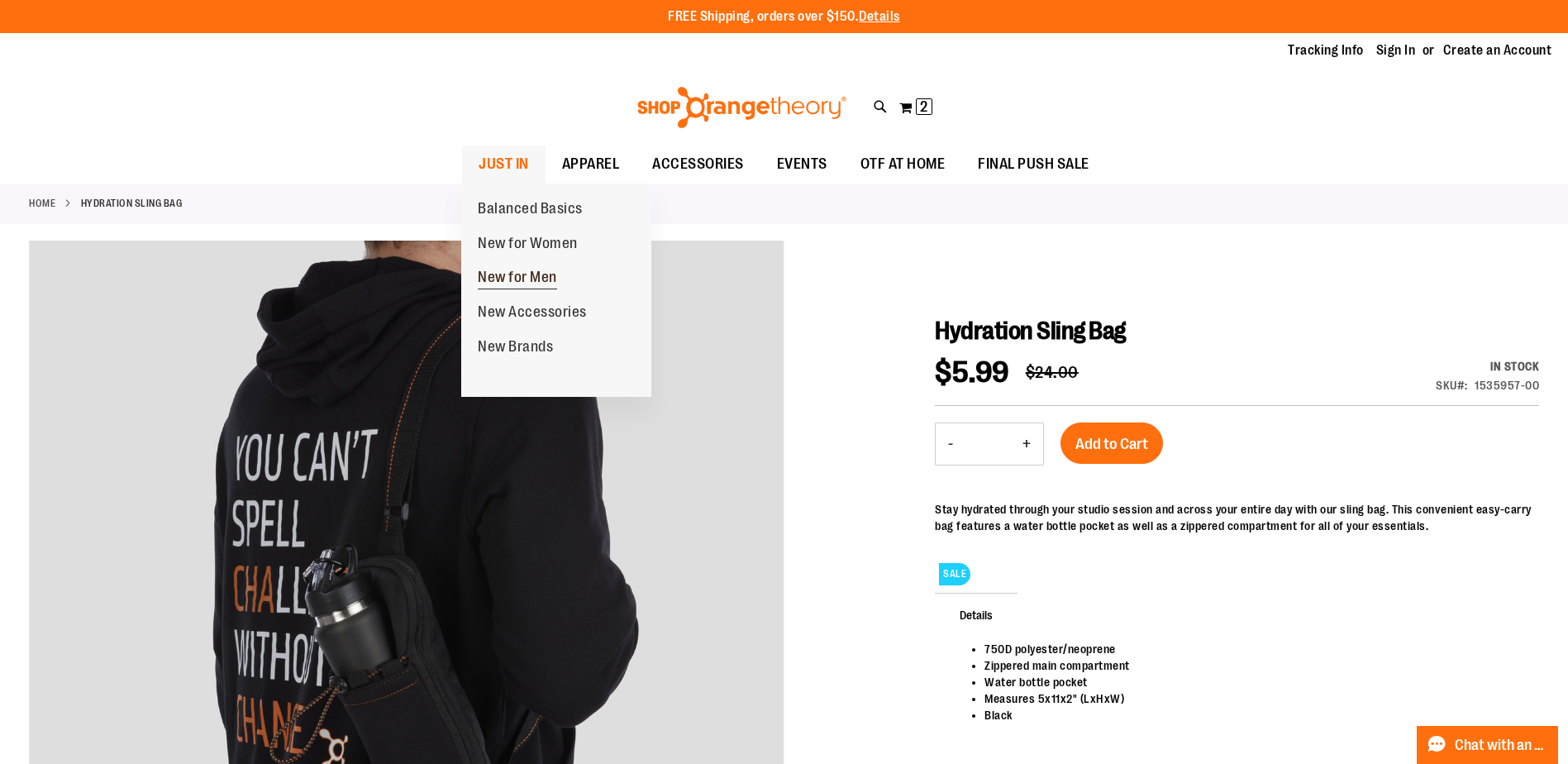
click at [545, 276] on span "New for Men" at bounding box center [518, 278] width 80 height 20
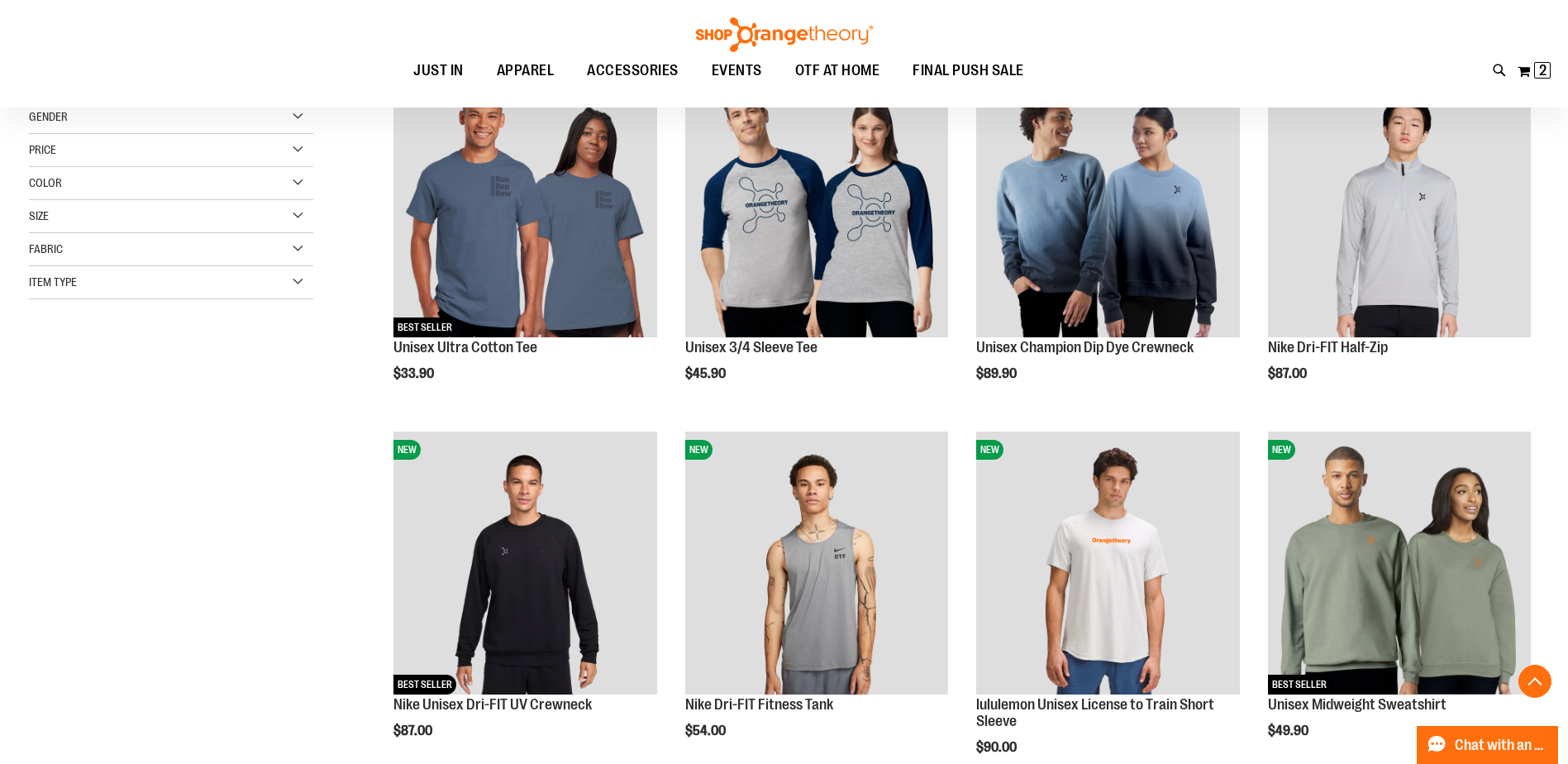
scroll to position [164, 0]
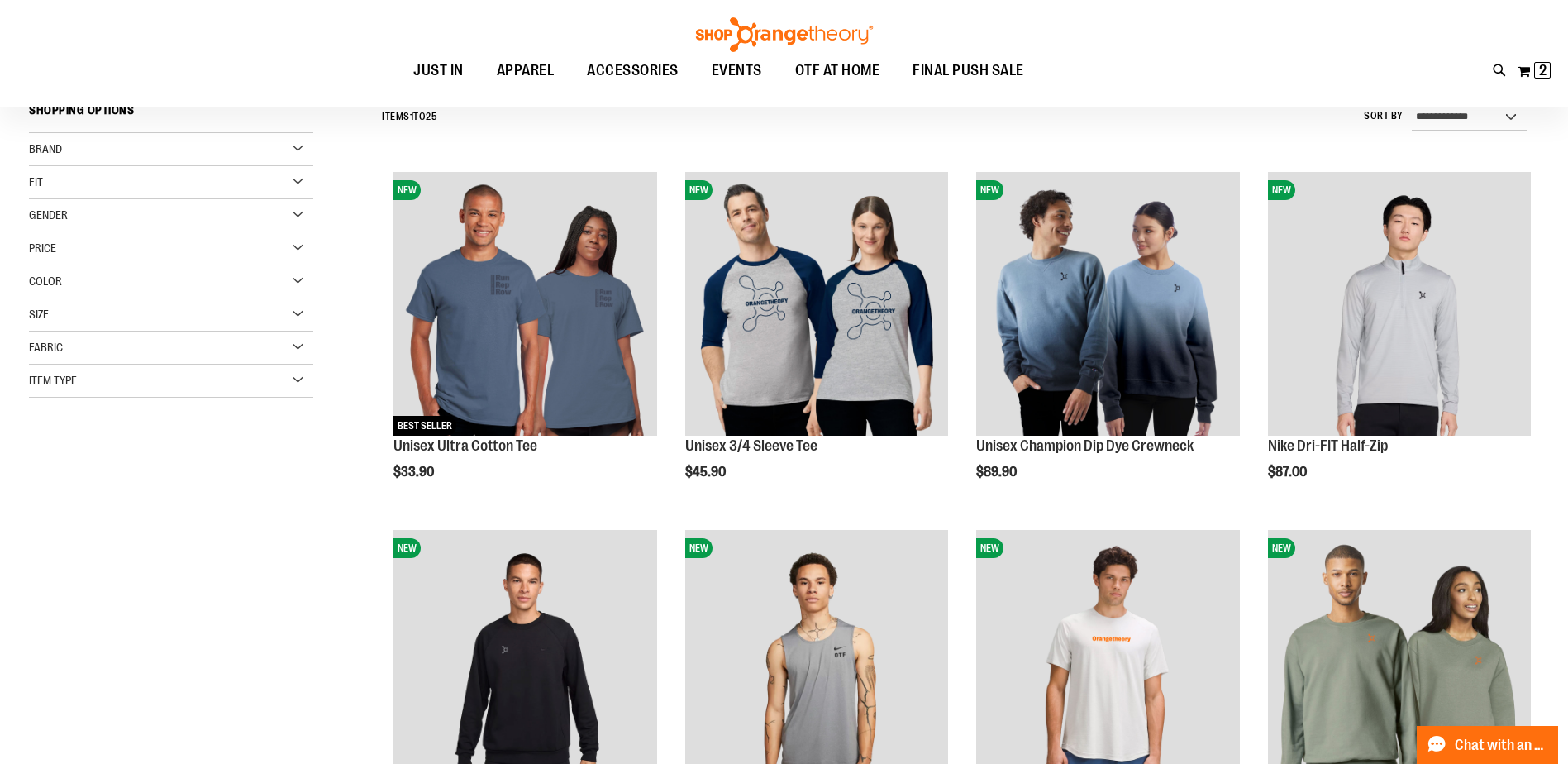
click at [299, 310] on div "Size" at bounding box center [171, 315] width 284 height 33
click at [178, 364] on div "XL" at bounding box center [170, 355] width 24 height 24
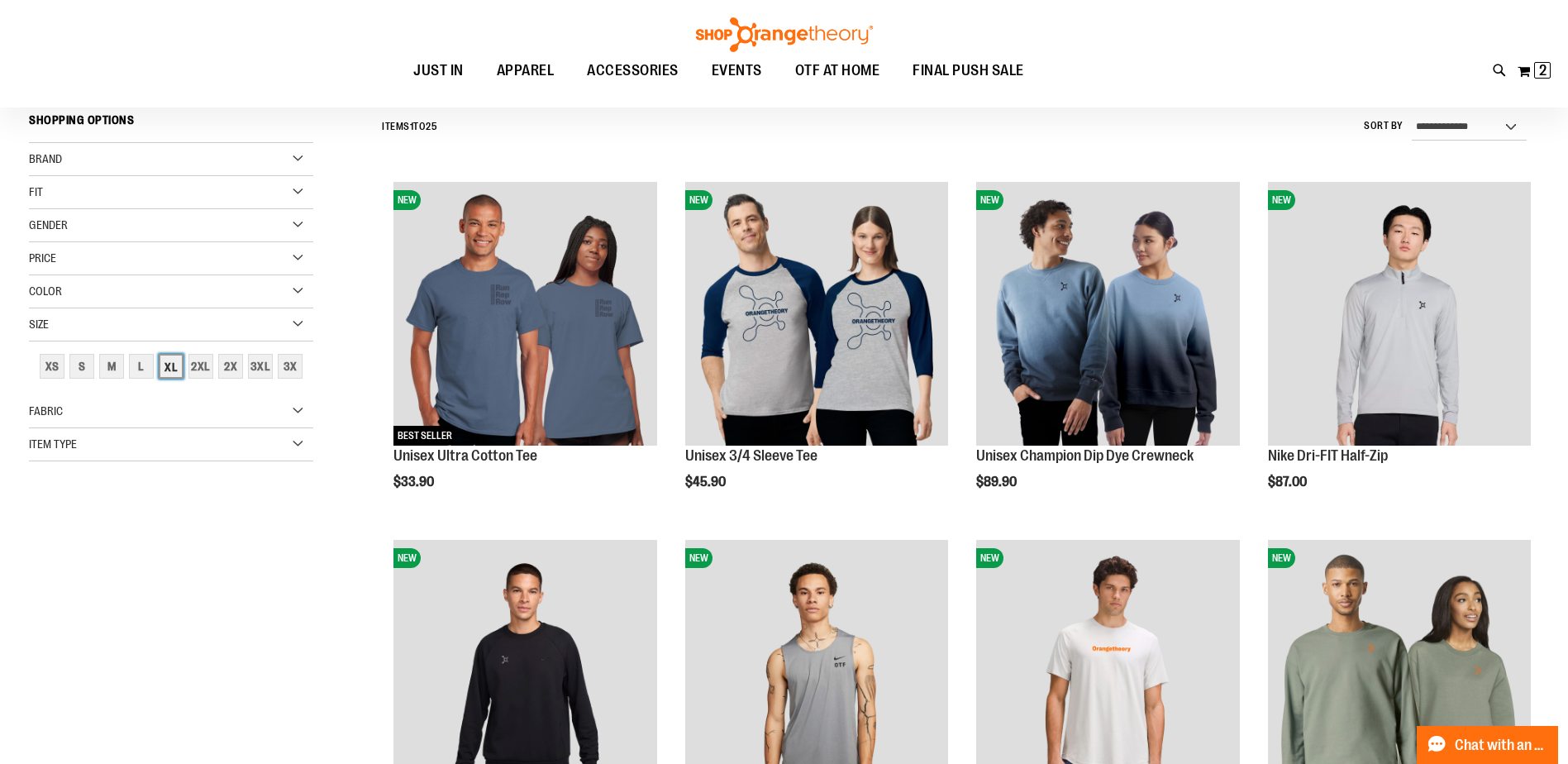
scroll to position [154, 0]
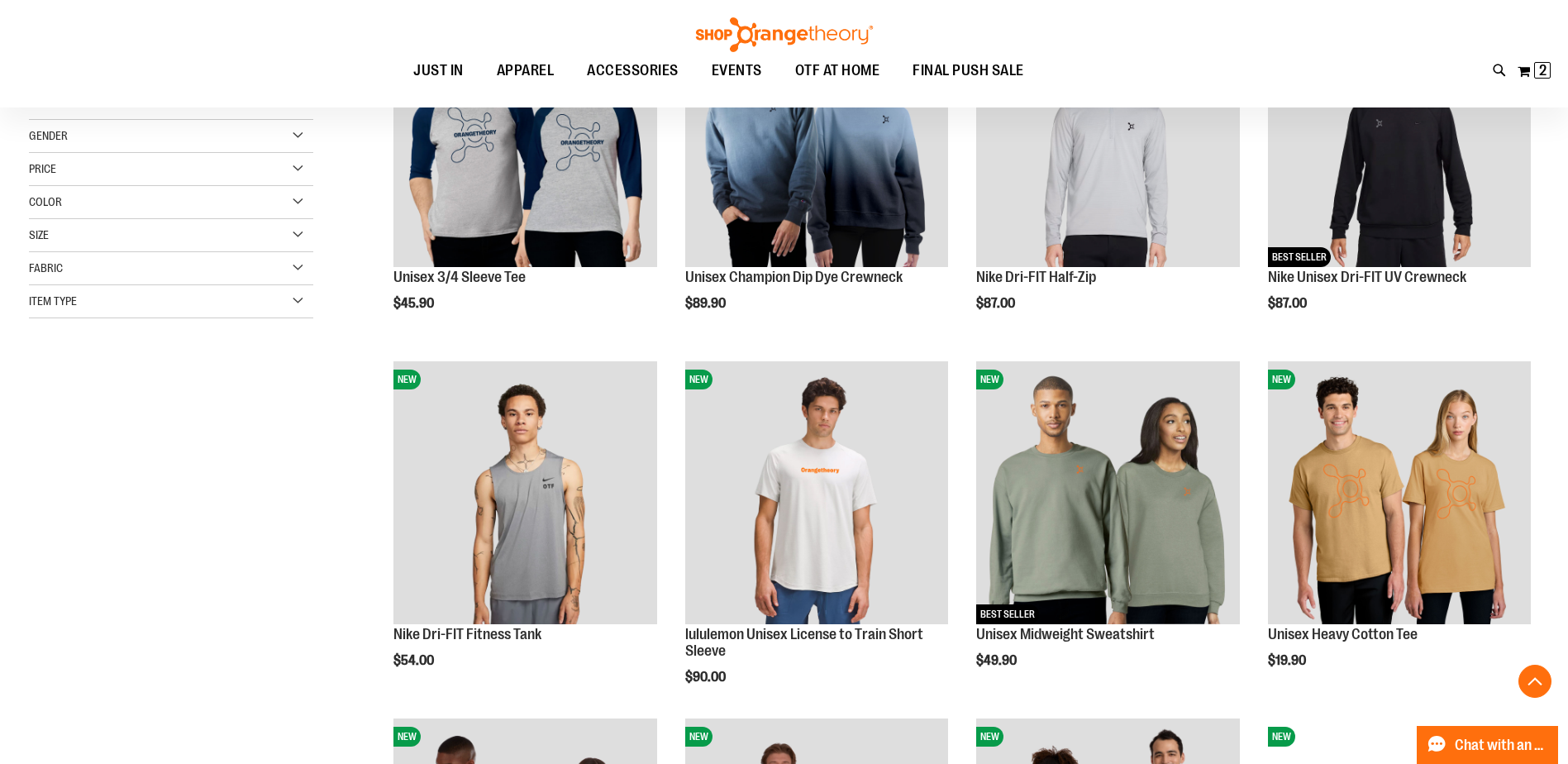
scroll to position [422, 0]
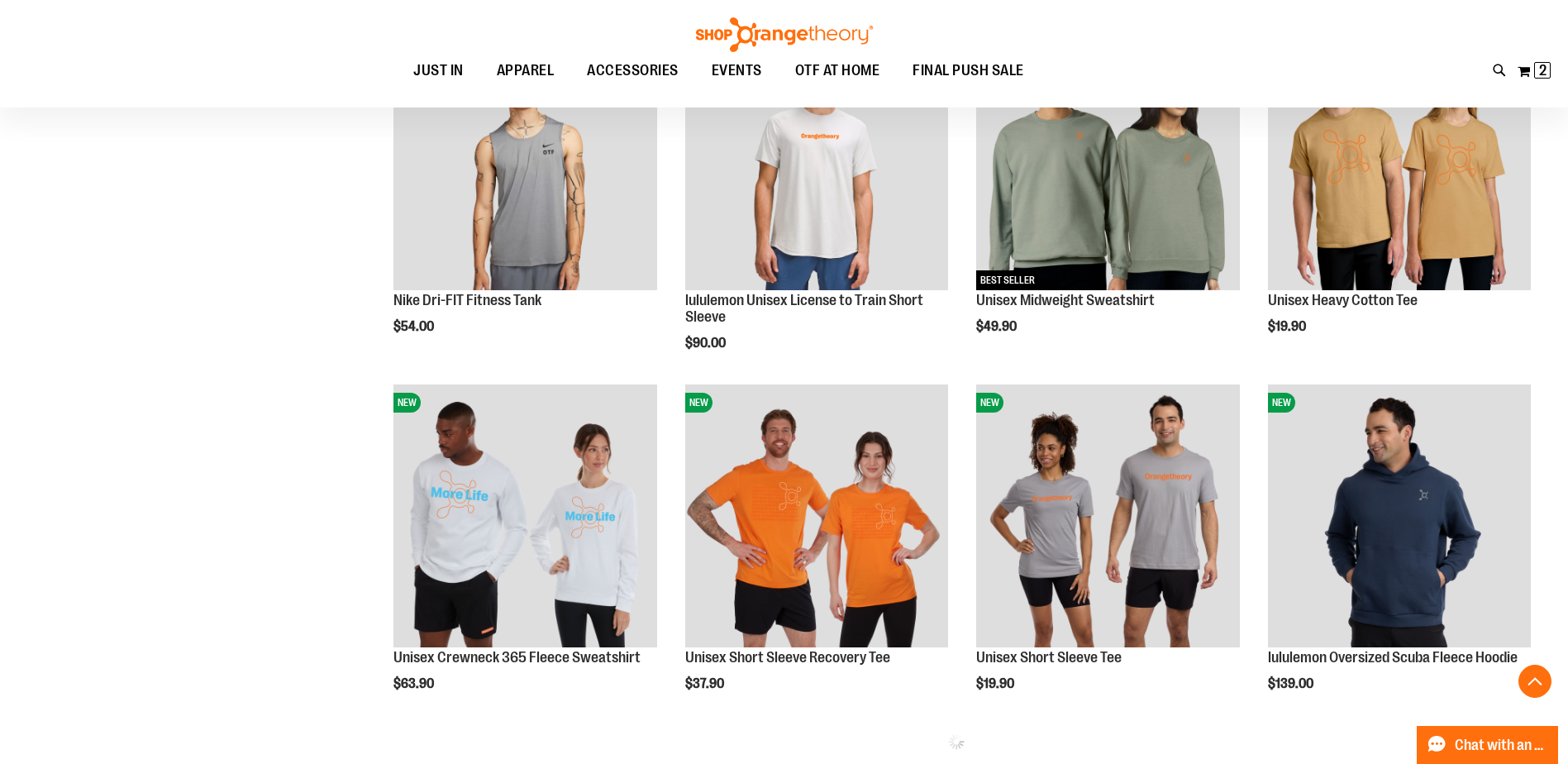
scroll to position [732, 0]
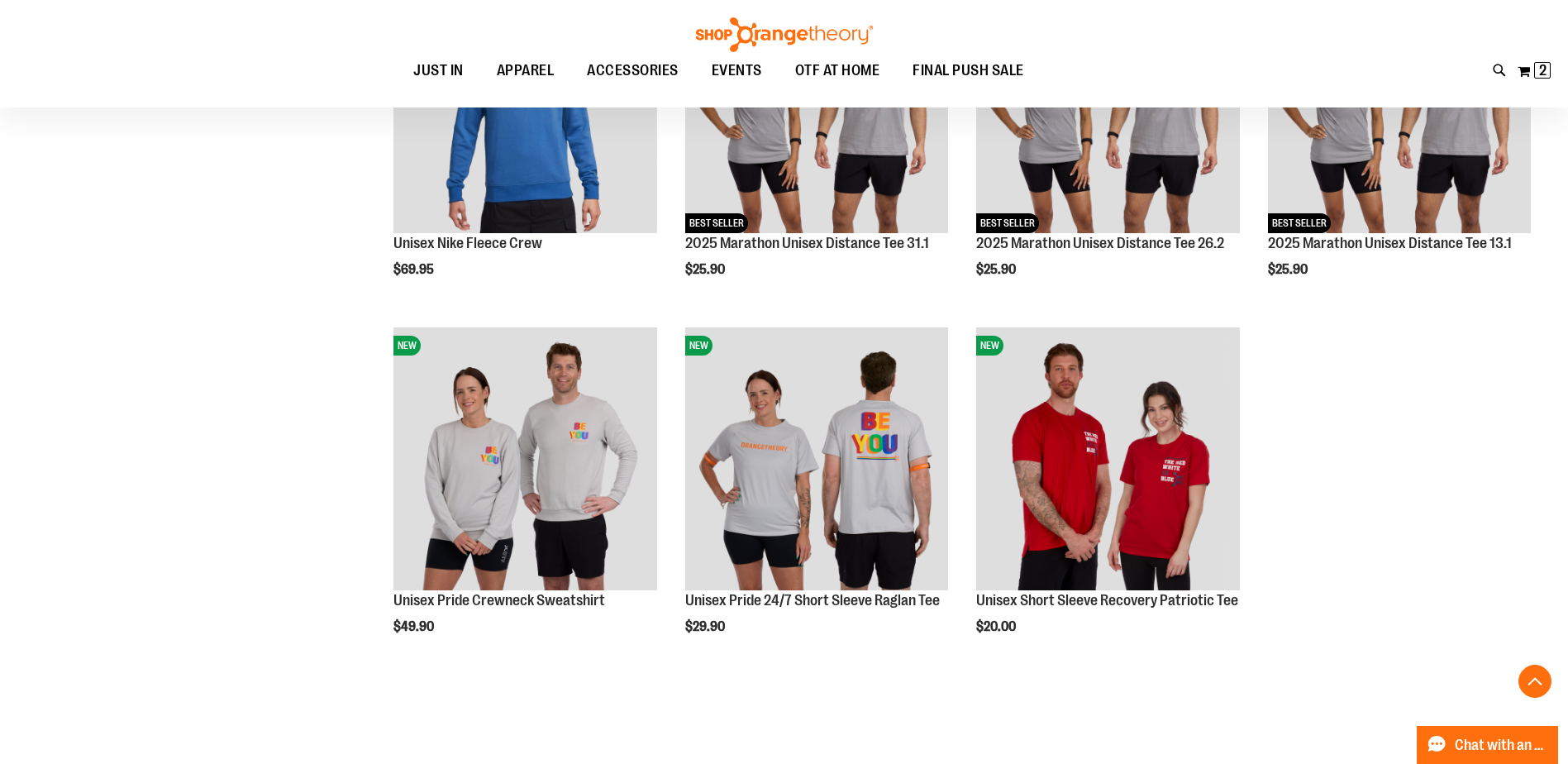
scroll to position [1477, 0]
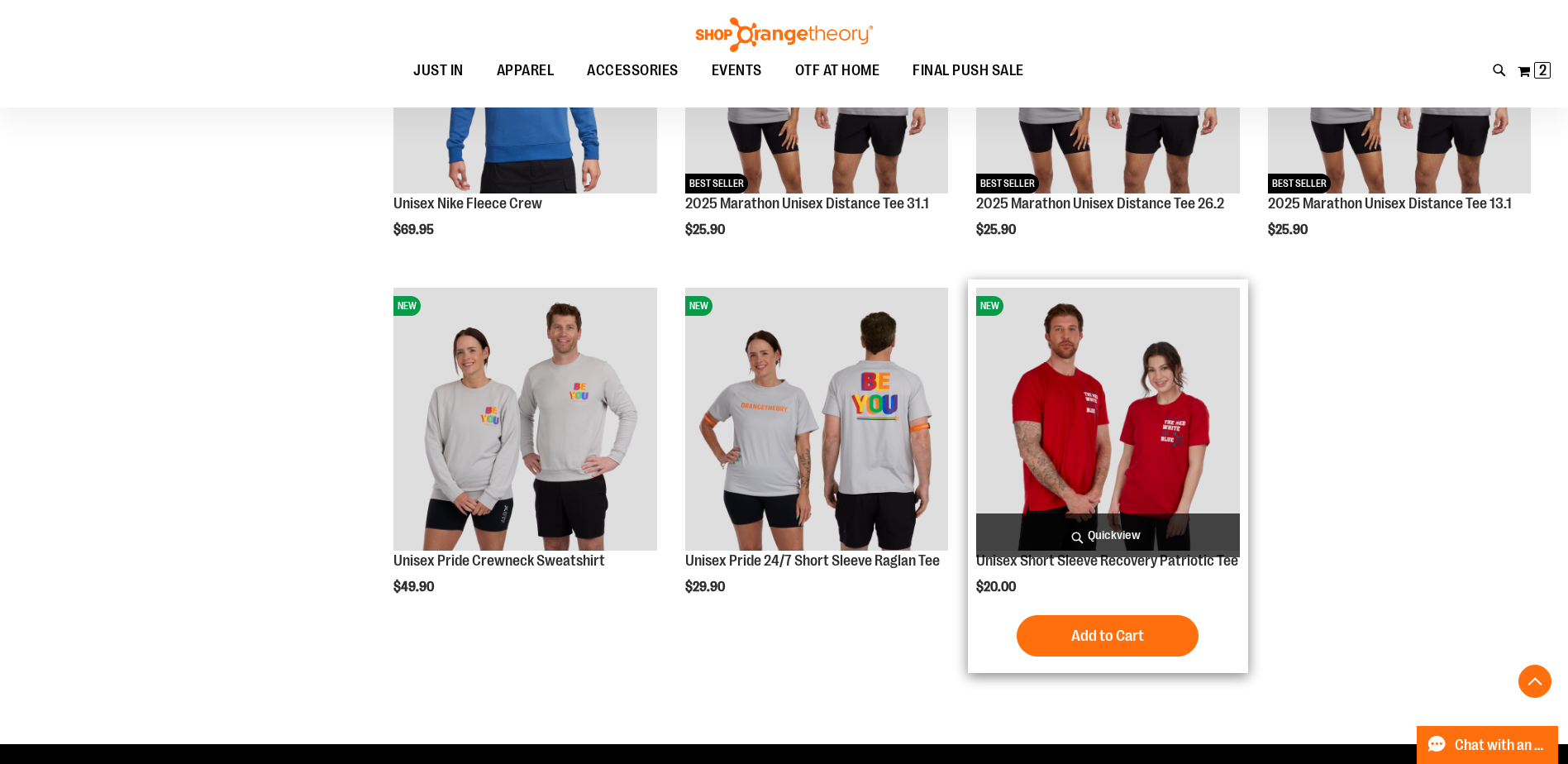
click at [1114, 412] on img "product" at bounding box center [1108, 418] width 263 height 263
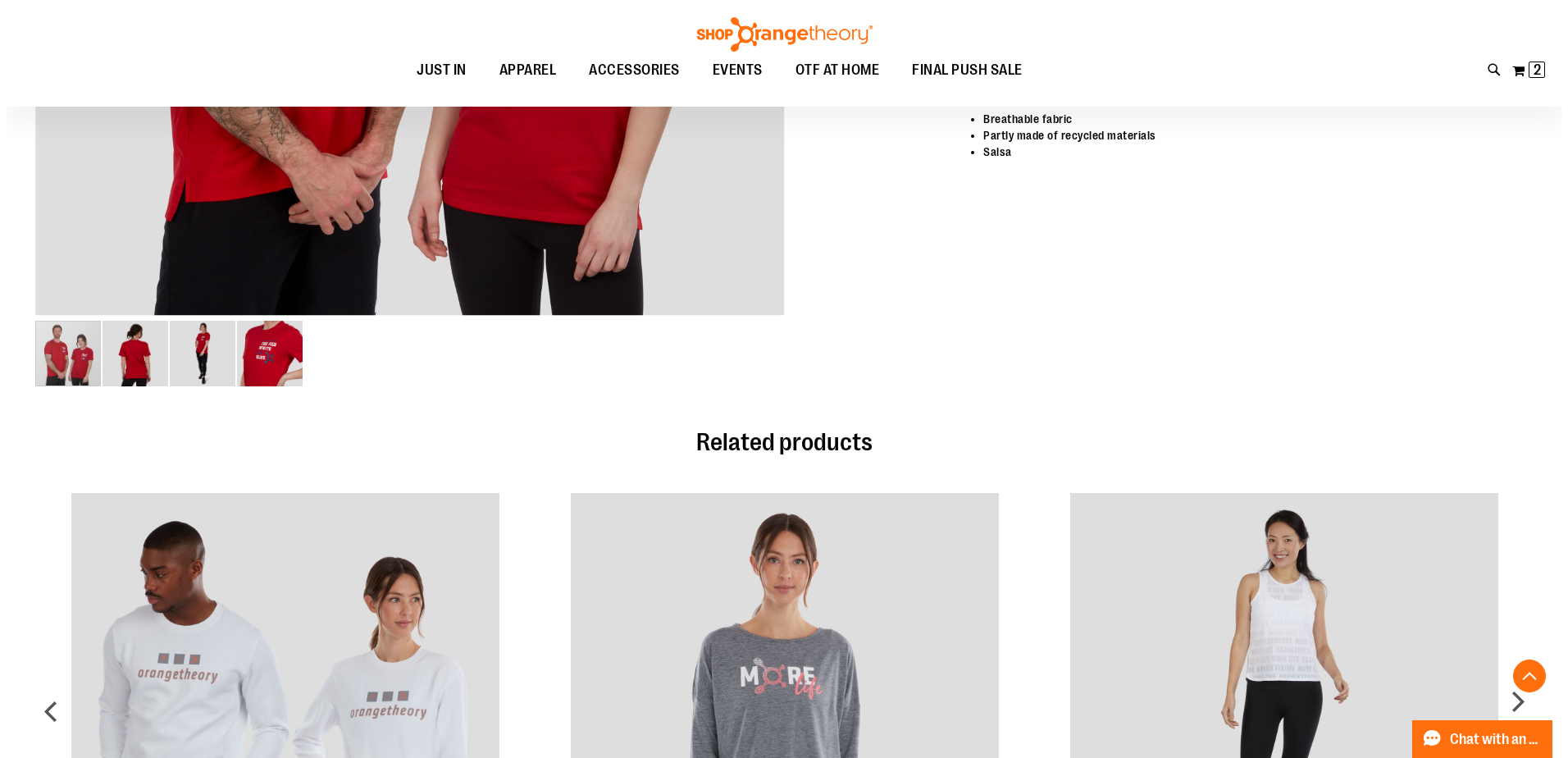
scroll to position [758, 0]
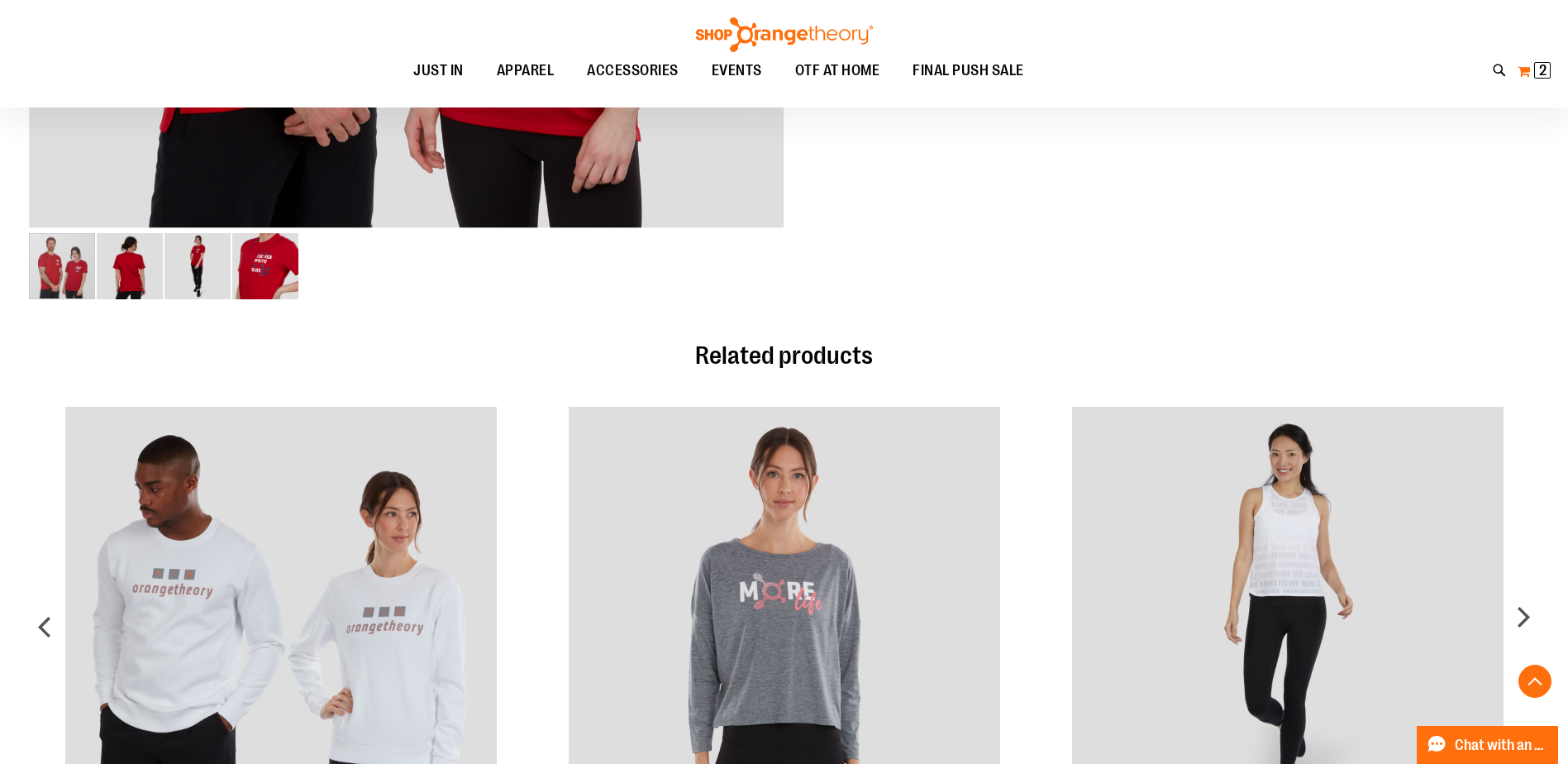
click at [1529, 74] on button "My Cart 2 2 items" at bounding box center [1534, 70] width 35 height 26
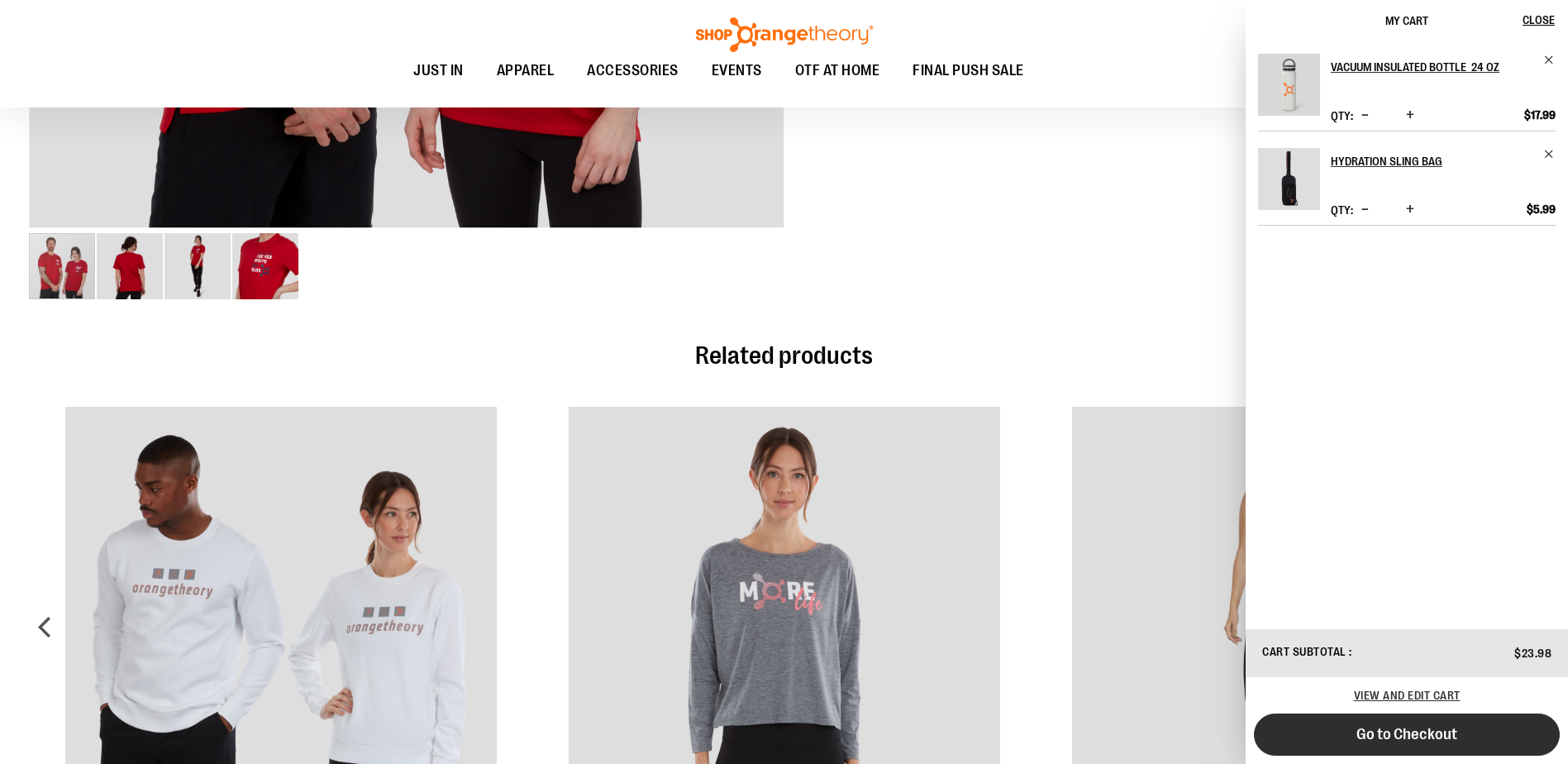
click at [1407, 735] on span "Go to Checkout" at bounding box center [1406, 734] width 101 height 18
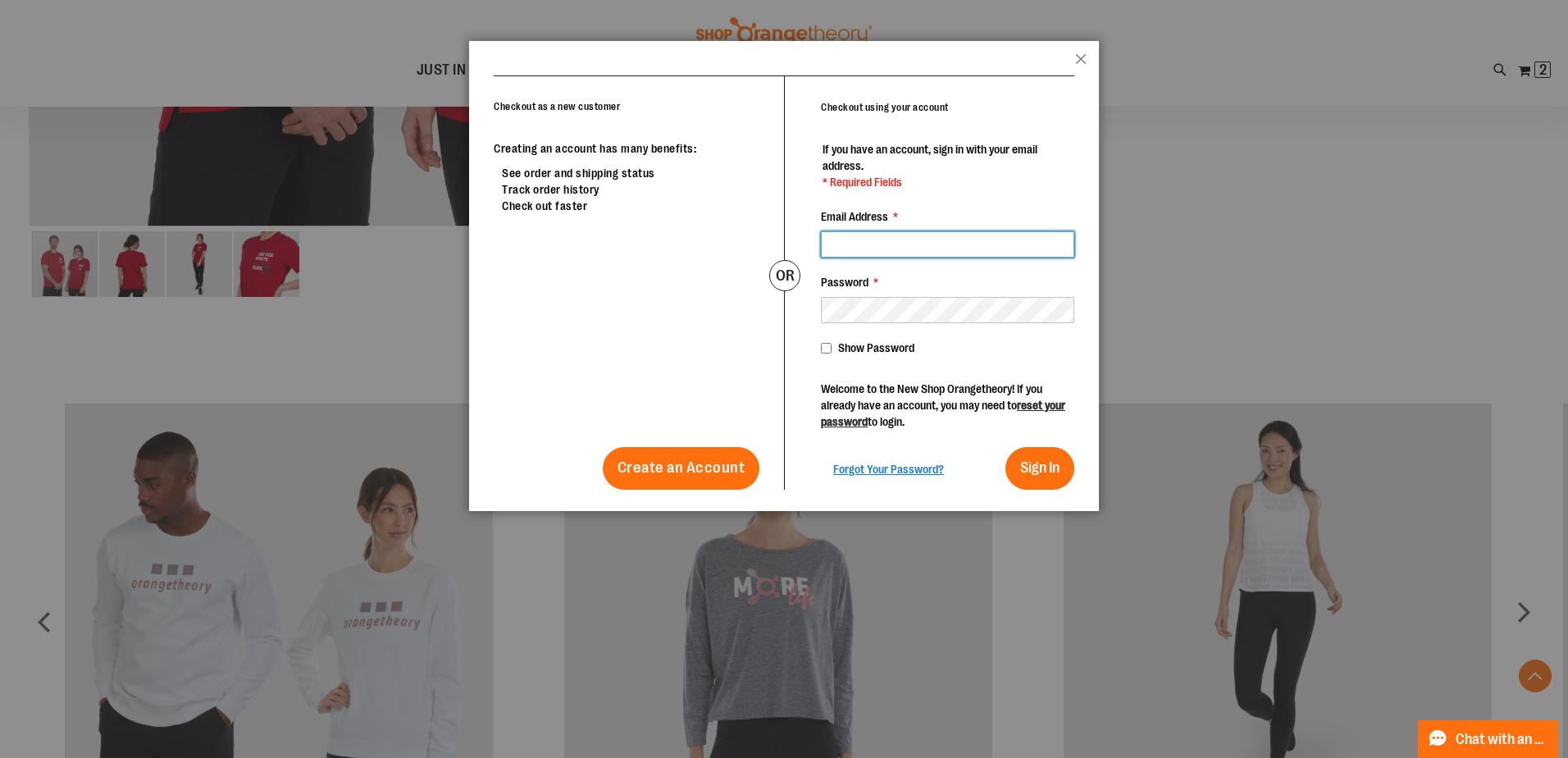
click at [959, 242] on input "Email Address *" at bounding box center [948, 243] width 253 height 26
type input "**********"
click at [1006, 447] on button "Sign In" at bounding box center [1040, 468] width 69 height 42
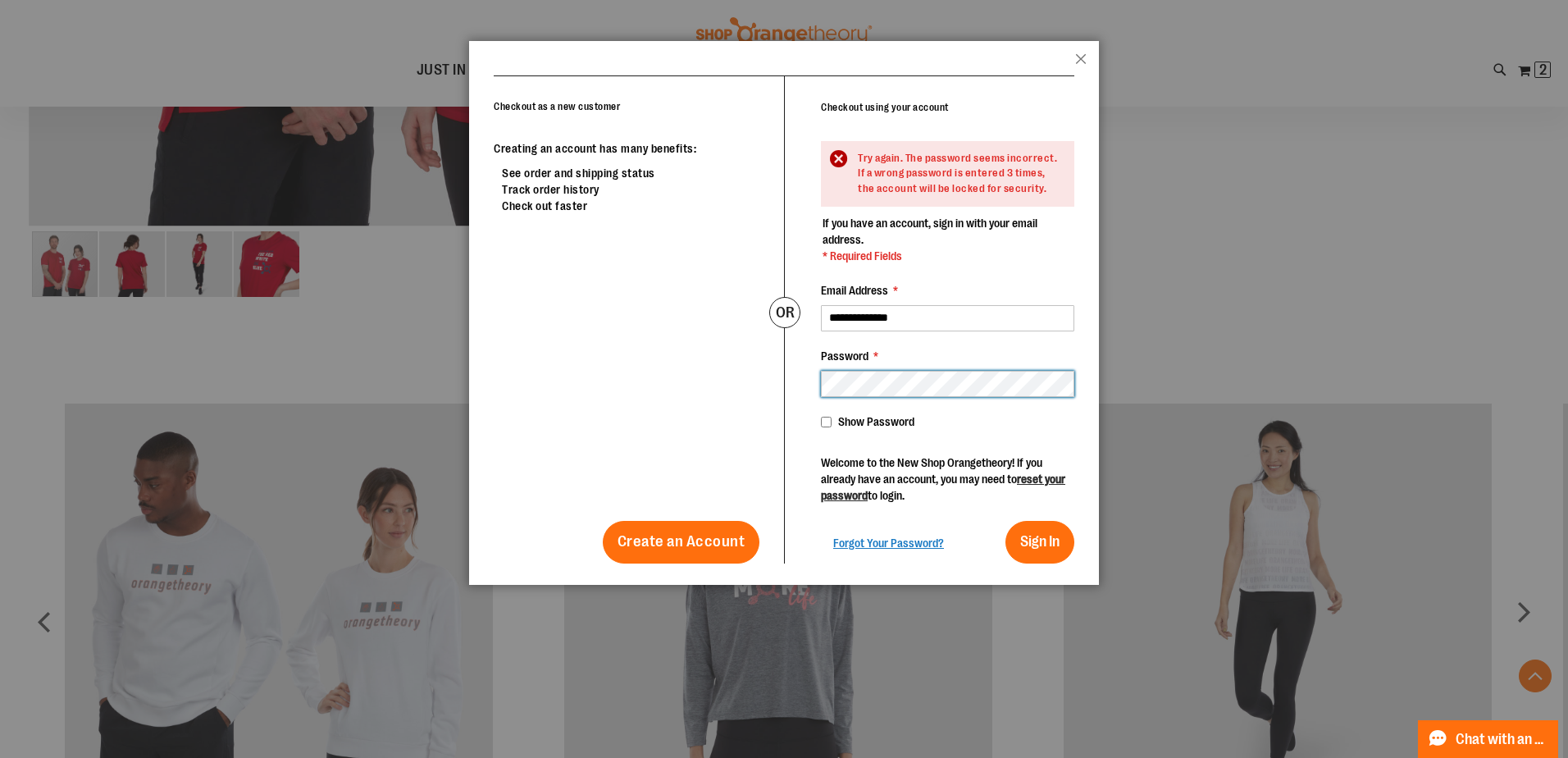
click at [714, 383] on div "Checkout as a new customer Creating an account has many benefits: See order and…" at bounding box center [784, 319] width 581 height 488
click at [1006, 520] on button "Sign In" at bounding box center [1040, 542] width 69 height 42
click at [726, 397] on div "Checkout as a new customer Creating an account has many benefits: See order and…" at bounding box center [784, 319] width 581 height 488
click at [1006, 520] on button "Sign In" at bounding box center [1040, 542] width 69 height 42
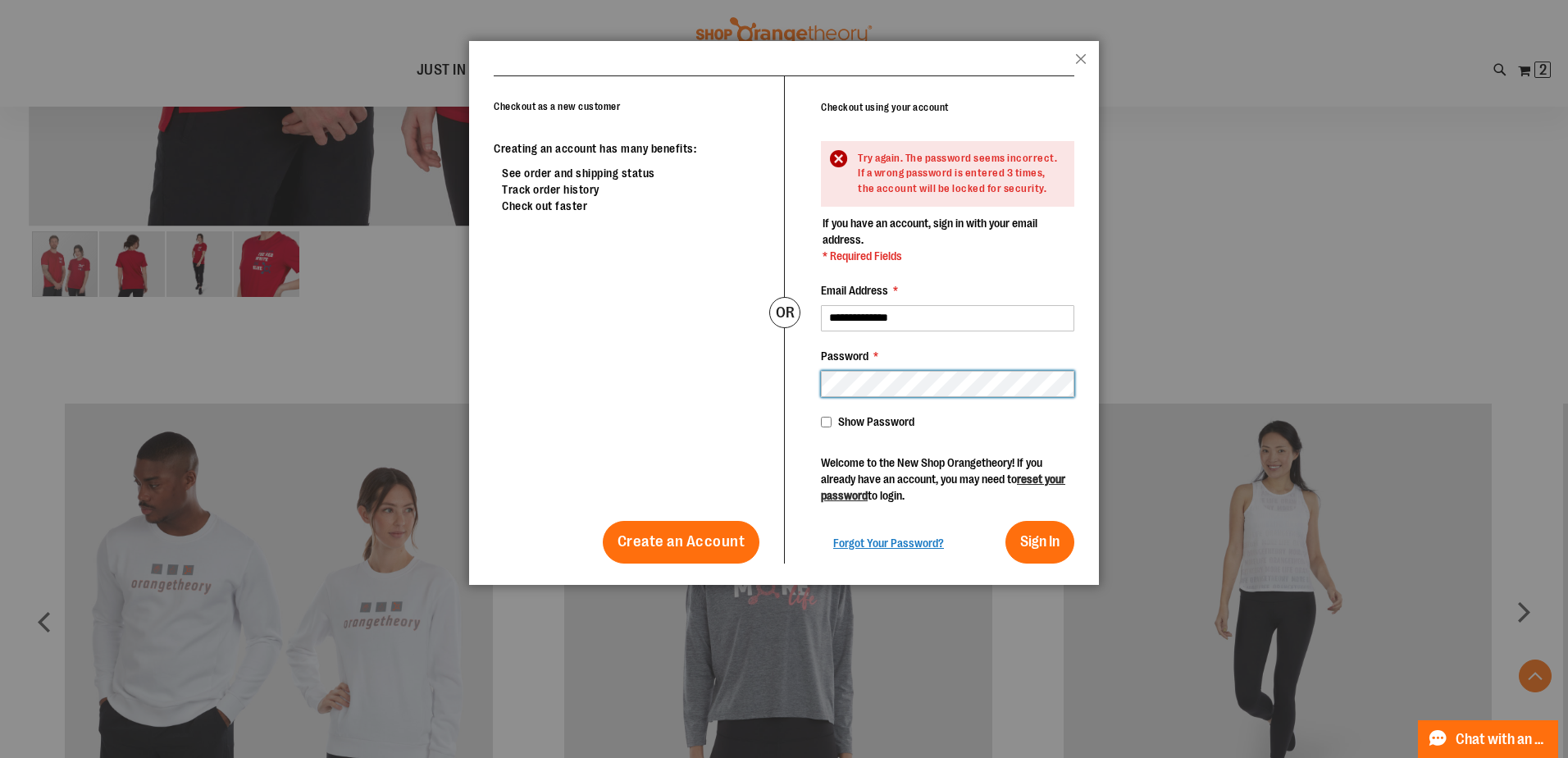
click at [754, 393] on div "Checkout as a new customer Creating an account has many benefits: See order and…" at bounding box center [784, 319] width 581 height 488
click at [1006, 520] on button "Sign In" at bounding box center [1040, 542] width 69 height 42
click at [796, 382] on div "**********" at bounding box center [929, 320] width 291 height 487
click at [1006, 520] on button "Sign In" at bounding box center [1040, 542] width 69 height 42
click at [1084, 58] on button "Close" at bounding box center [1081, 64] width 12 height 21
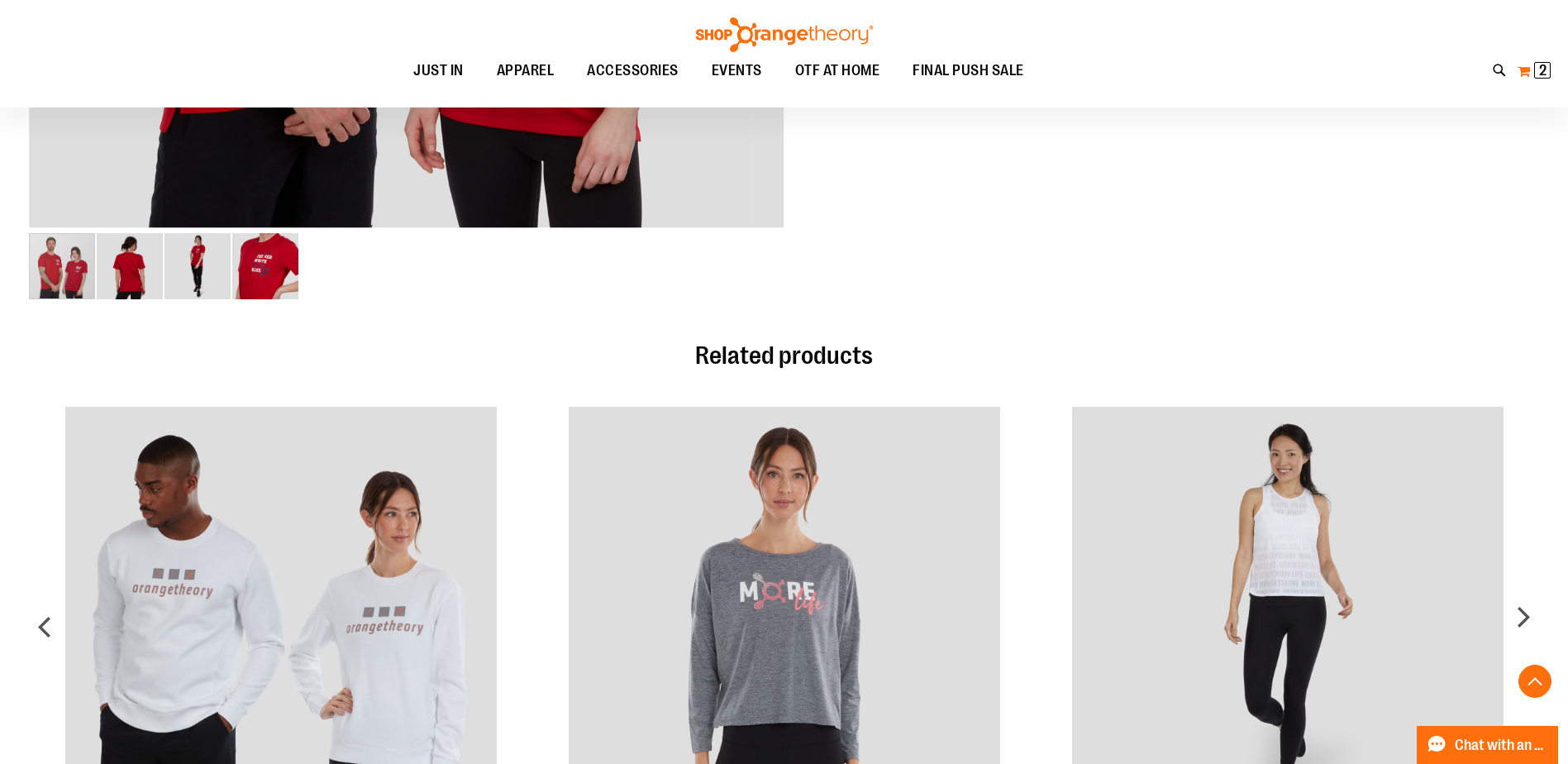
click at [1532, 76] on button "My Cart 2 2 items" at bounding box center [1534, 70] width 35 height 26
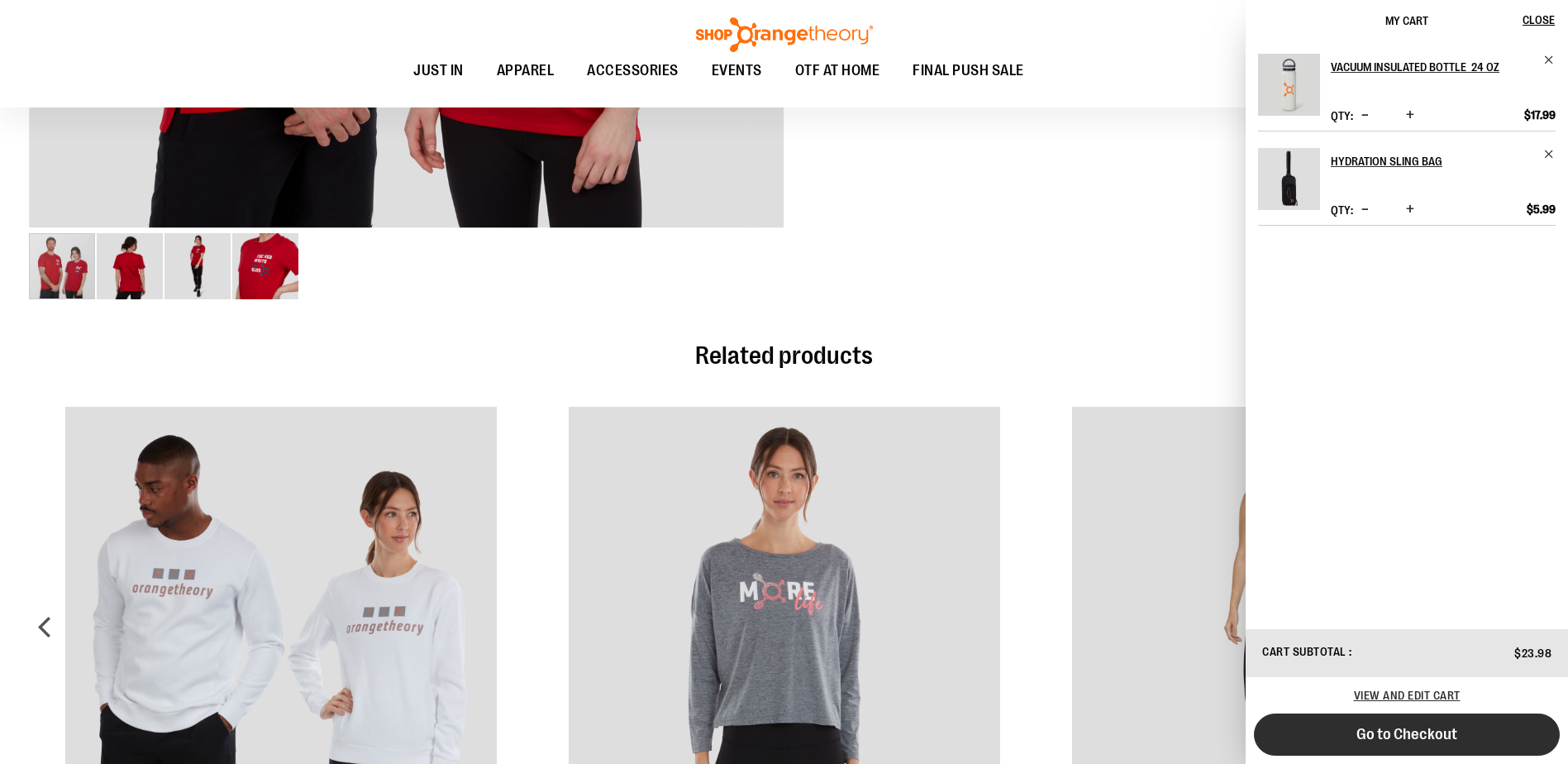
click at [1447, 743] on button "Go to Checkout" at bounding box center [1406, 734] width 306 height 42
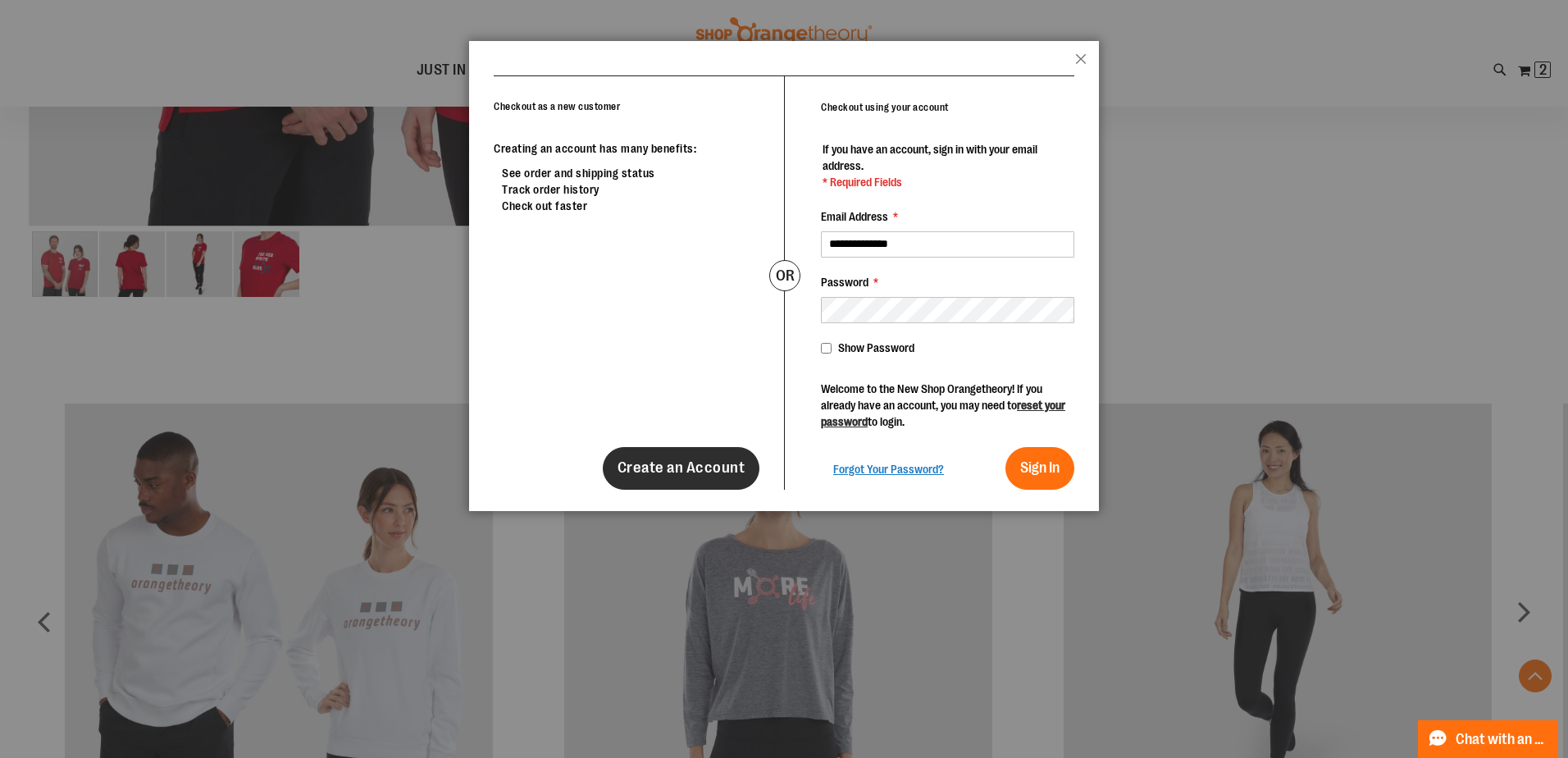
click at [727, 465] on span "Create an Account" at bounding box center [681, 467] width 128 height 18
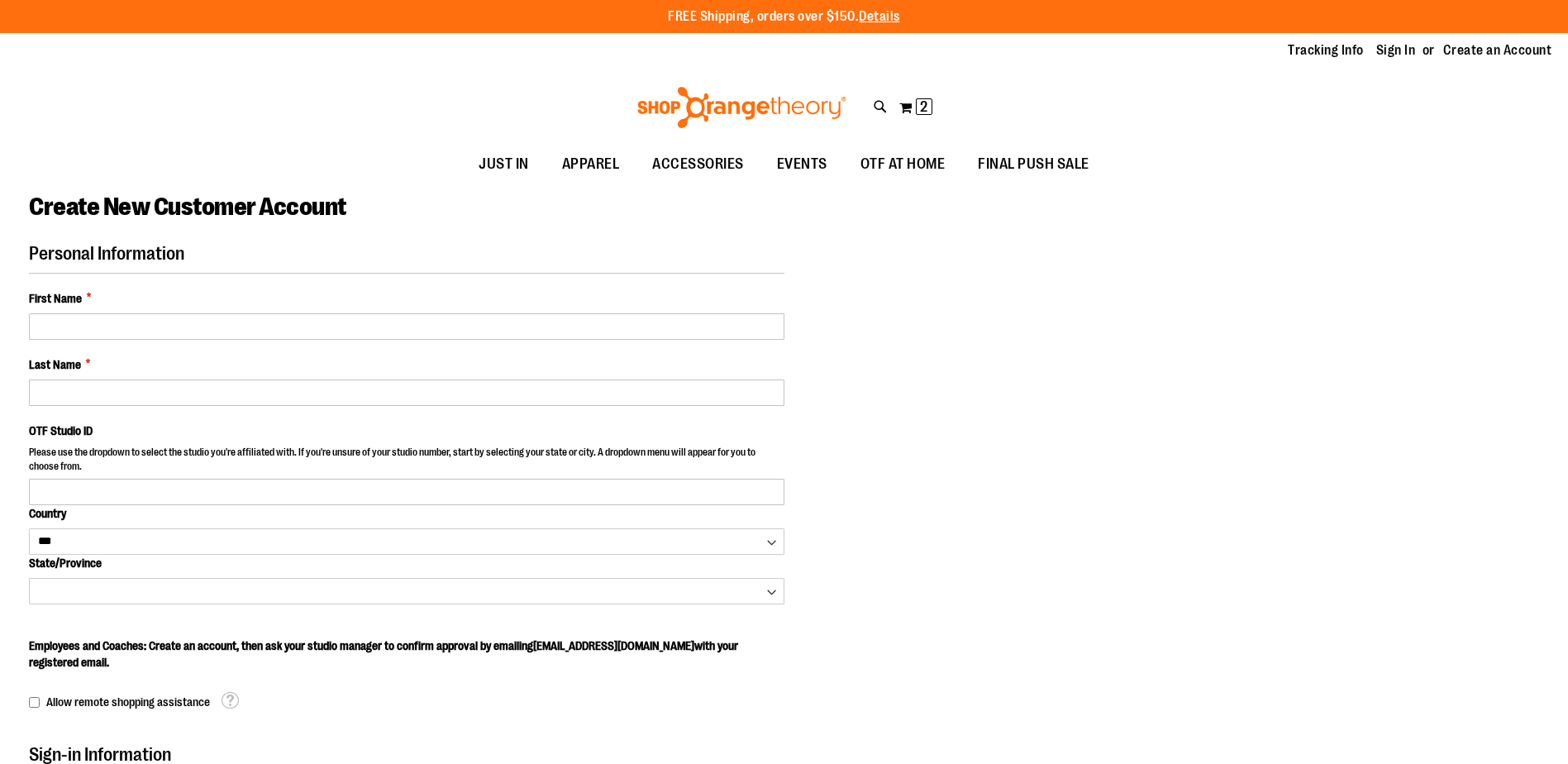
select select "***"
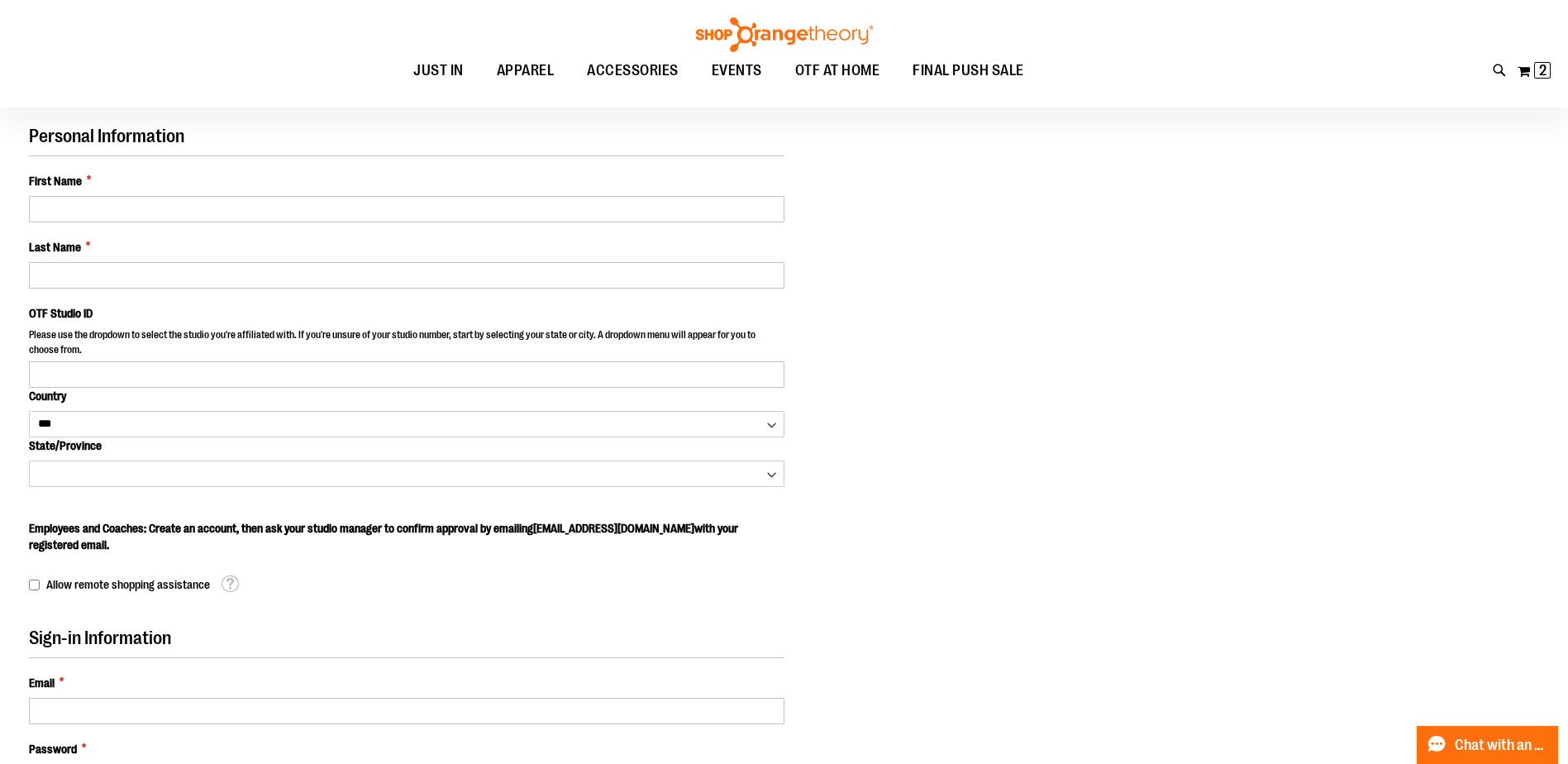
scroll to position [124, 0]
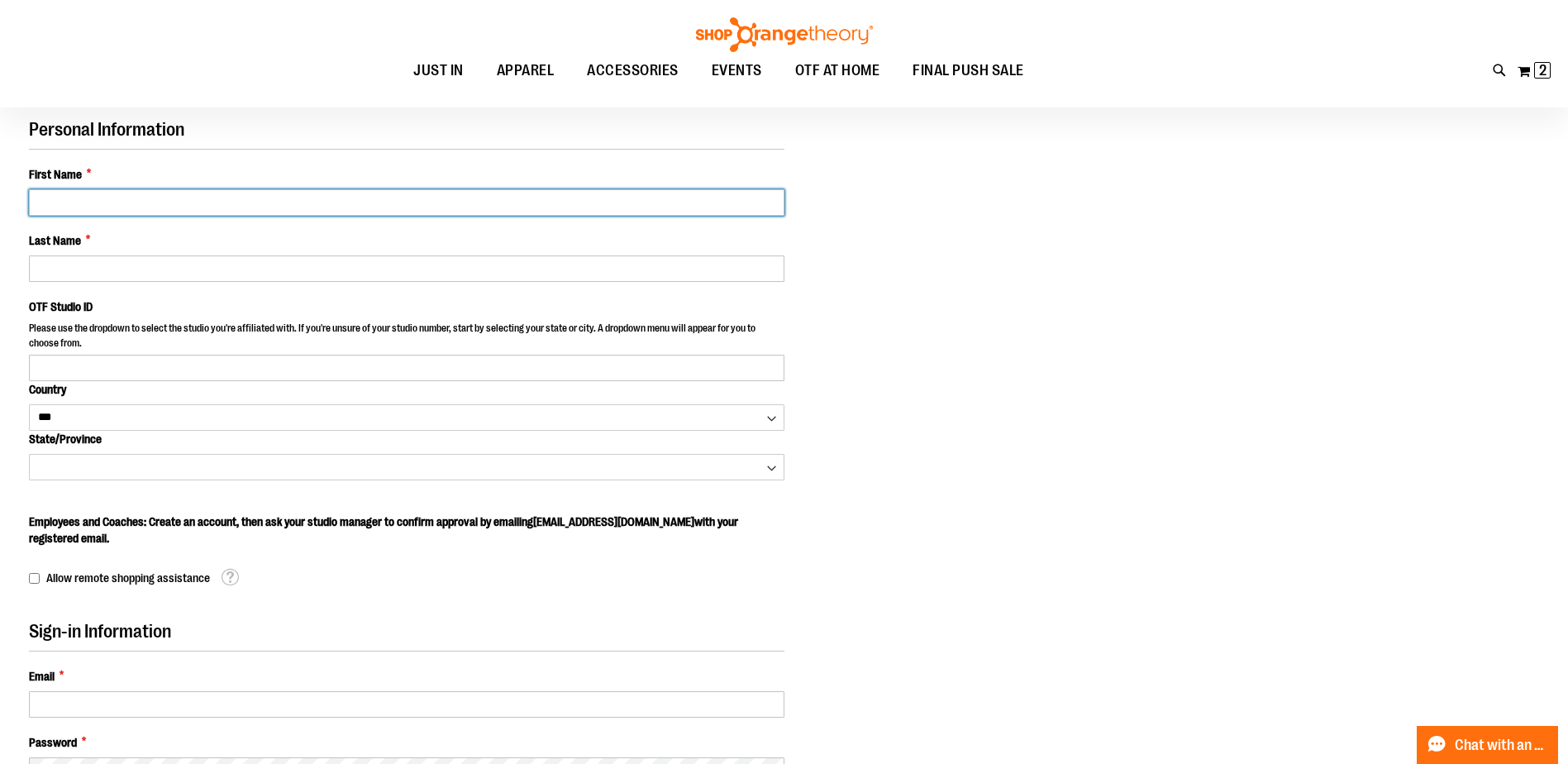
click at [400, 200] on input "First Name *" at bounding box center [407, 201] width 755 height 26
type input "***"
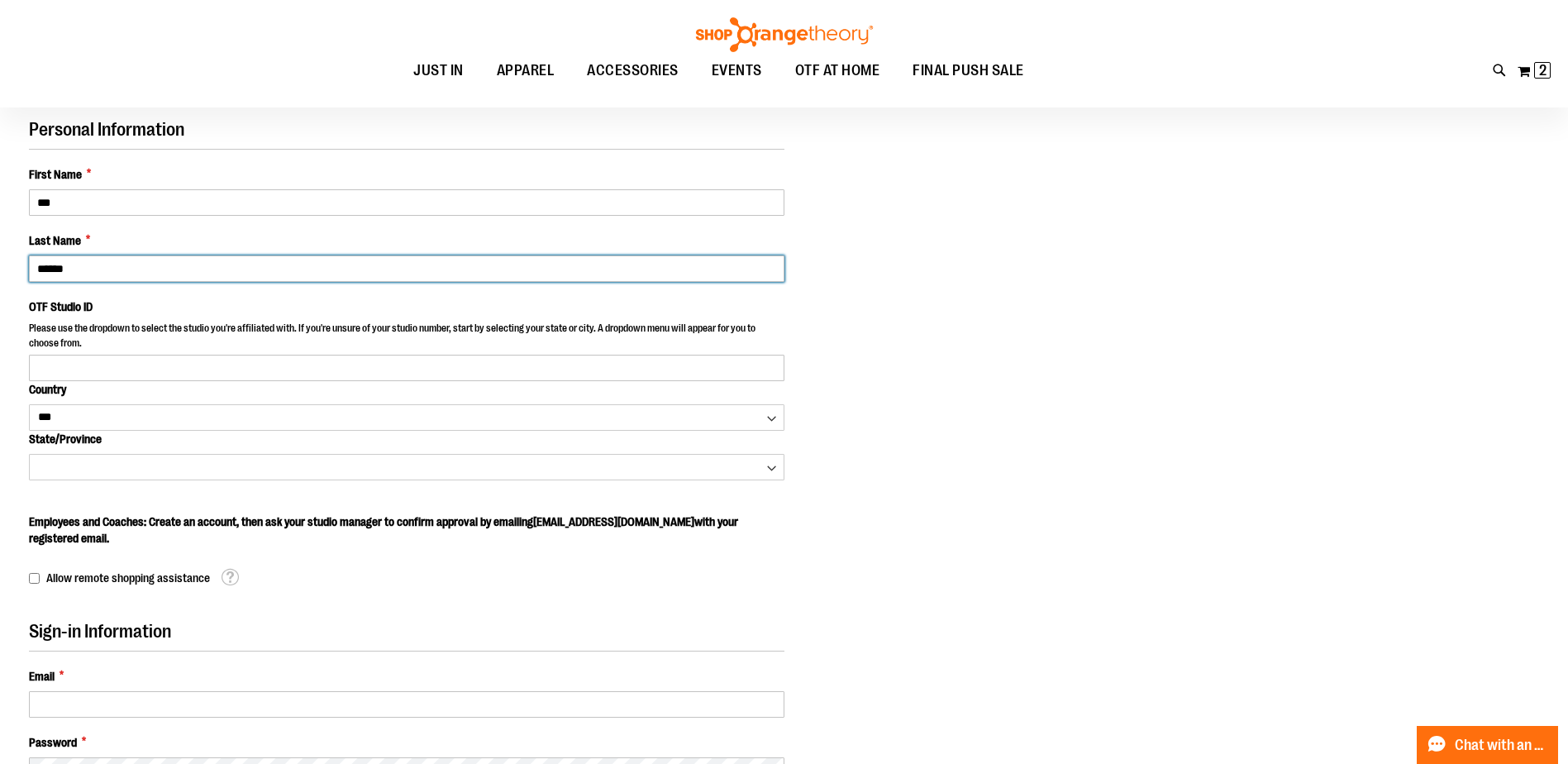
type input "******"
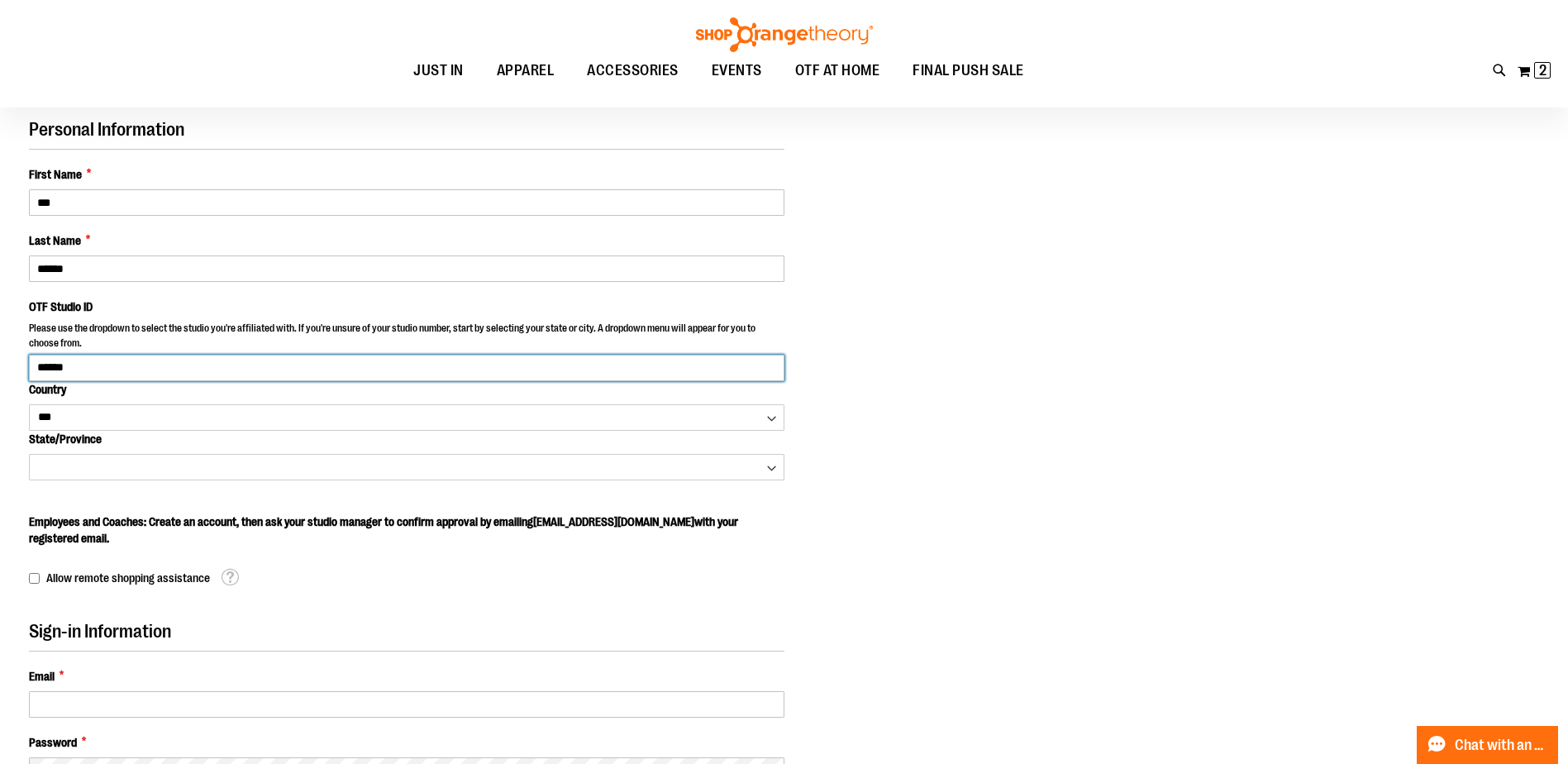
type input "******"
